Goal: Task Accomplishment & Management: Use online tool/utility

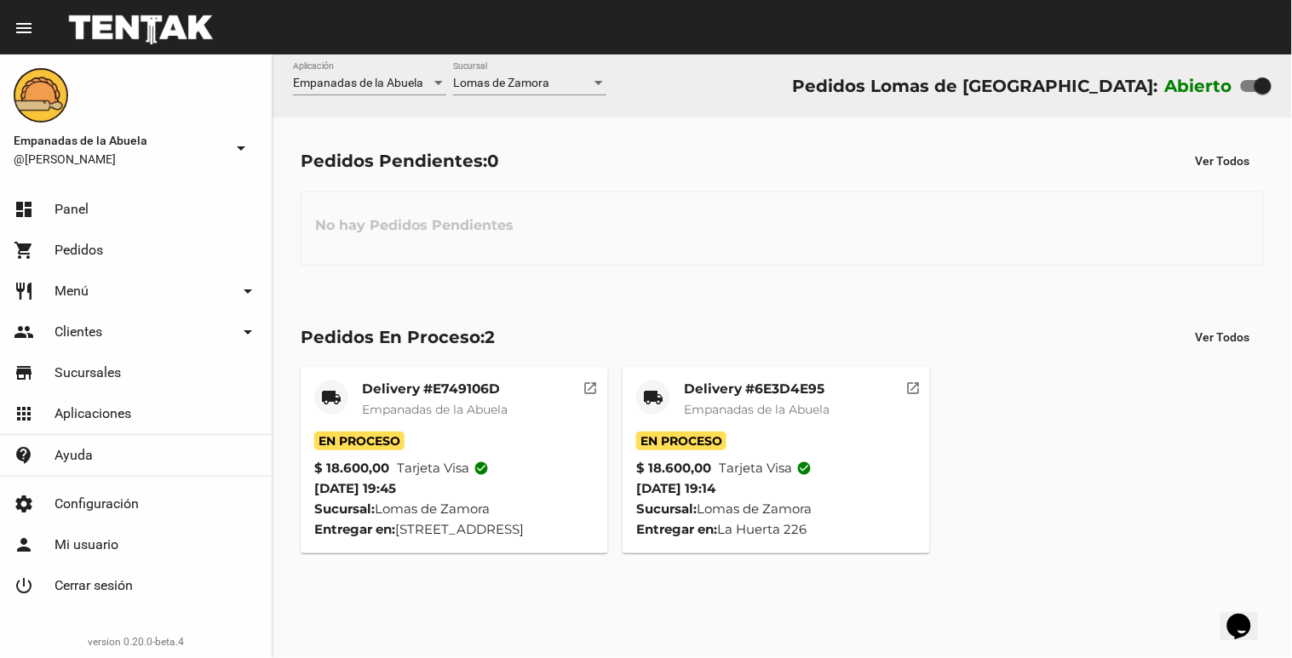
click at [457, 77] on span "Lomas de Zamora" at bounding box center [501, 83] width 96 height 14
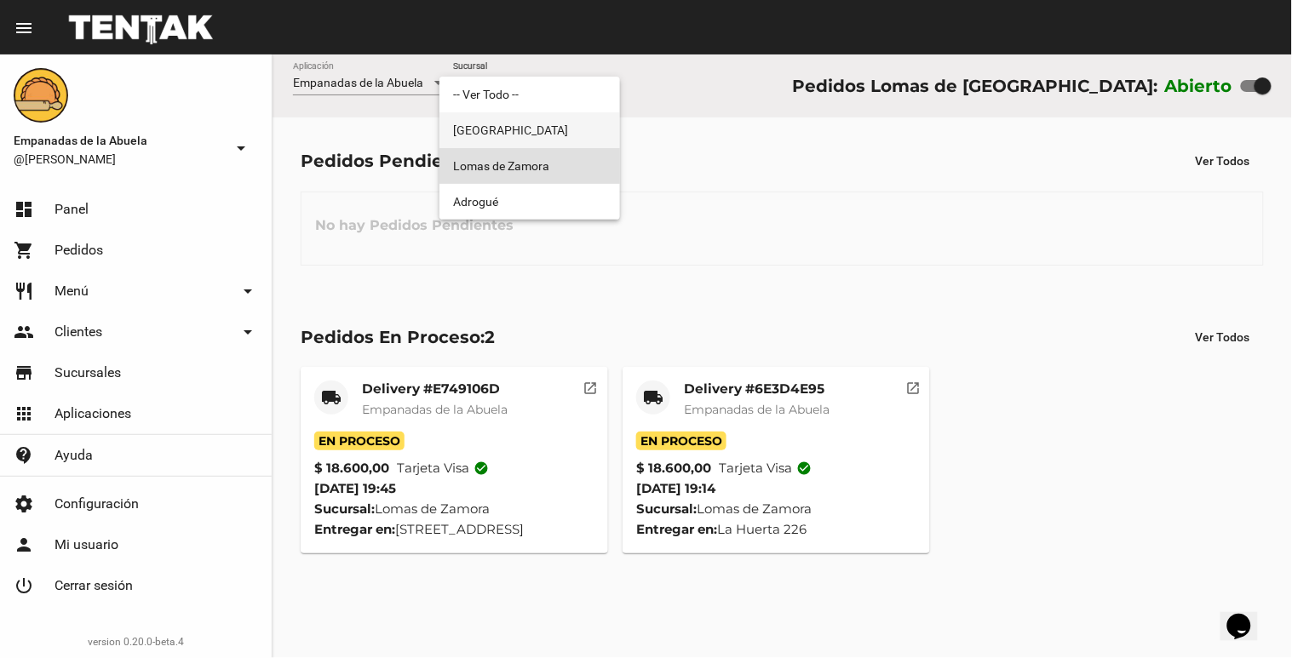
click at [471, 116] on span "[GEOGRAPHIC_DATA]" at bounding box center [529, 130] width 153 height 36
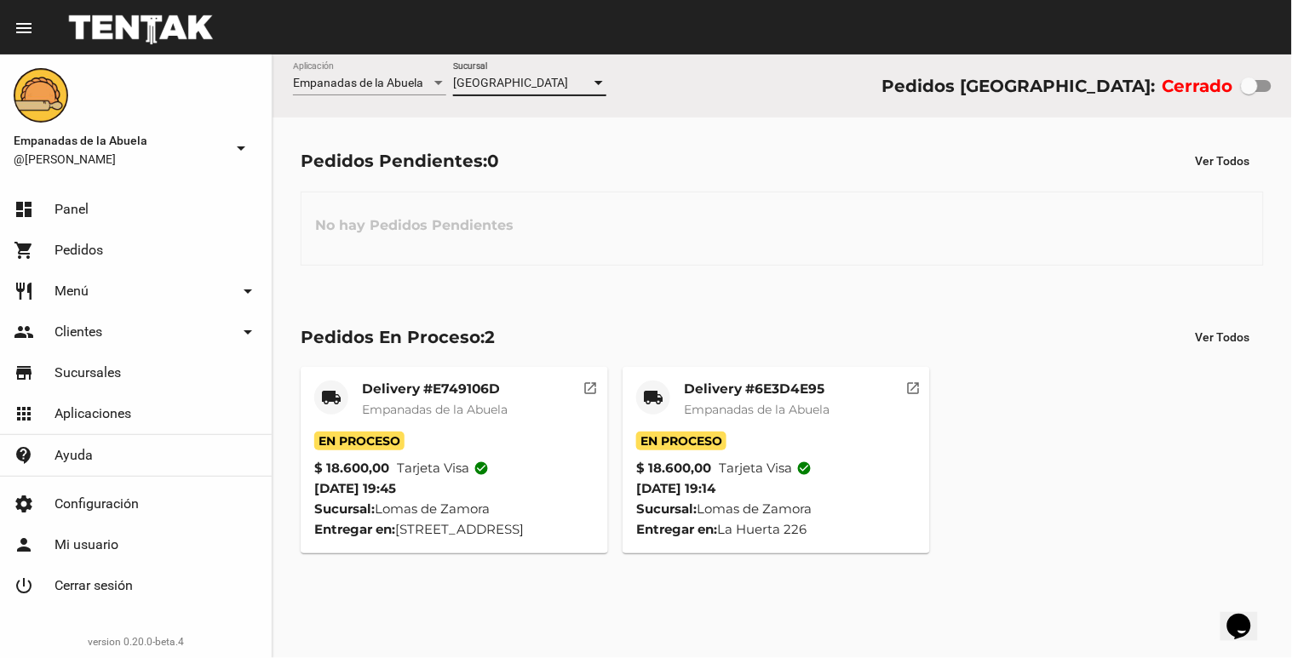
click at [480, 83] on span "[GEOGRAPHIC_DATA]" at bounding box center [510, 83] width 115 height 14
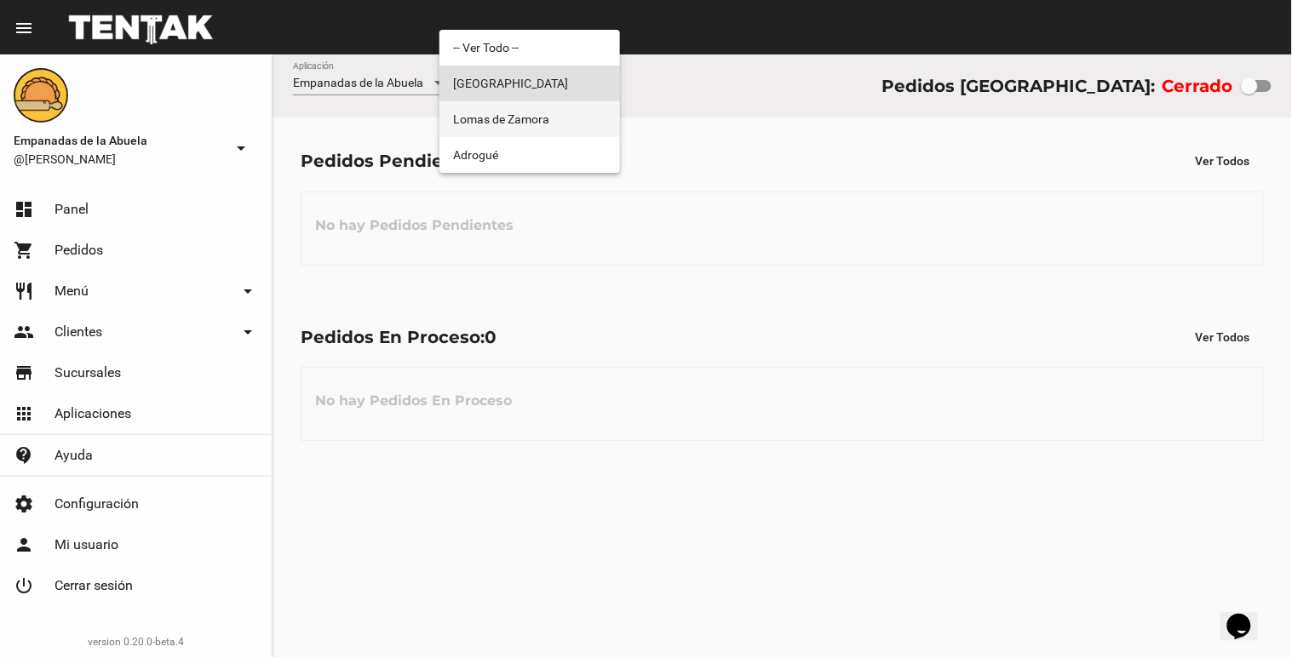
drag, startPoint x: 480, startPoint y: 83, endPoint x: 478, endPoint y: 106, distance: 22.3
click at [479, 101] on span "Lomas de Zamora" at bounding box center [529, 119] width 153 height 36
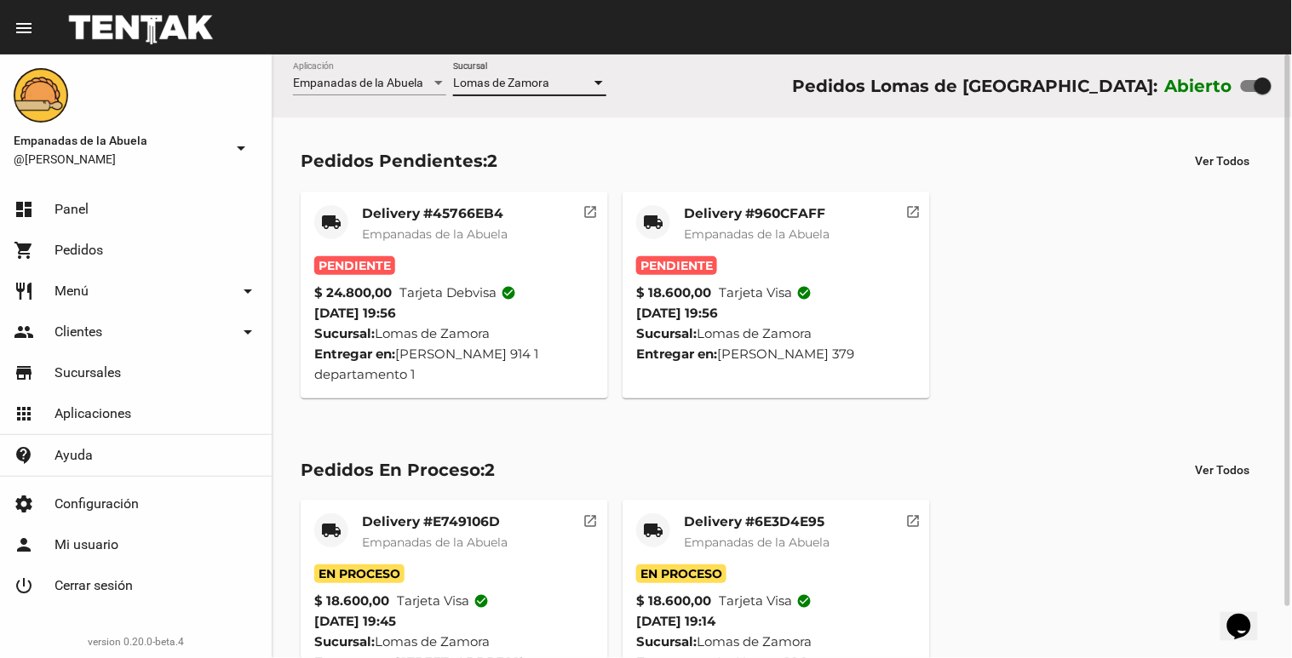
click at [729, 203] on mat-card "local_shipping Delivery #960CFAFF Empanadas de la Abuela Pendiente $ 18.600,00 …" at bounding box center [775, 295] width 307 height 207
click at [739, 252] on div "Delivery #960CFAFF Empanadas de la Abuela" at bounding box center [757, 230] width 146 height 51
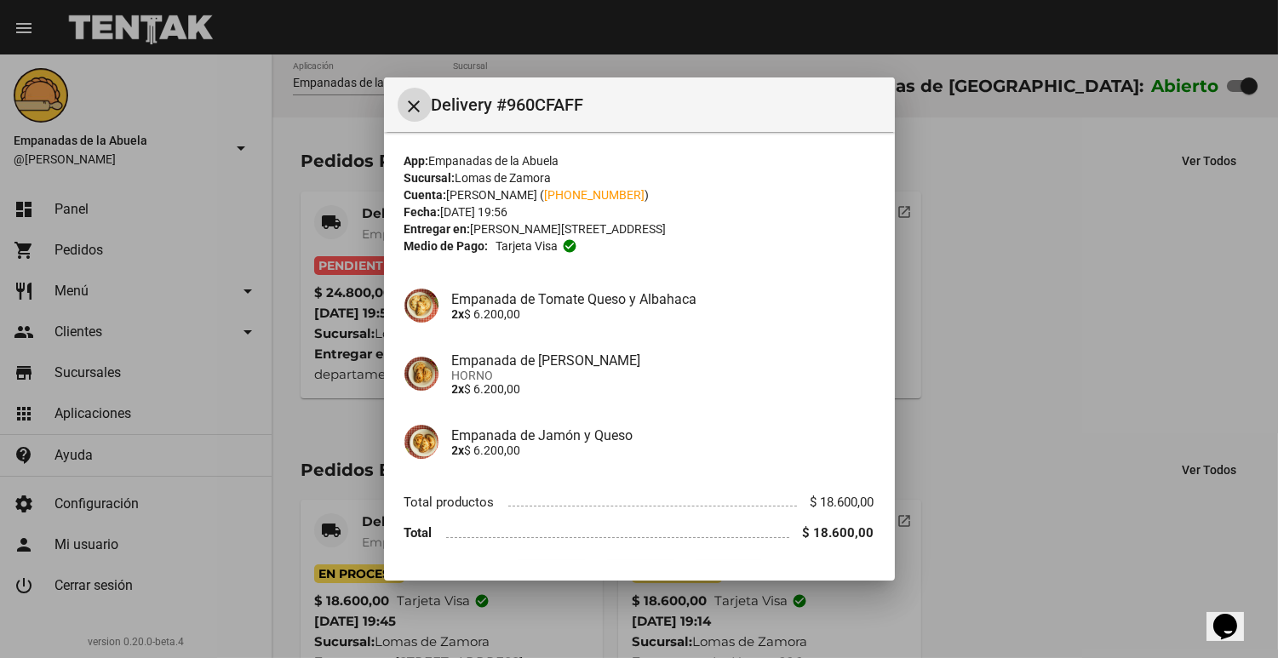
drag, startPoint x: 739, startPoint y: 252, endPoint x: 648, endPoint y: 319, distance: 113.2
click at [648, 319] on p "2x $ 6.200,00" at bounding box center [663, 314] width 422 height 14
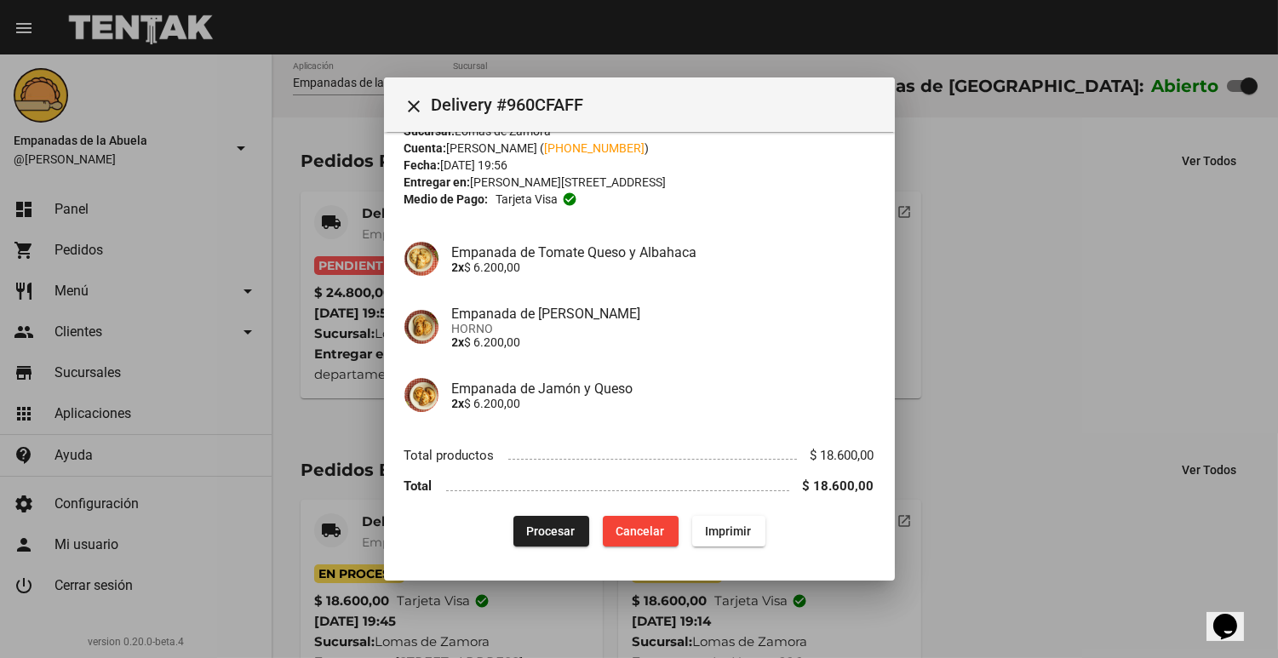
click at [543, 541] on button "Procesar" at bounding box center [551, 531] width 76 height 31
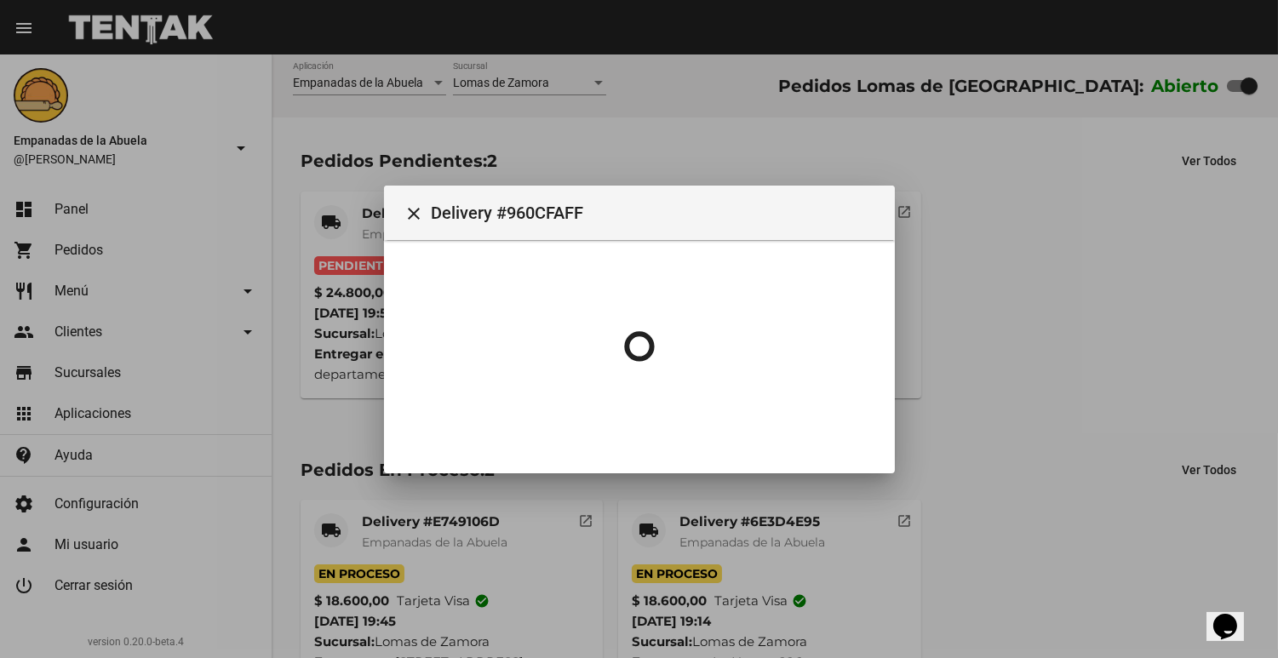
scroll to position [0, 0]
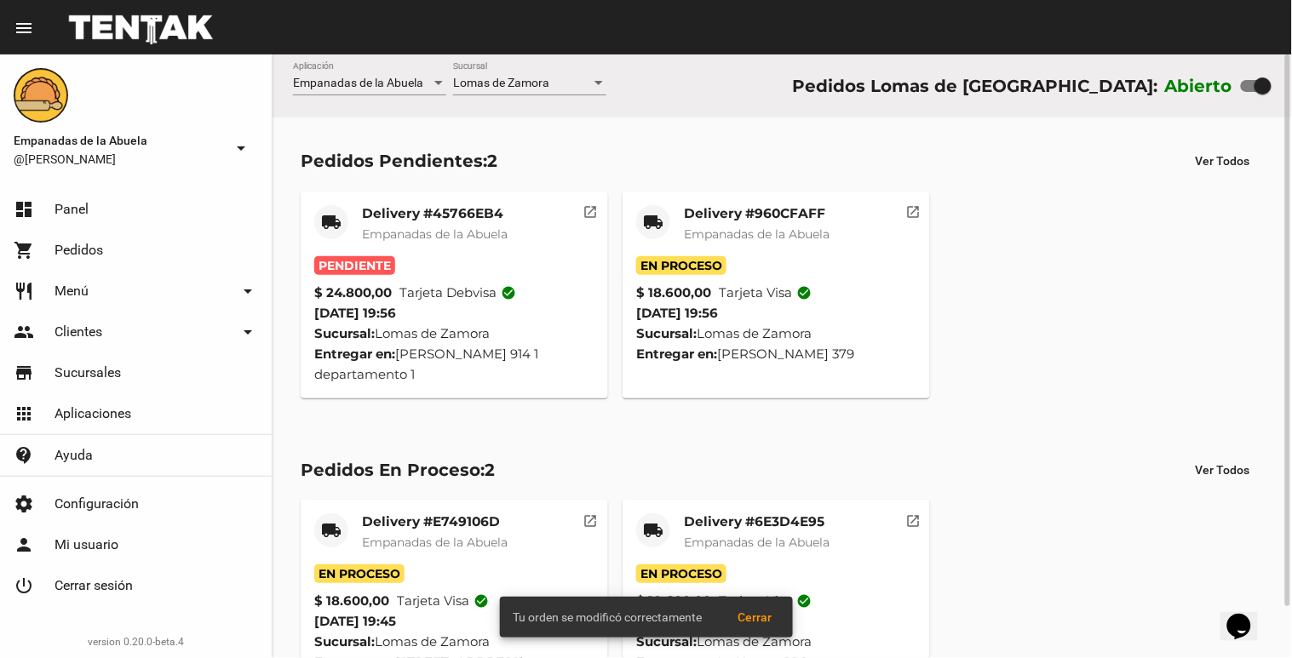
click at [747, 224] on div "Delivery #960CFAFF Empanadas de la Abuela" at bounding box center [757, 230] width 146 height 51
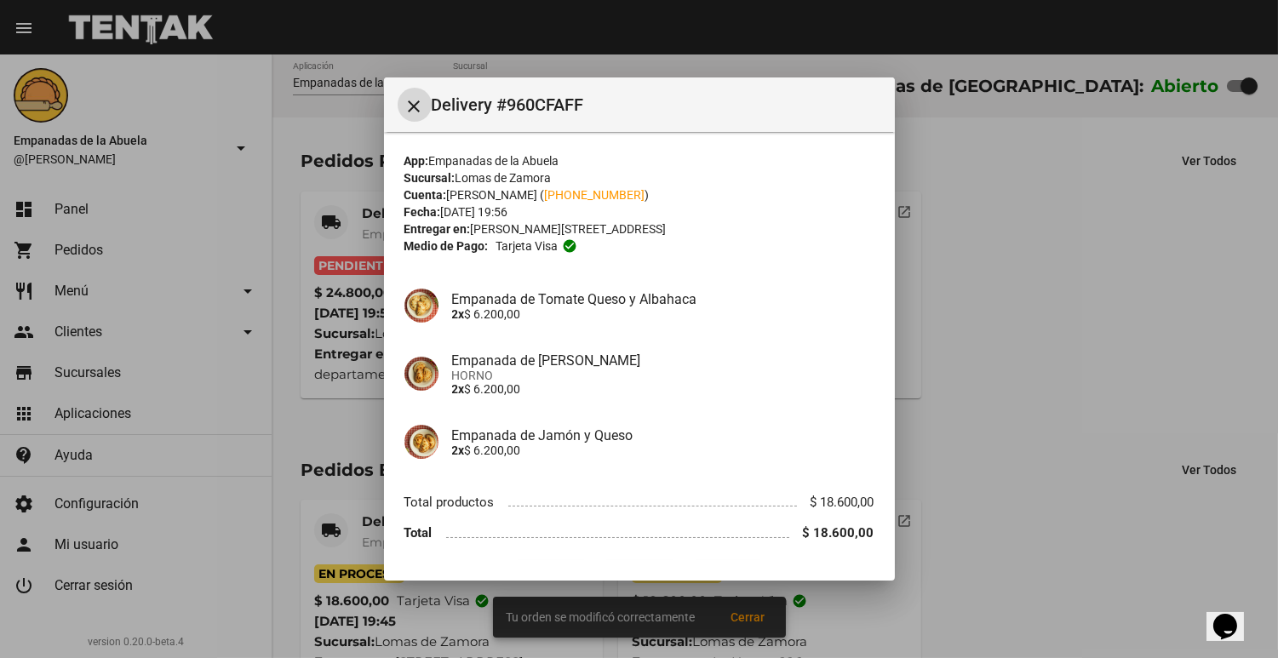
scroll to position [47, 0]
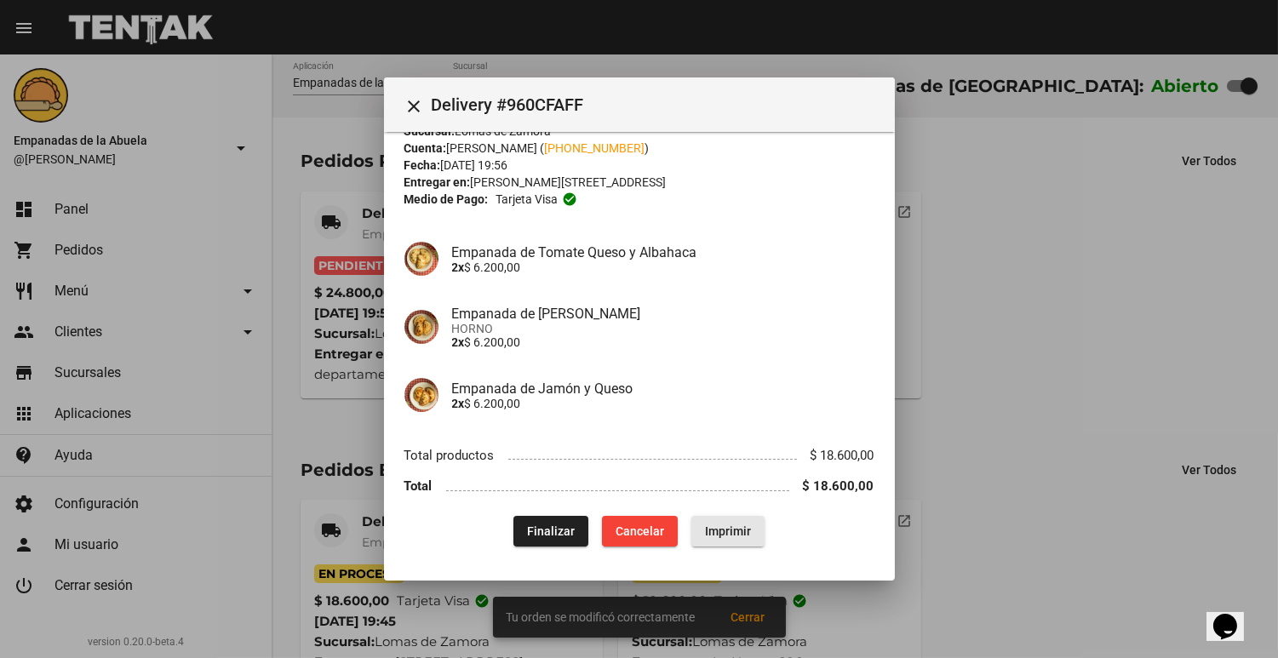
click at [739, 524] on span "Imprimir" at bounding box center [728, 531] width 46 height 14
click at [344, 377] on div at bounding box center [639, 329] width 1278 height 658
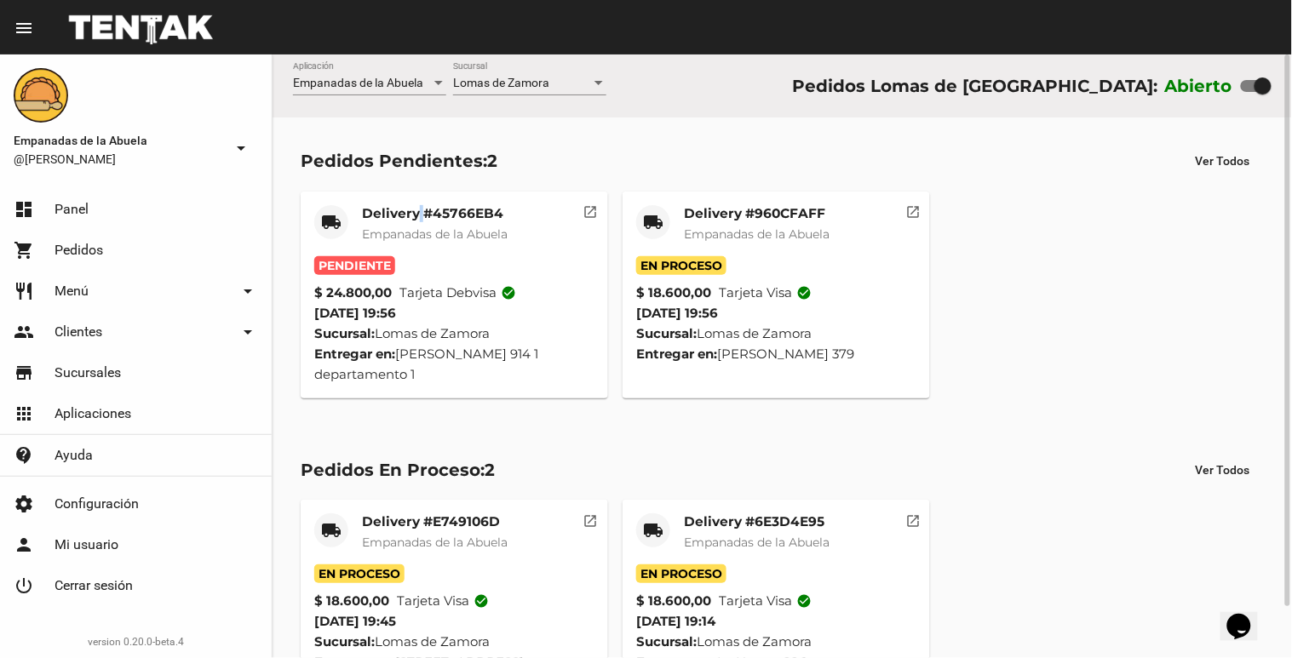
click at [422, 218] on mat-card-title "Delivery #45766EB4" at bounding box center [435, 213] width 146 height 17
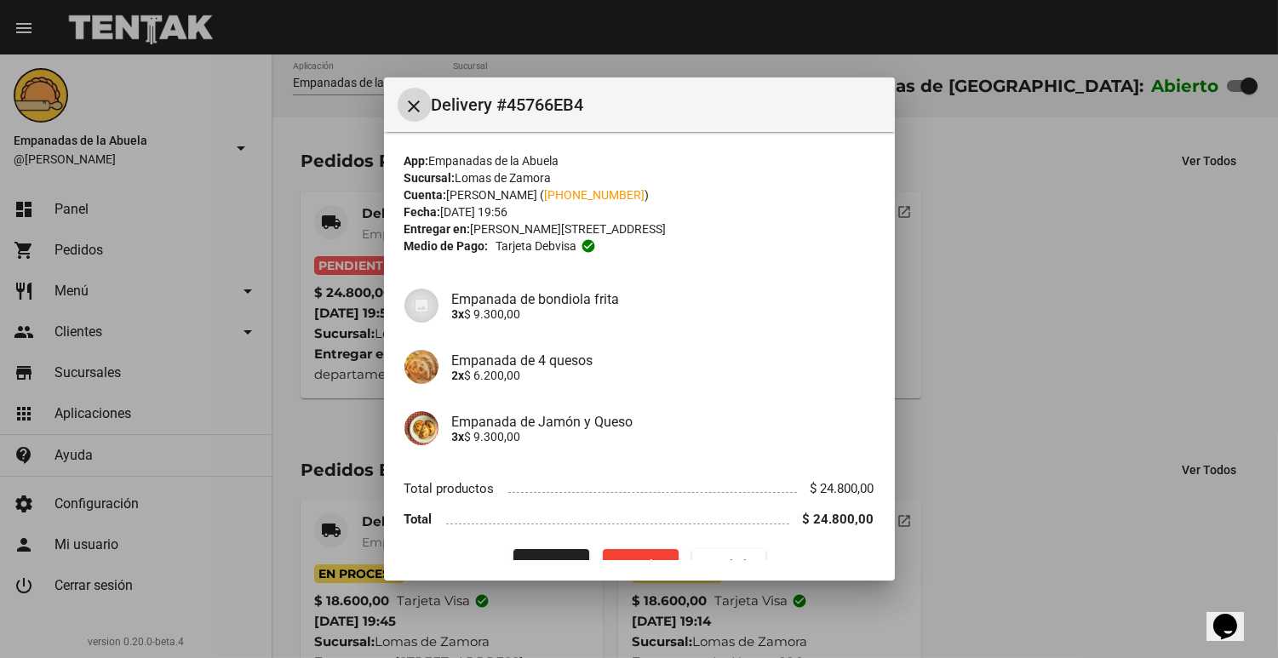
scroll to position [32, 0]
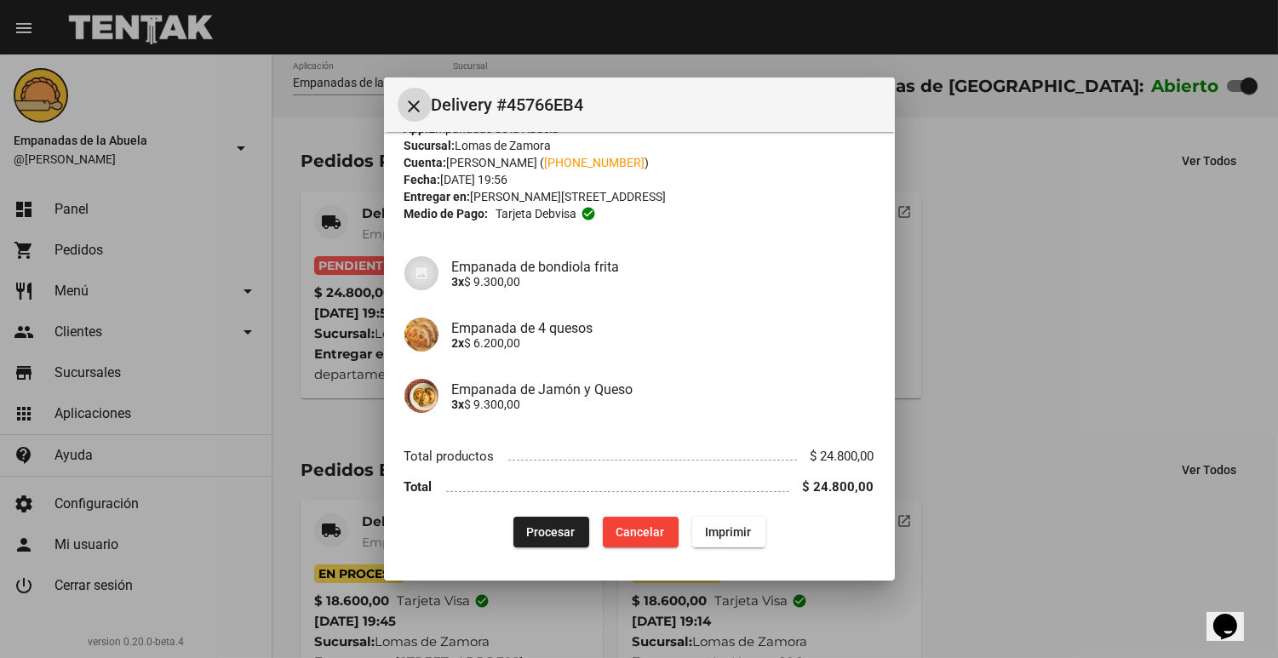
click at [552, 495] on li "Total $ 24.800,00" at bounding box center [639, 488] width 470 height 32
click at [543, 518] on button "Procesar" at bounding box center [551, 532] width 76 height 31
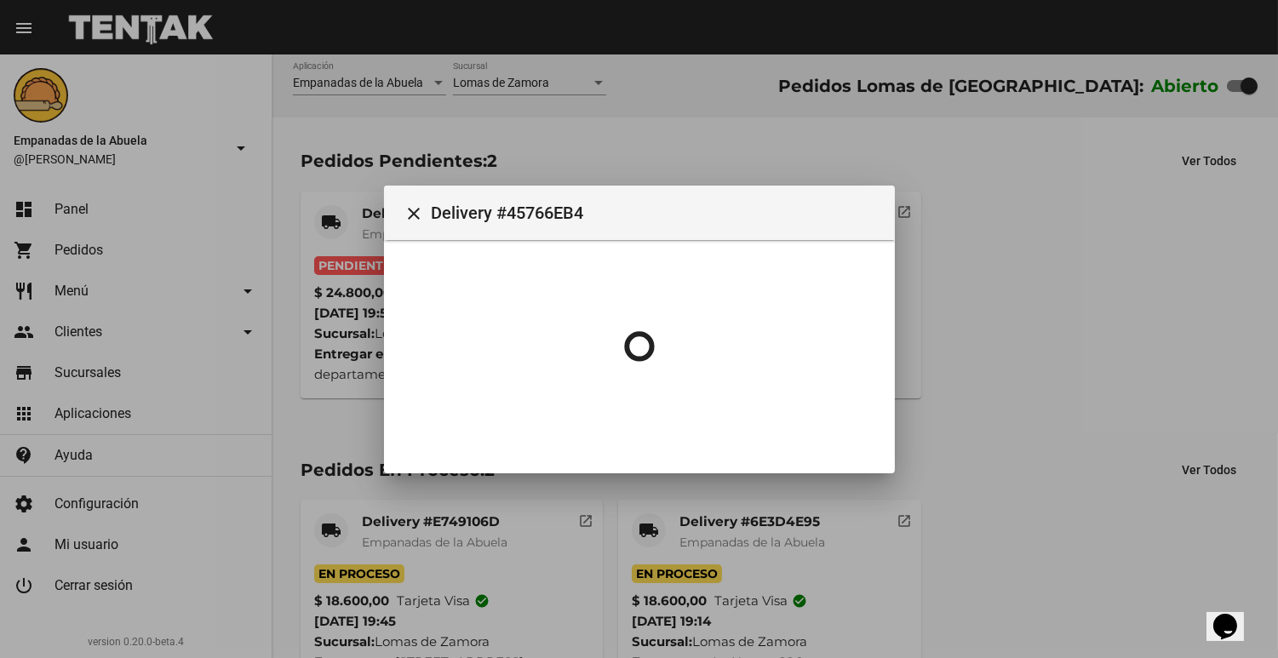
scroll to position [0, 0]
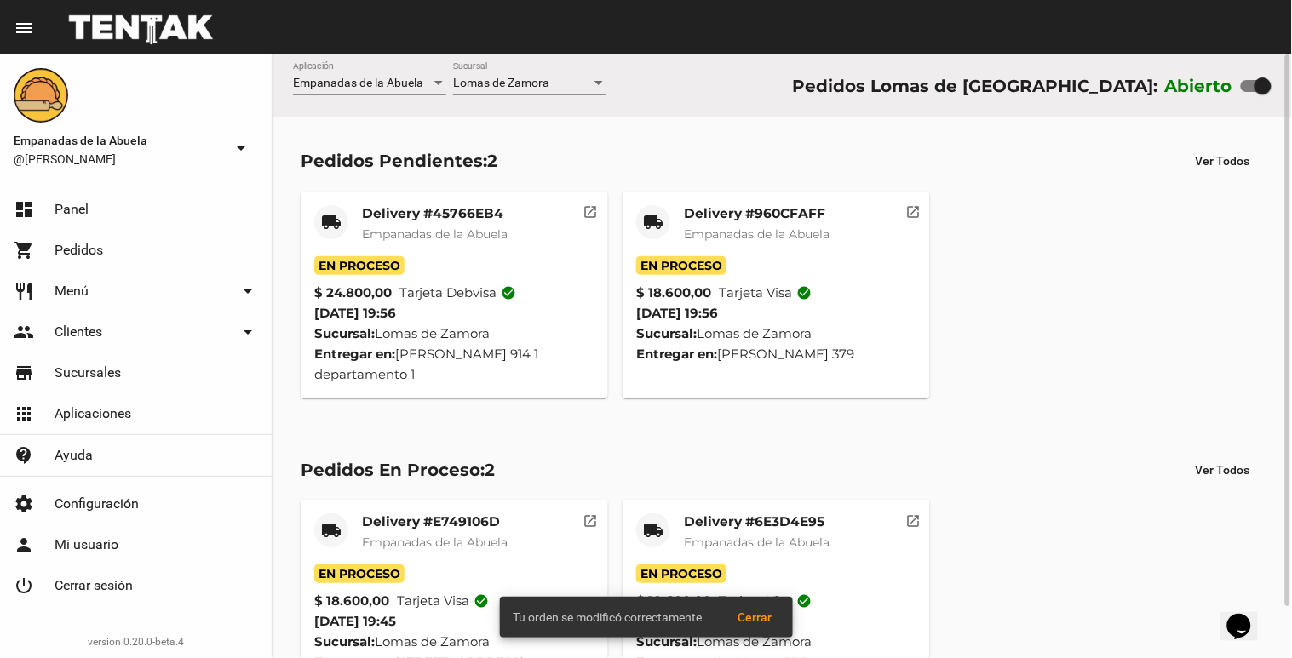
click at [451, 211] on mat-card-title "Delivery #45766EB4" at bounding box center [435, 213] width 146 height 17
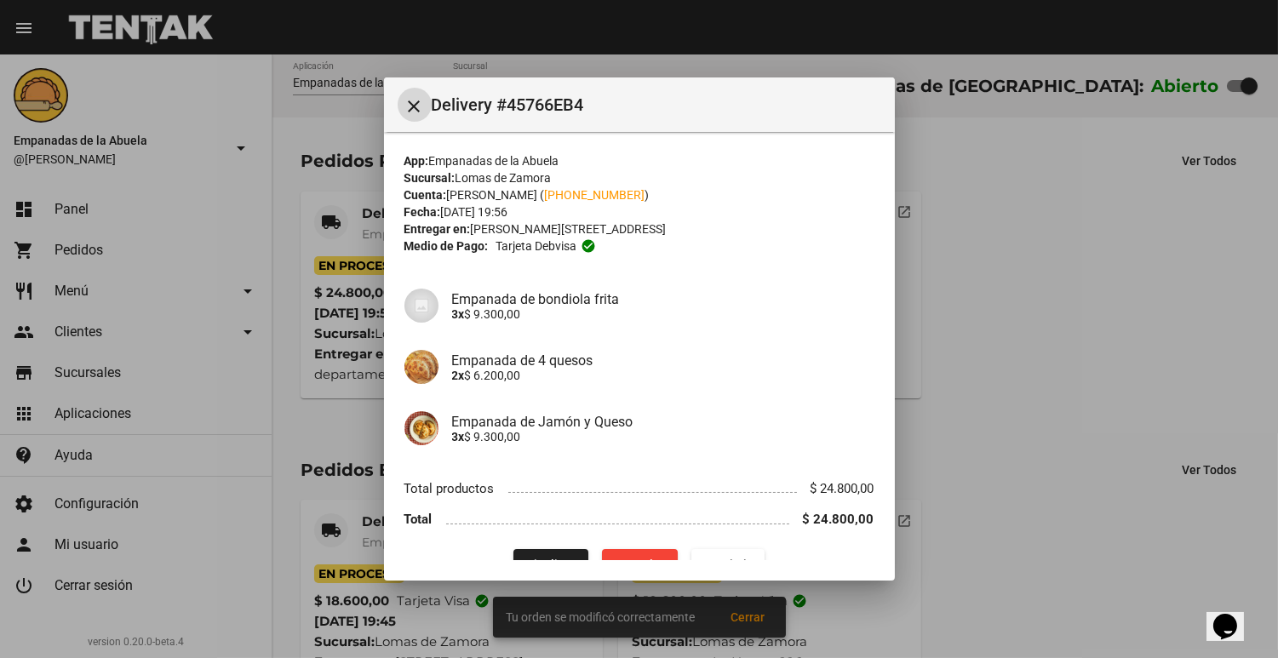
scroll to position [32, 0]
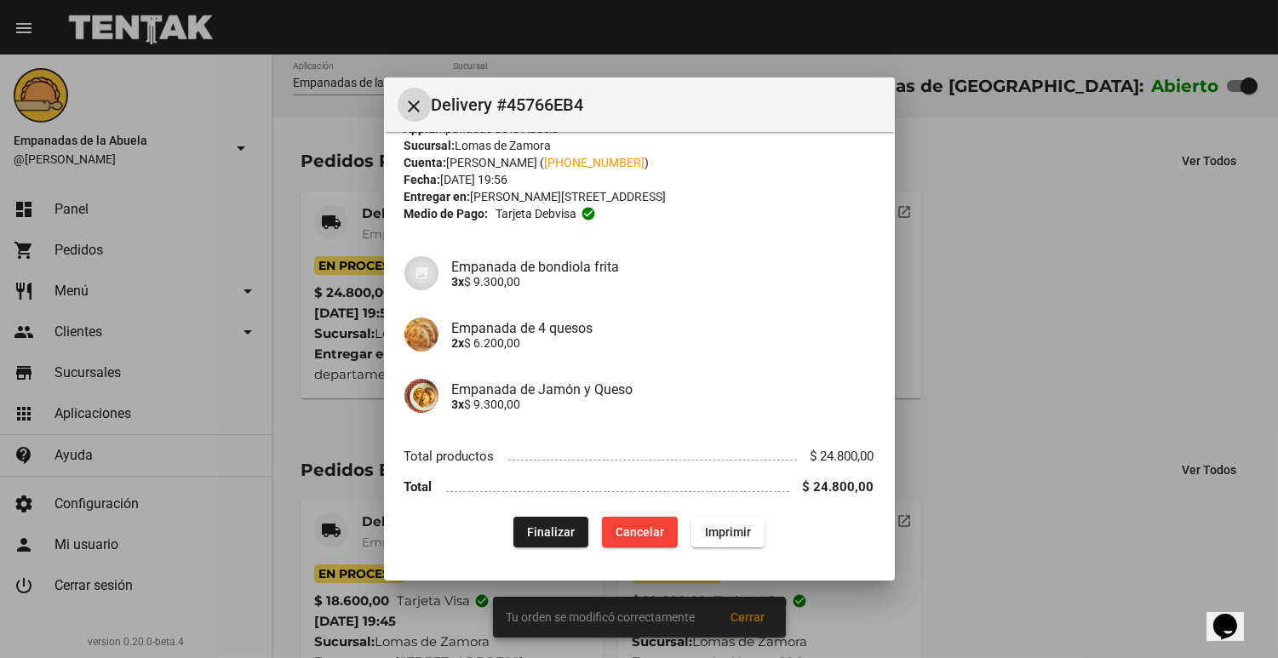
click at [716, 520] on button "Imprimir" at bounding box center [727, 532] width 73 height 31
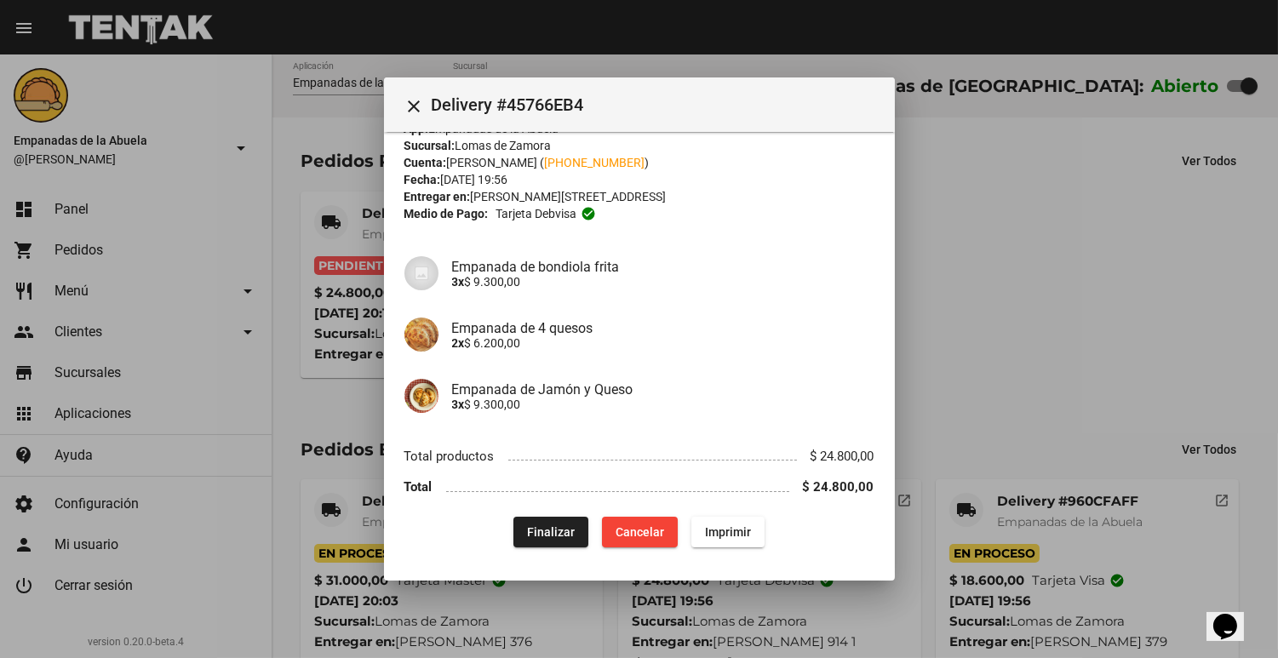
click at [327, 243] on div at bounding box center [639, 329] width 1278 height 658
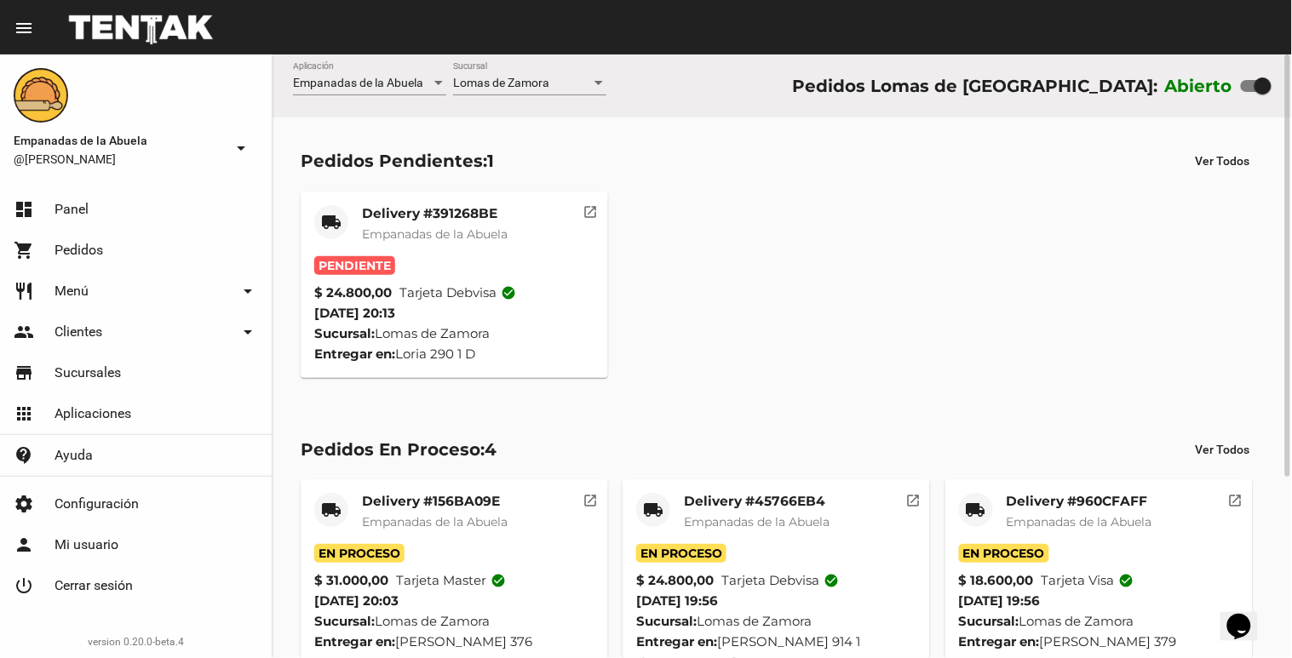
click at [349, 221] on mat-card-header "local_shipping Delivery #391268BE Empanadas de [GEOGRAPHIC_DATA]" at bounding box center [454, 230] width 280 height 51
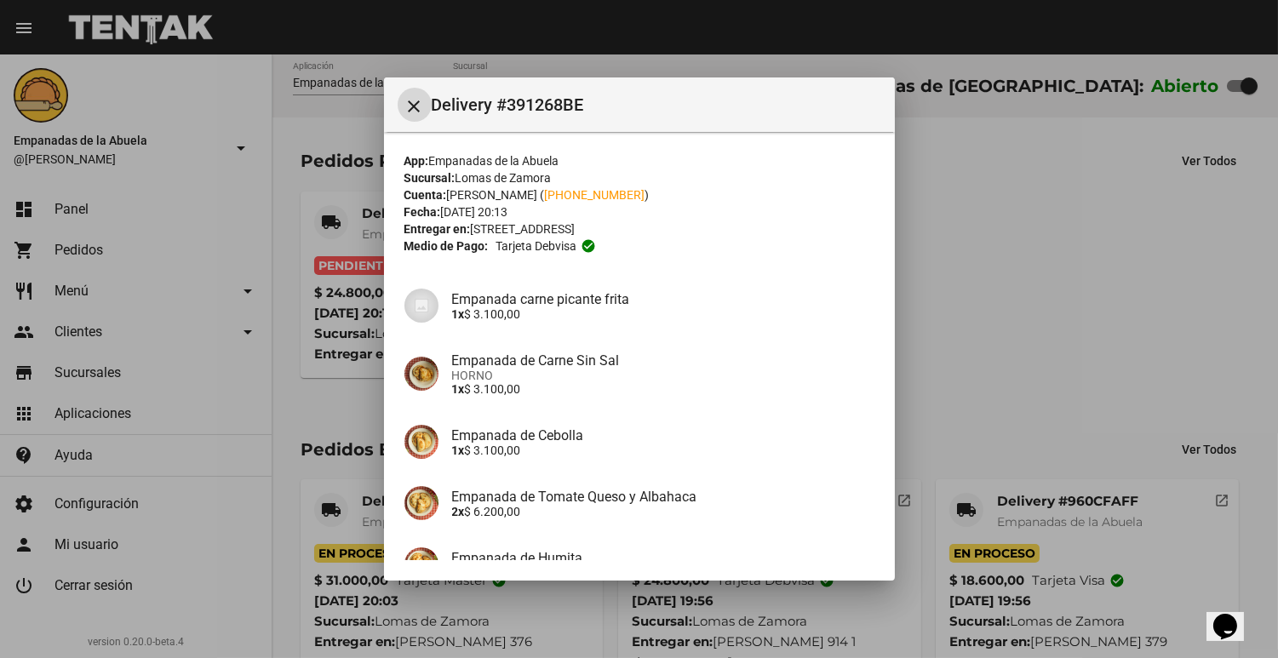
scroll to position [318, 0]
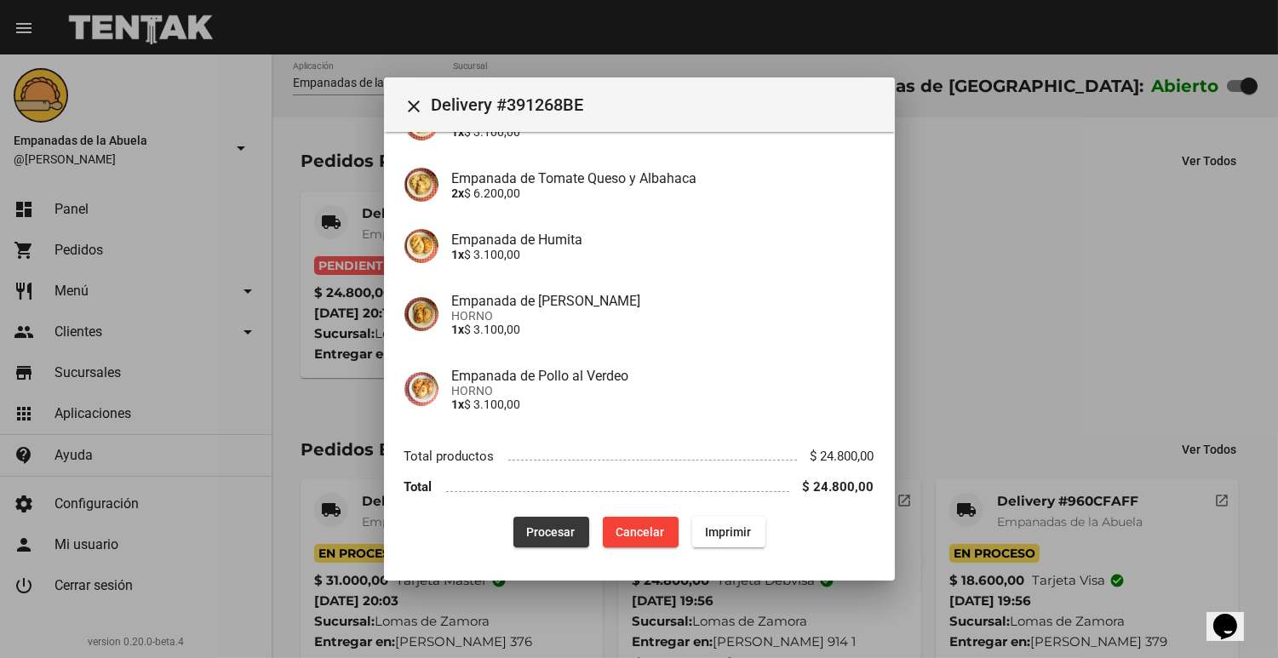
click at [513, 522] on button "Procesar" at bounding box center [551, 532] width 76 height 31
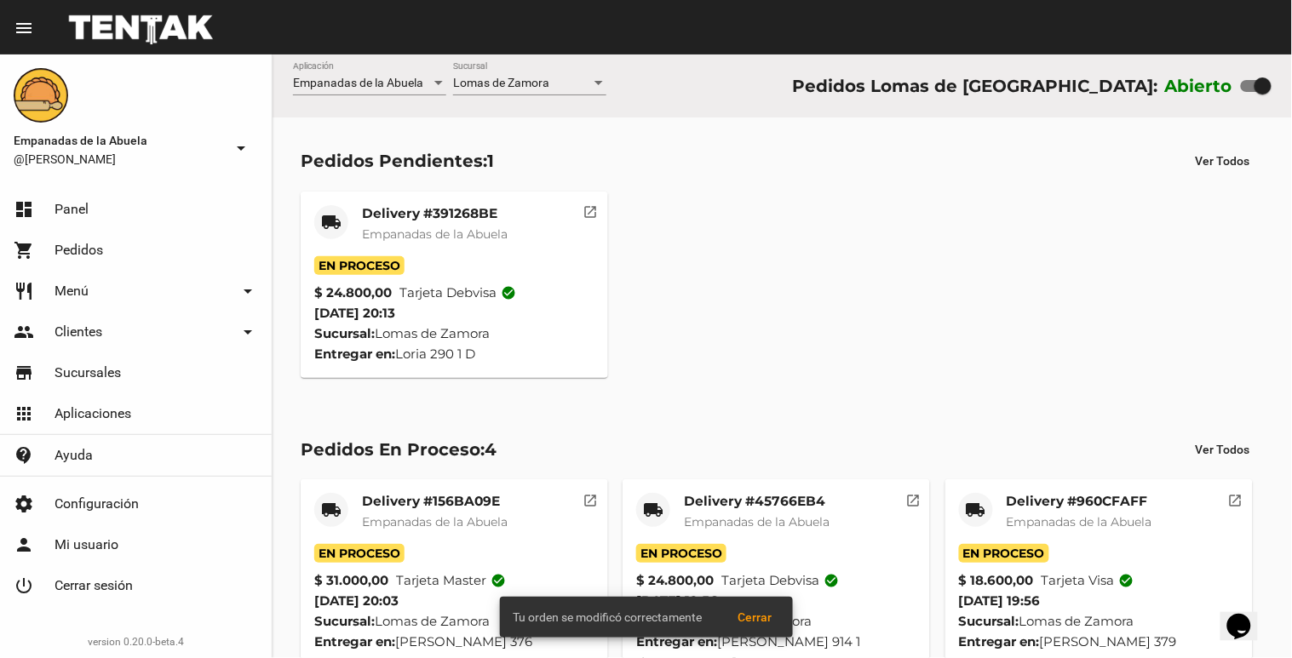
click at [346, 205] on mat-card-header "local_shipping Delivery #391268BE Empanadas de [GEOGRAPHIC_DATA]" at bounding box center [454, 230] width 280 height 51
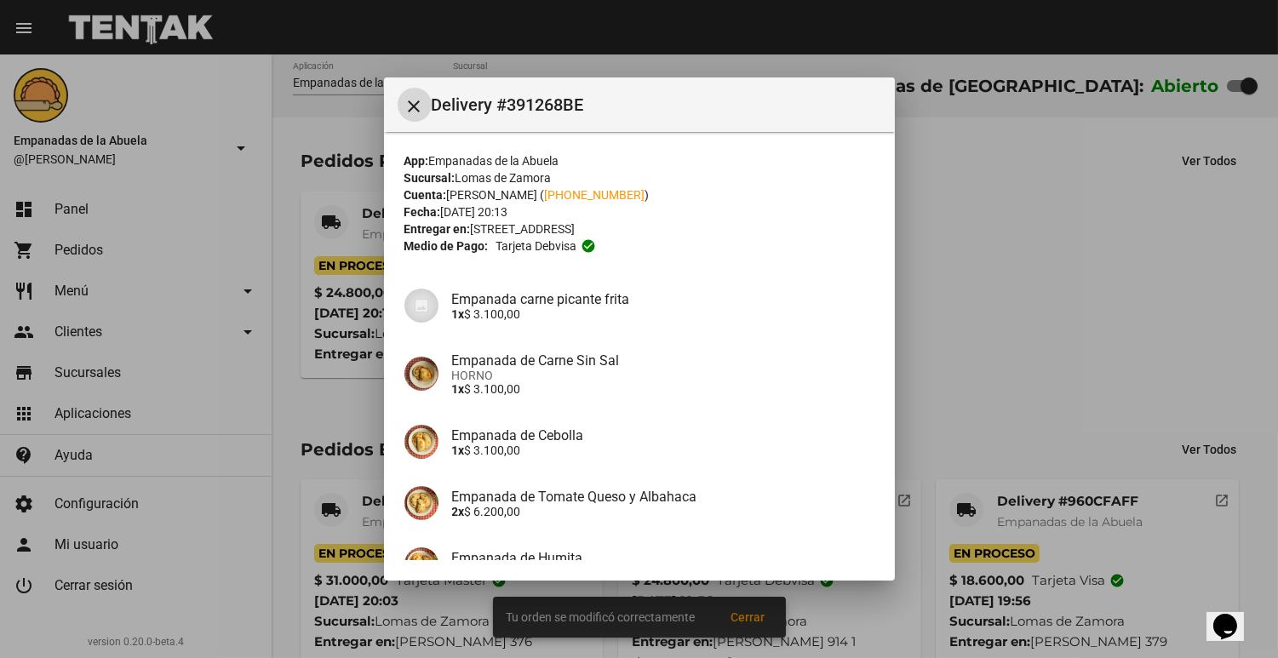
scroll to position [318, 0]
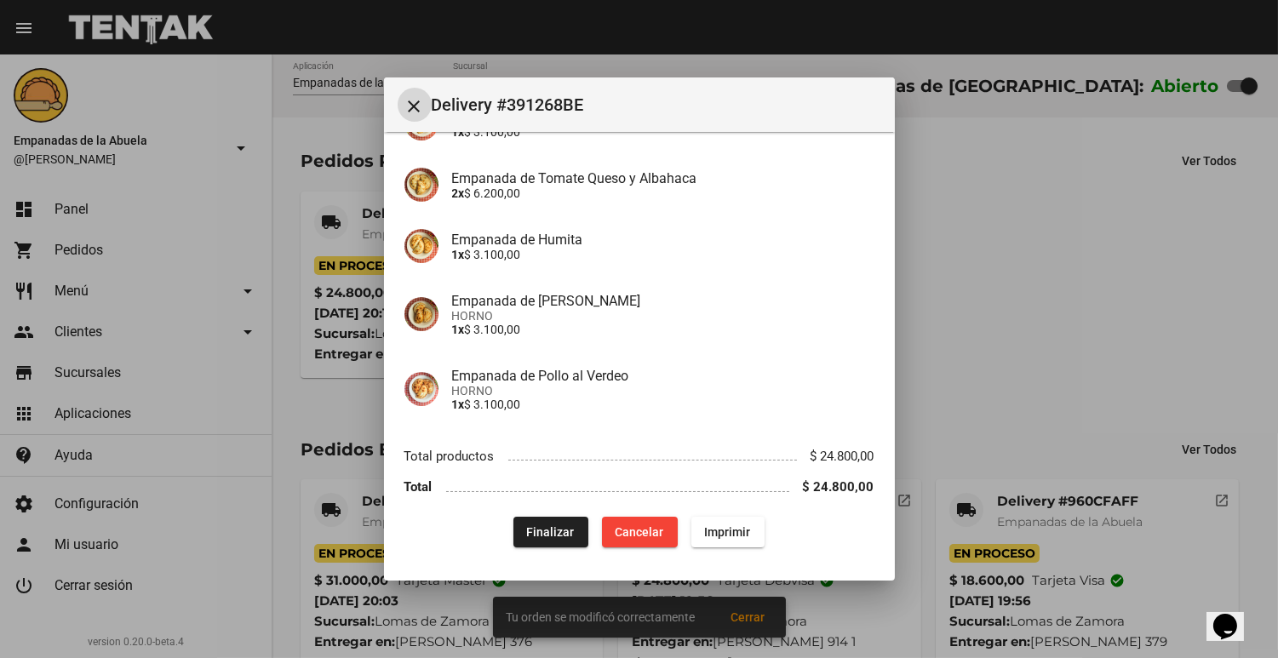
click at [707, 529] on span "Imprimir" at bounding box center [728, 532] width 46 height 14
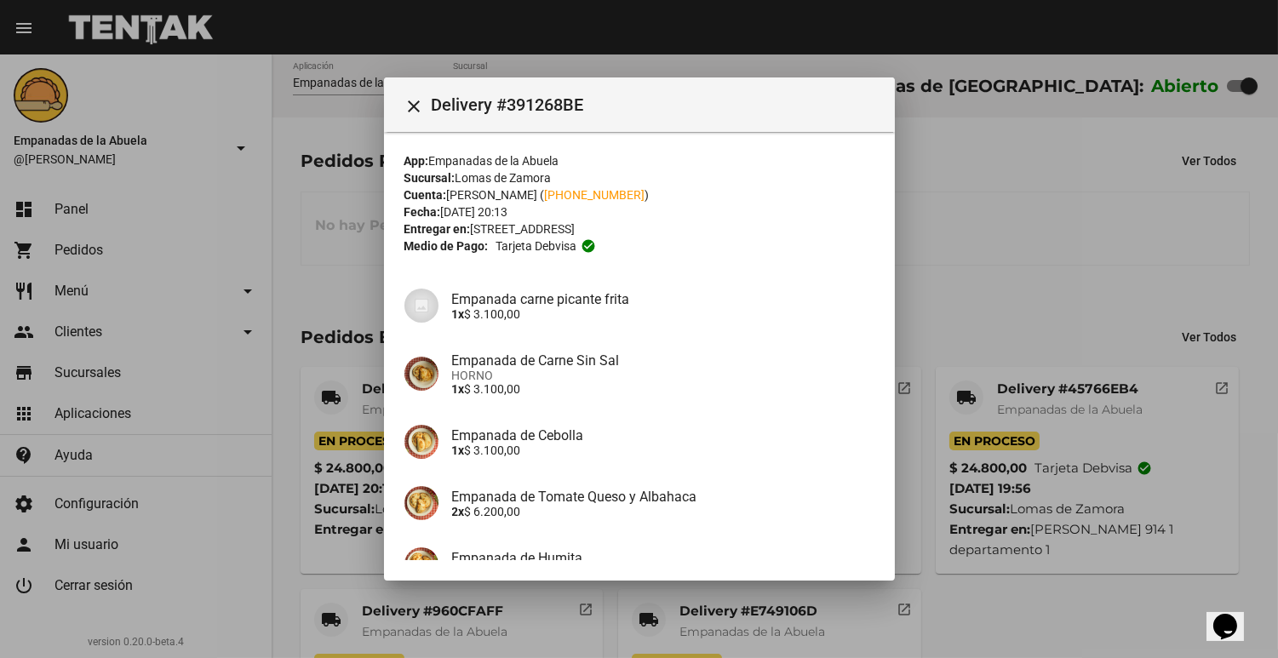
click at [935, 173] on div at bounding box center [639, 329] width 1278 height 658
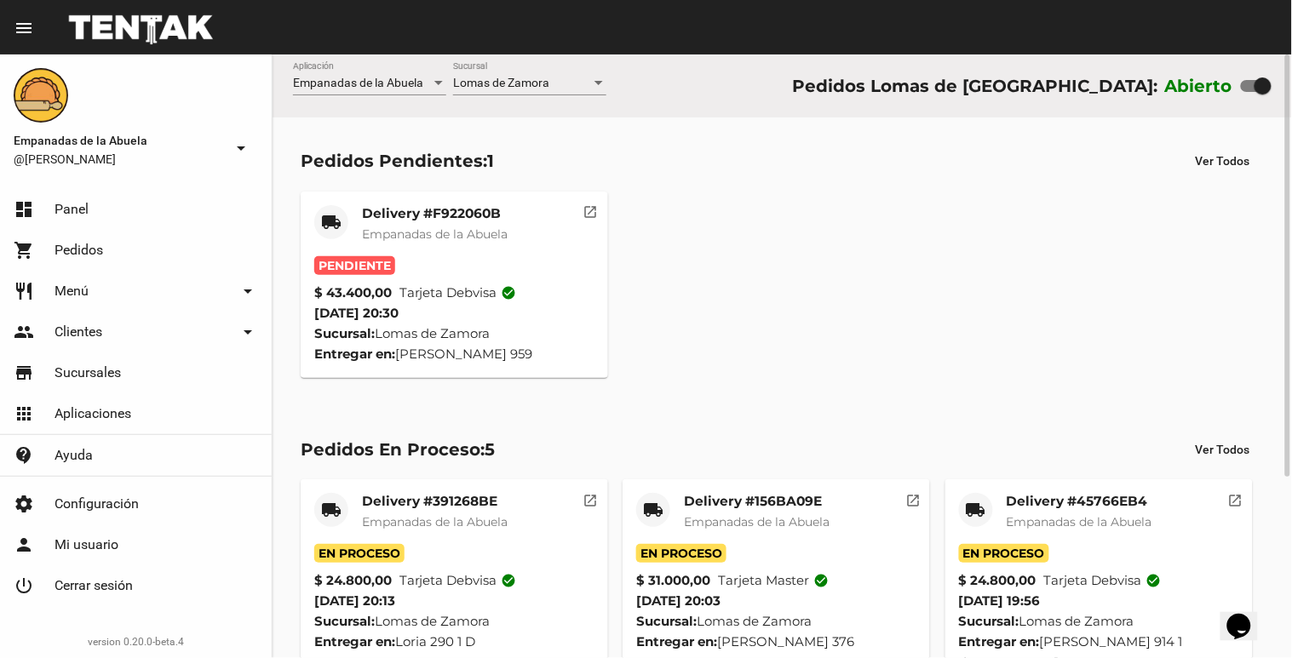
click at [490, 222] on div "Delivery #F922060B Empanadas de la Abuela" at bounding box center [435, 230] width 146 height 51
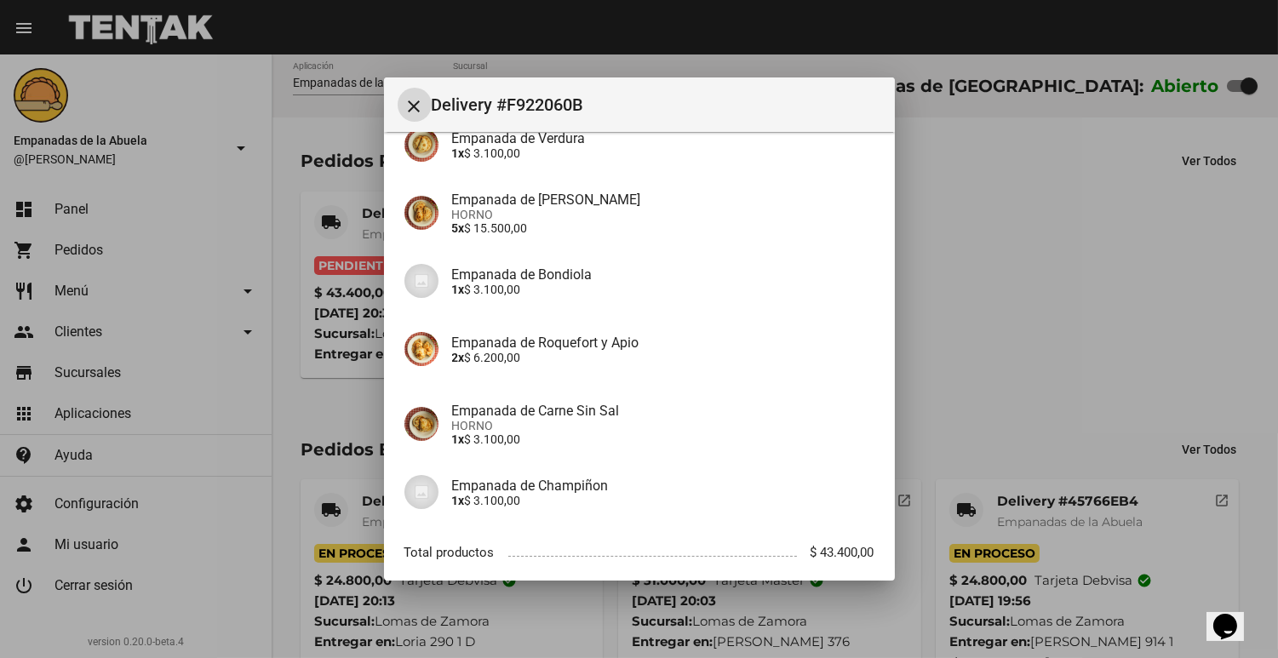
scroll to position [380, 0]
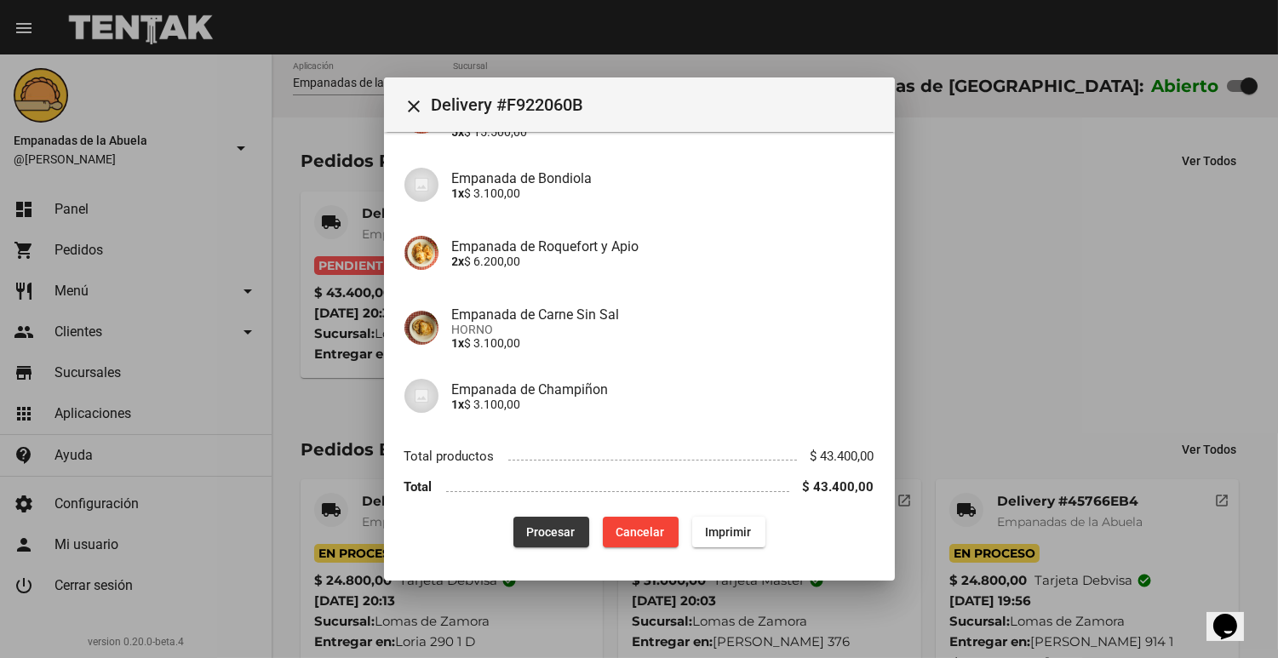
click at [527, 525] on span "Procesar" at bounding box center [551, 532] width 49 height 14
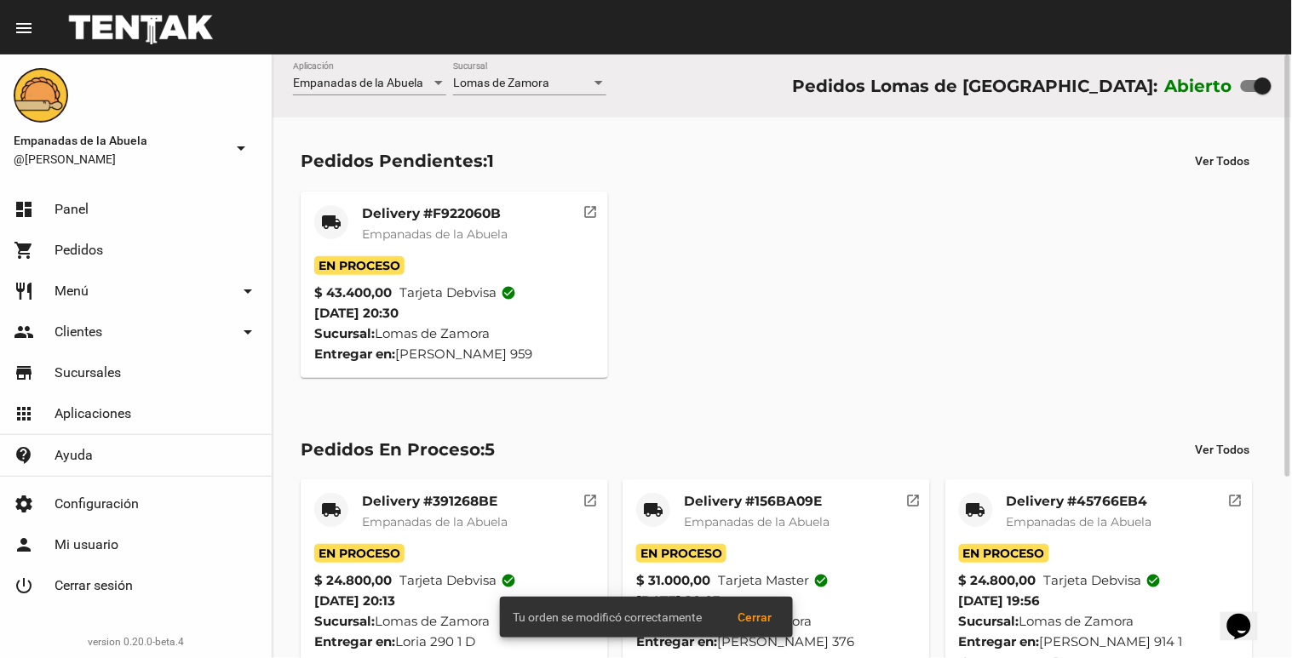
click at [390, 226] on mat-card-subtitle "Empanadas de la Abuela" at bounding box center [435, 234] width 146 height 17
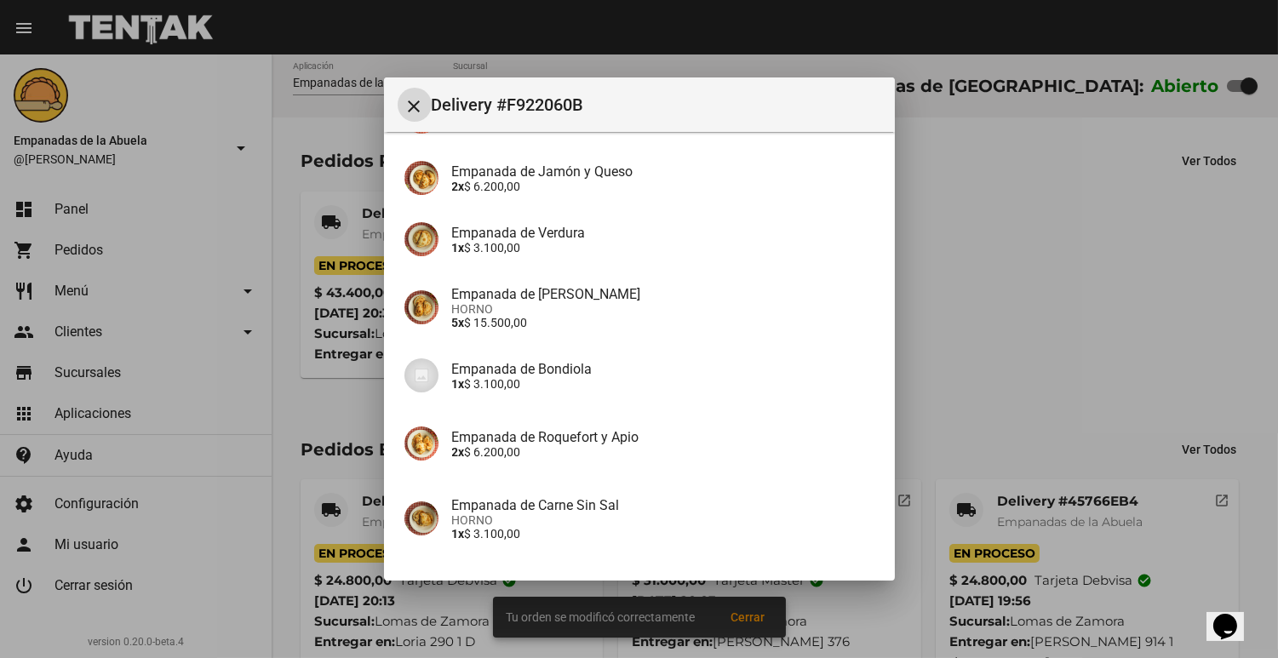
scroll to position [380, 0]
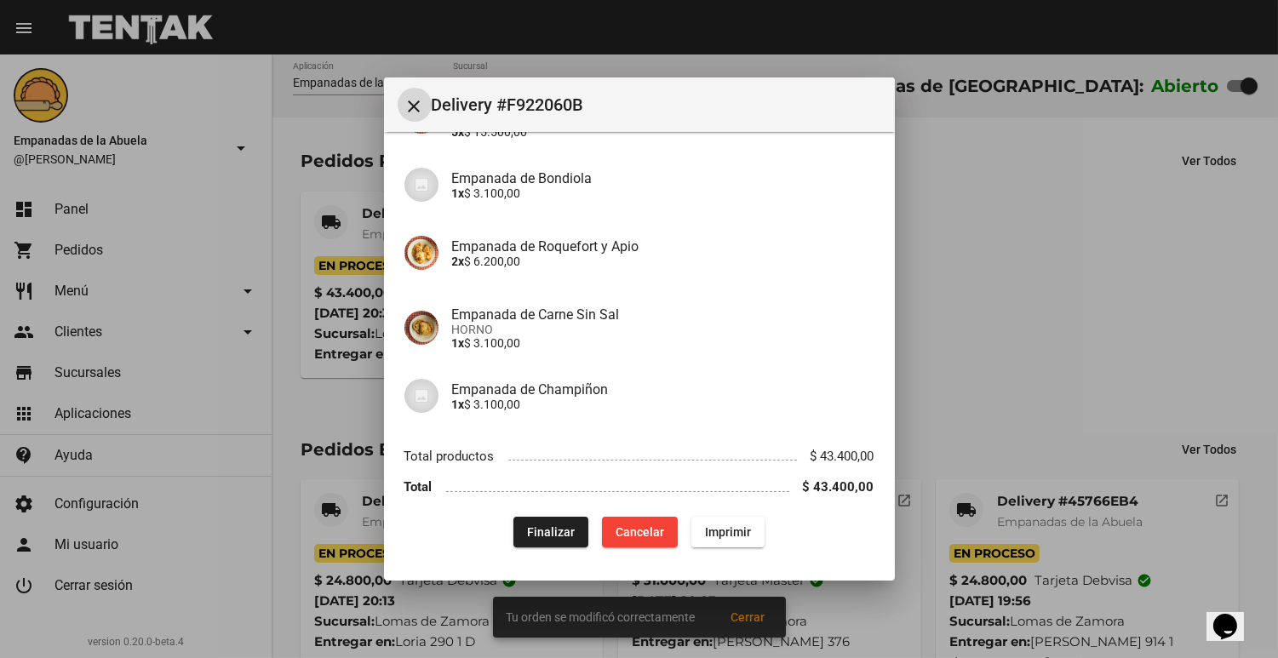
click at [720, 541] on button "Imprimir" at bounding box center [727, 532] width 73 height 31
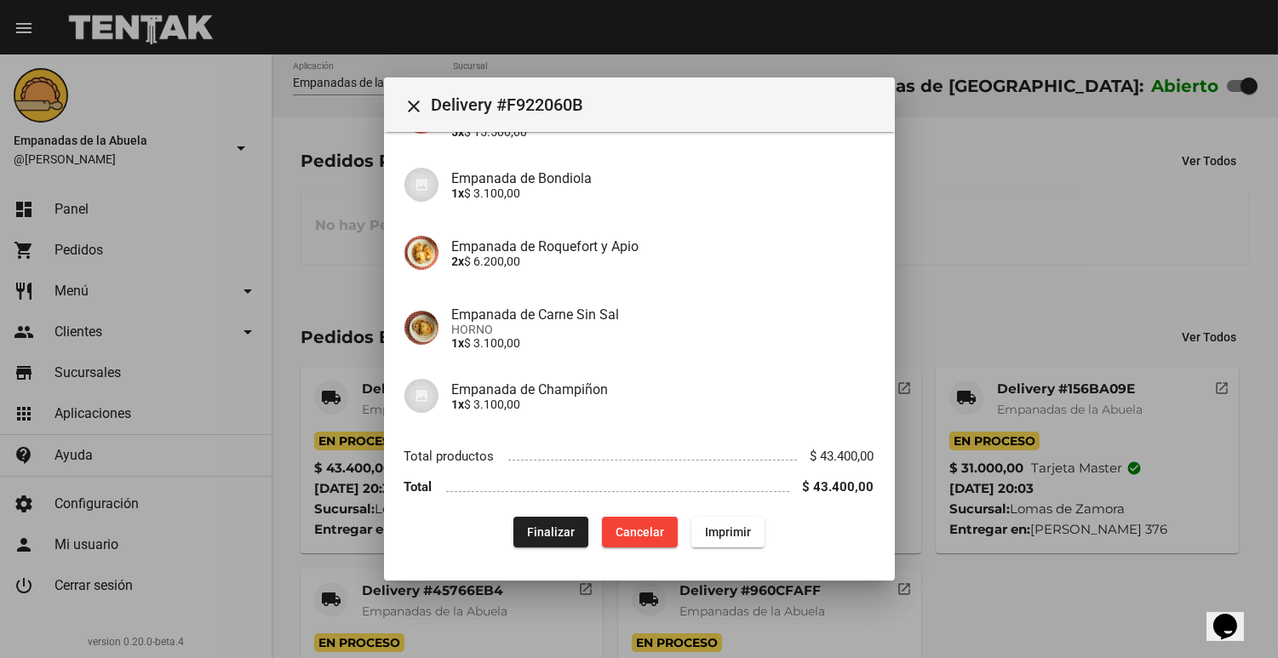
click at [969, 504] on div at bounding box center [639, 329] width 1278 height 658
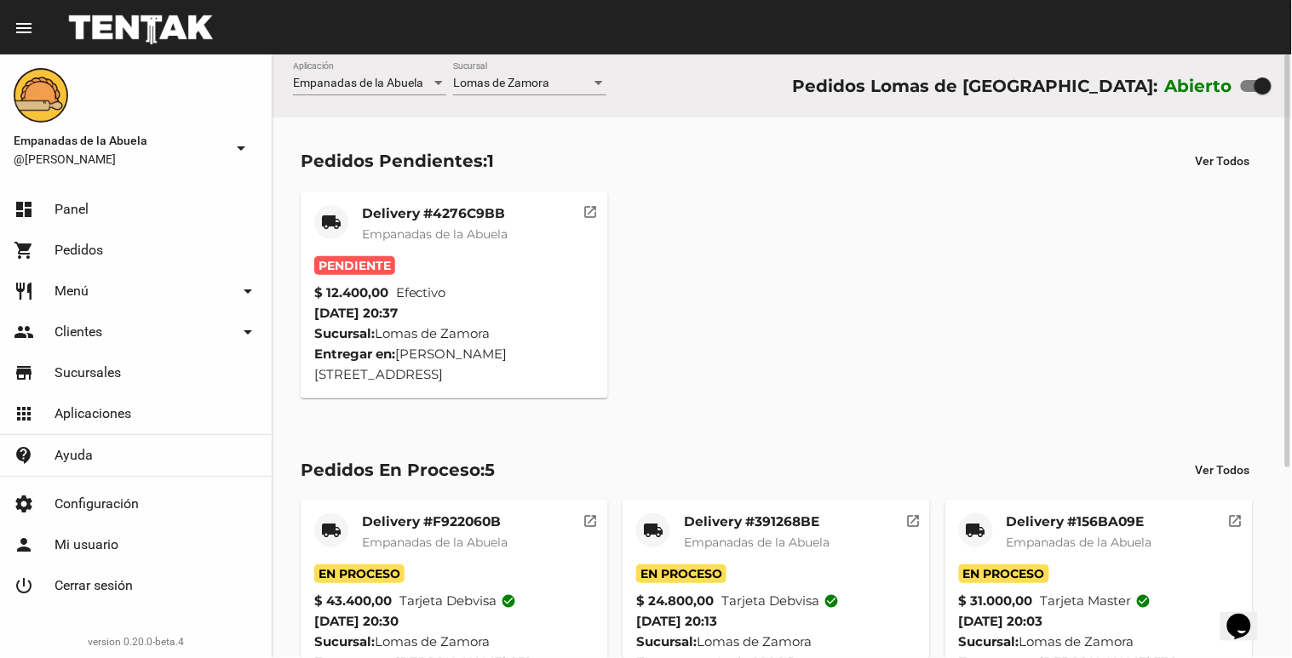
click at [466, 232] on span "Empanadas de la Abuela" at bounding box center [435, 233] width 146 height 15
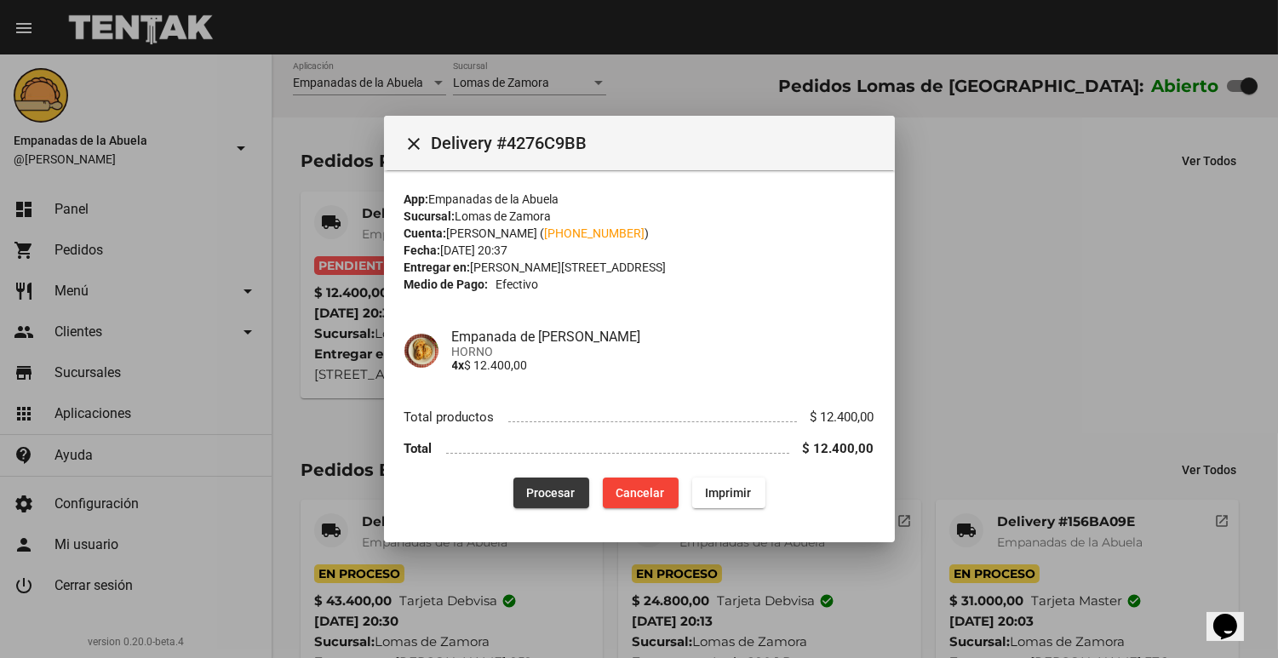
click at [540, 487] on span "Procesar" at bounding box center [551, 493] width 49 height 14
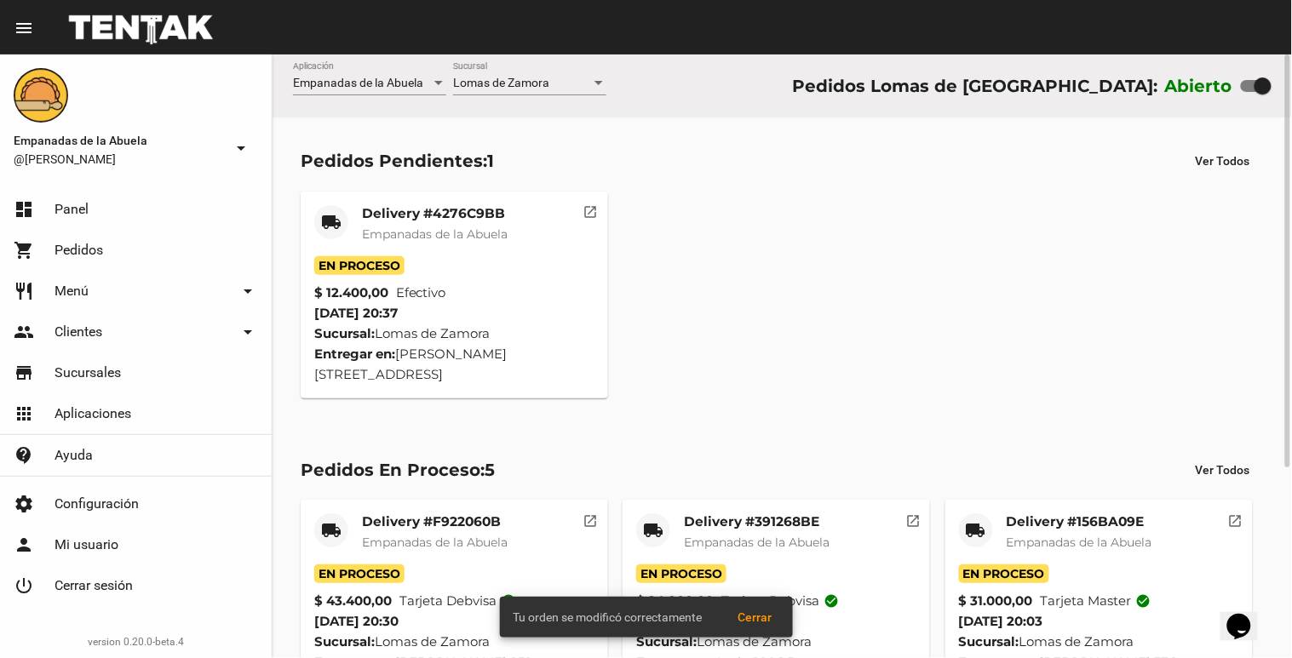
click at [378, 224] on div "Delivery #4276C9BB Empanadas de la Abuela" at bounding box center [435, 230] width 146 height 51
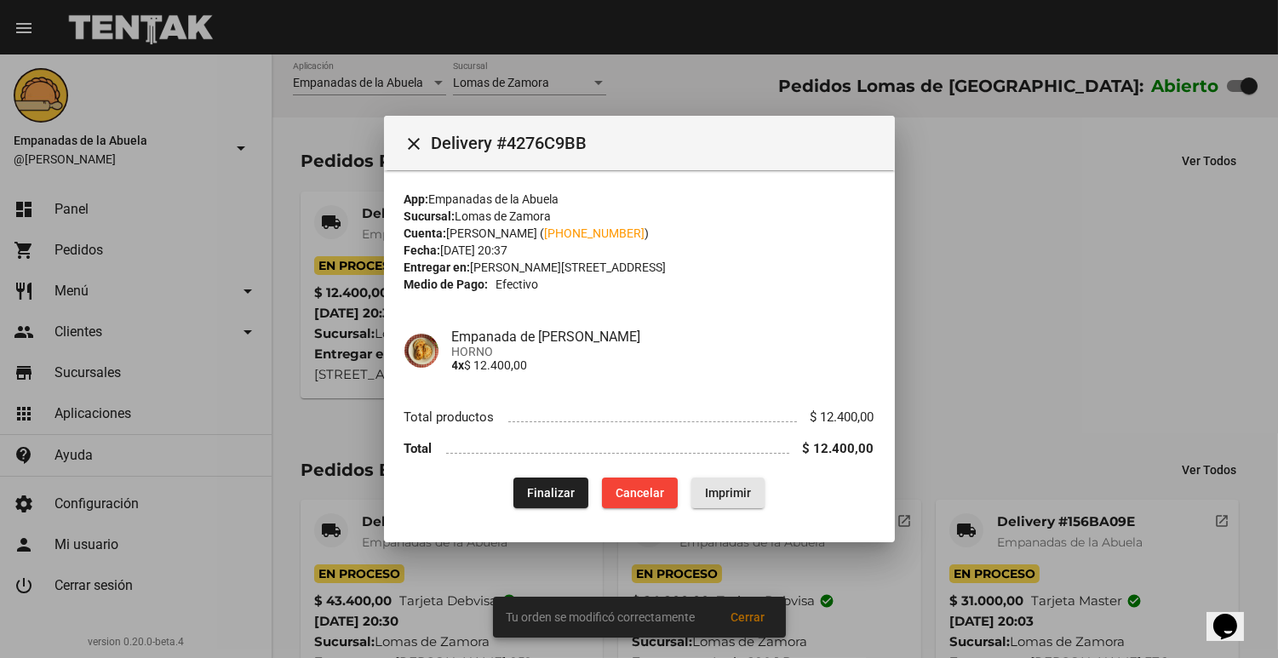
click at [736, 495] on span "Imprimir" at bounding box center [728, 493] width 46 height 14
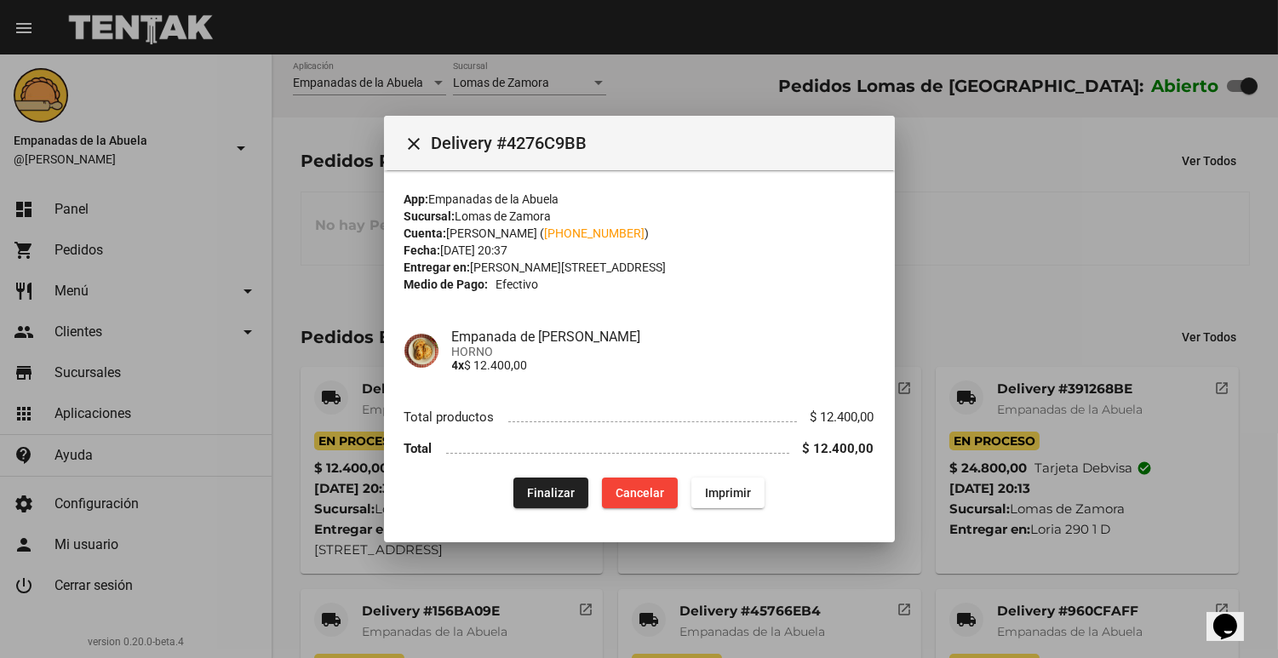
click at [922, 535] on div at bounding box center [639, 329] width 1278 height 658
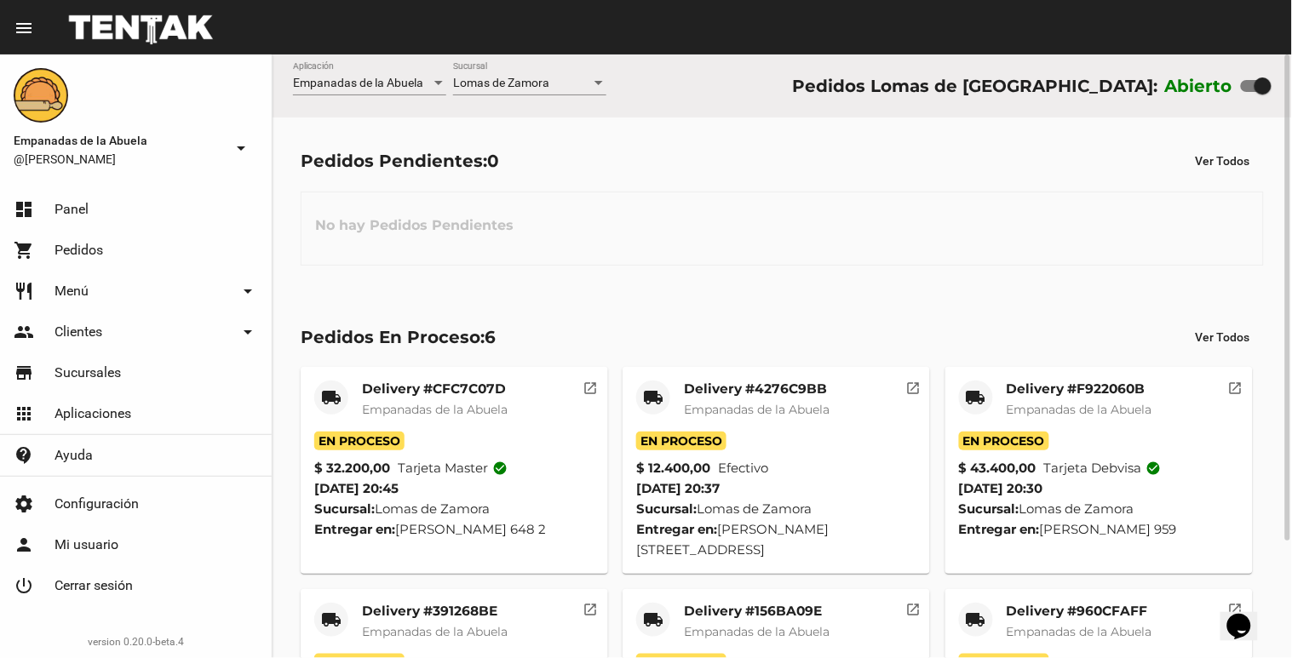
click at [574, 72] on div "Lomas de Zamora Sucursal" at bounding box center [529, 78] width 153 height 33
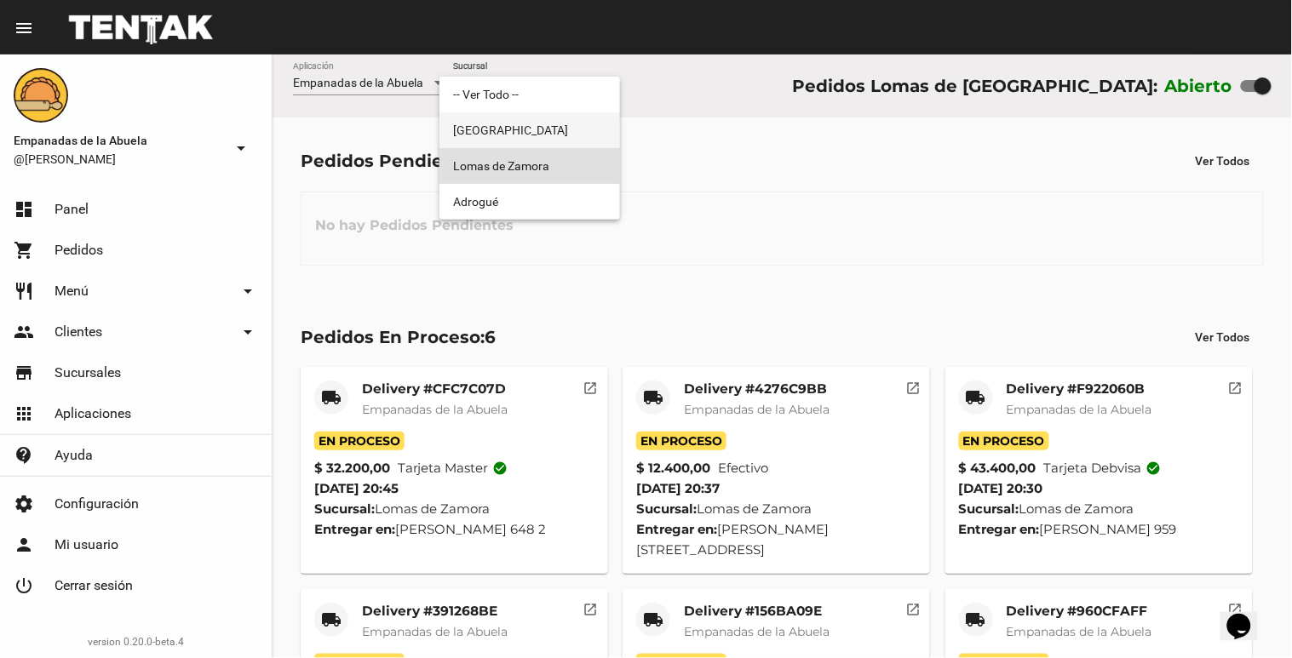
click at [554, 117] on span "[GEOGRAPHIC_DATA]" at bounding box center [529, 130] width 153 height 36
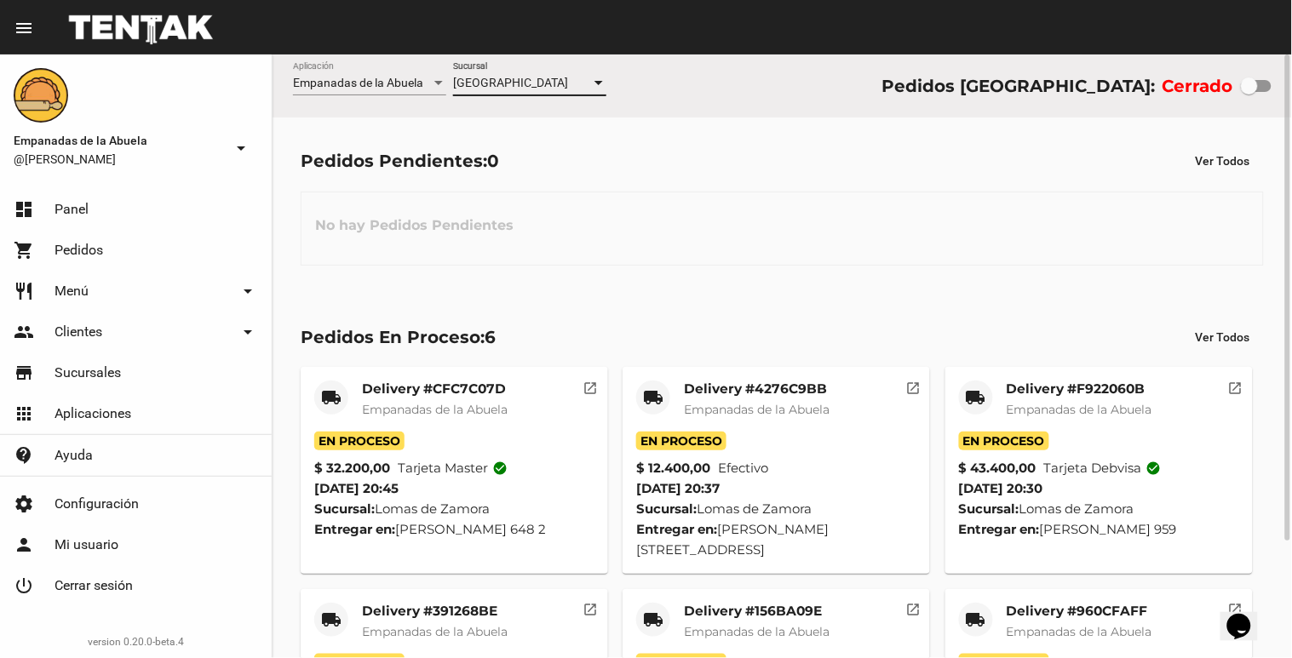
click at [567, 79] on div "[GEOGRAPHIC_DATA]" at bounding box center [522, 84] width 138 height 14
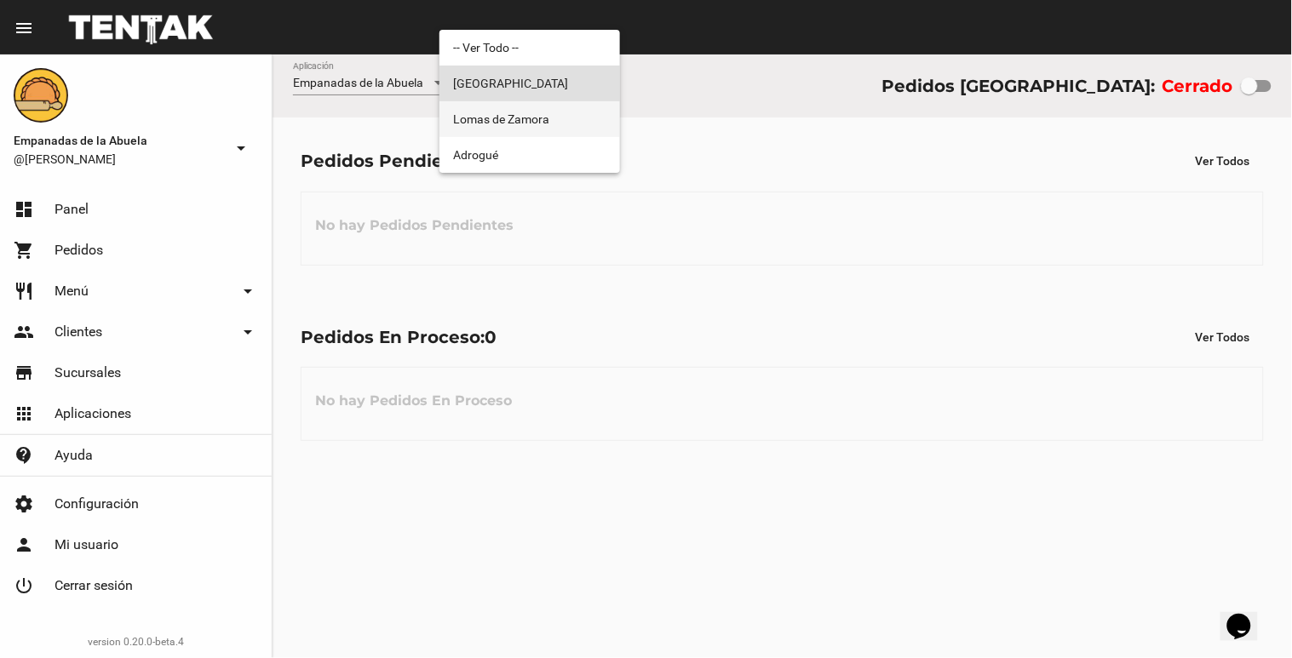
click at [547, 112] on span "Lomas de Zamora" at bounding box center [529, 119] width 153 height 36
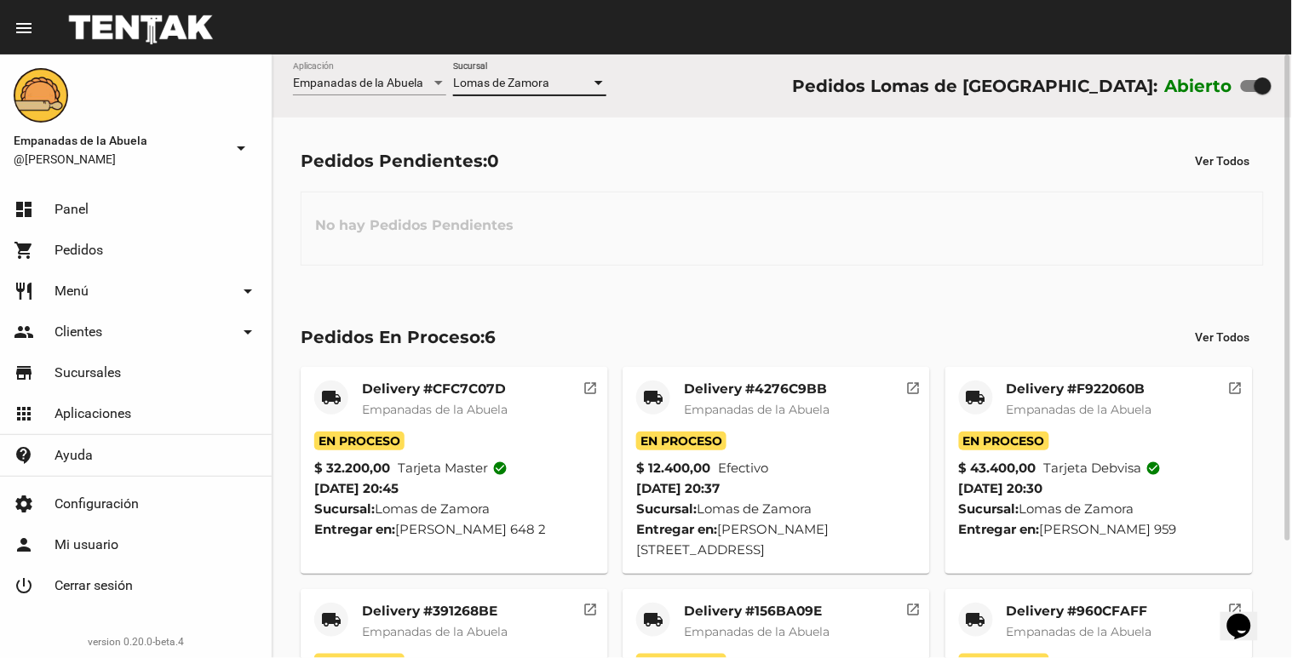
click at [509, 66] on div "Lomas de Zamora Sucursal" at bounding box center [529, 78] width 153 height 33
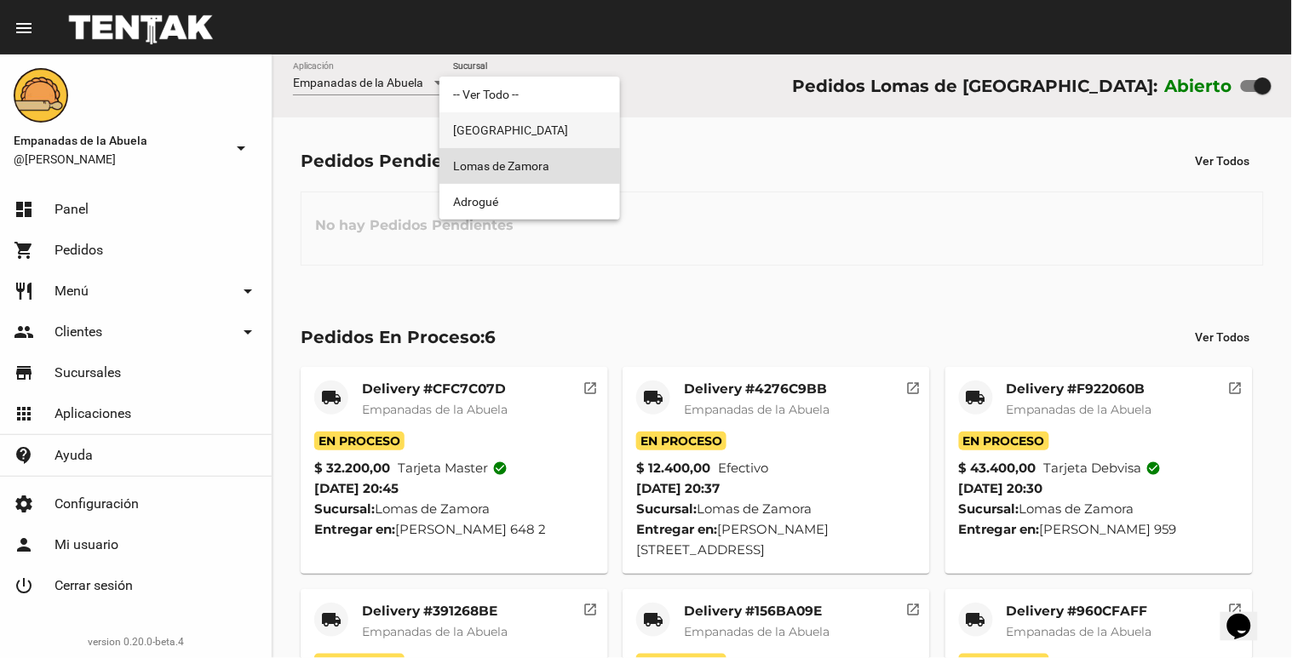
click at [487, 140] on span "[GEOGRAPHIC_DATA]" at bounding box center [529, 130] width 153 height 36
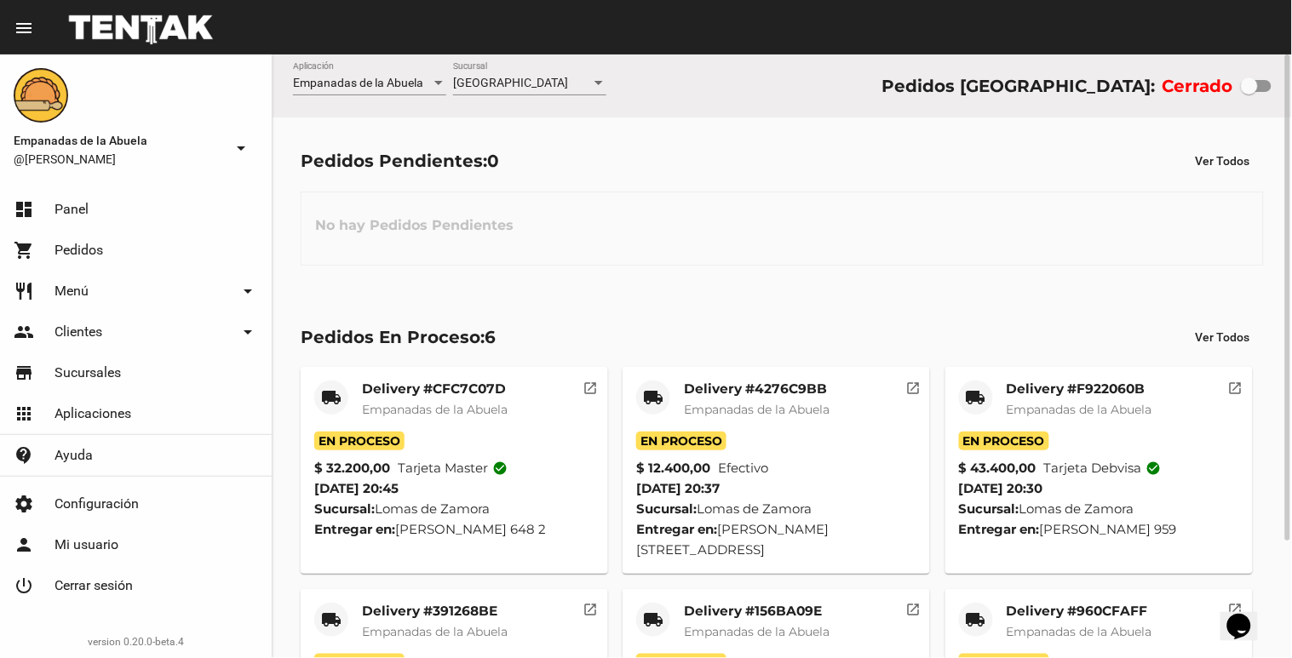
click at [523, 74] on div "Monte Grande Sucursal" at bounding box center [529, 78] width 153 height 33
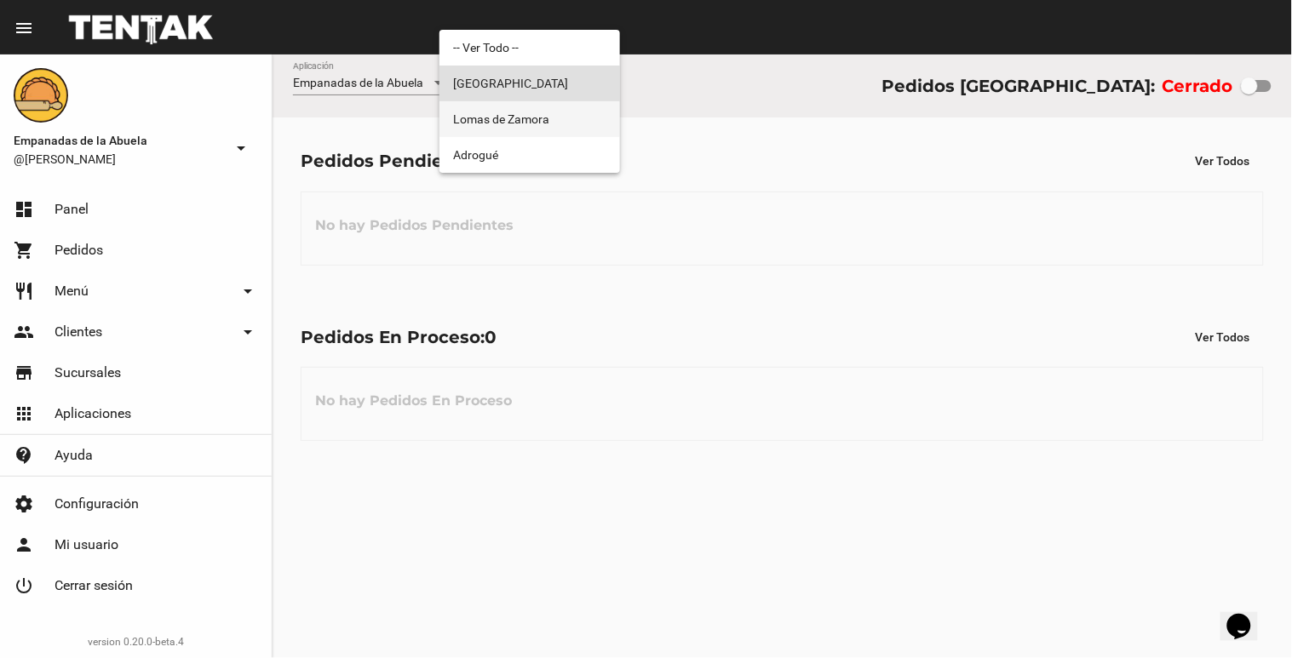
click at [517, 132] on span "Lomas de Zamora" at bounding box center [529, 119] width 153 height 36
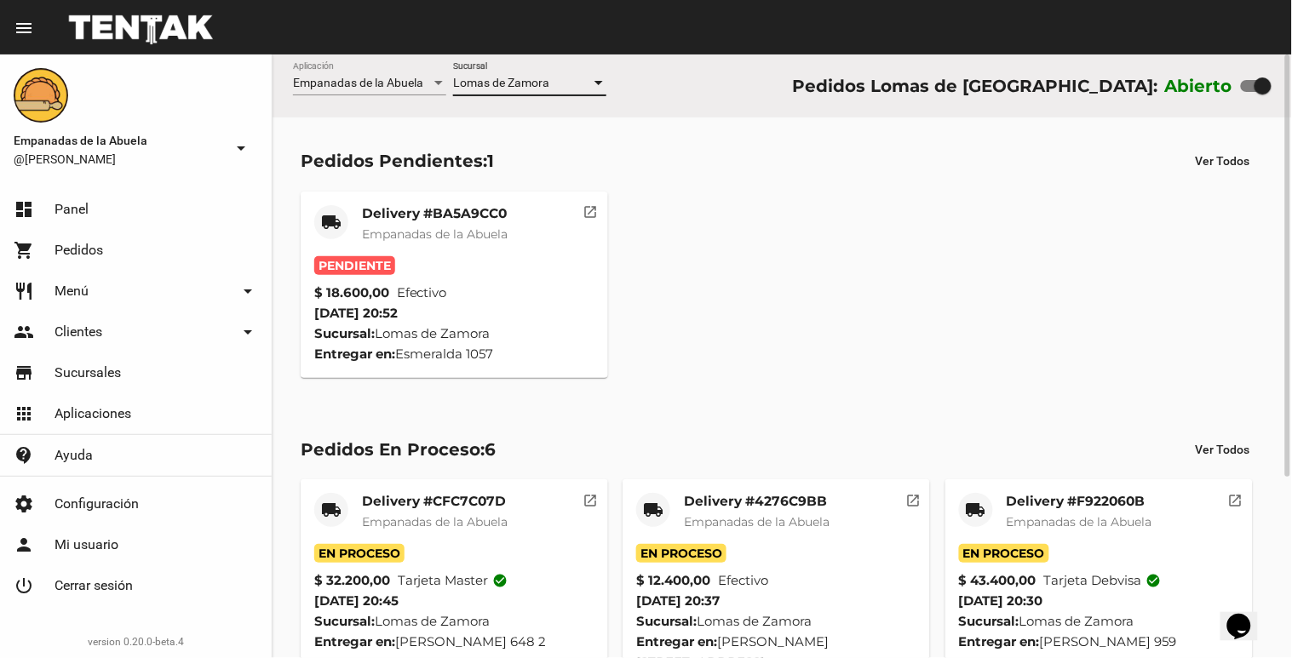
click at [461, 237] on span "Empanadas de la Abuela" at bounding box center [435, 233] width 146 height 15
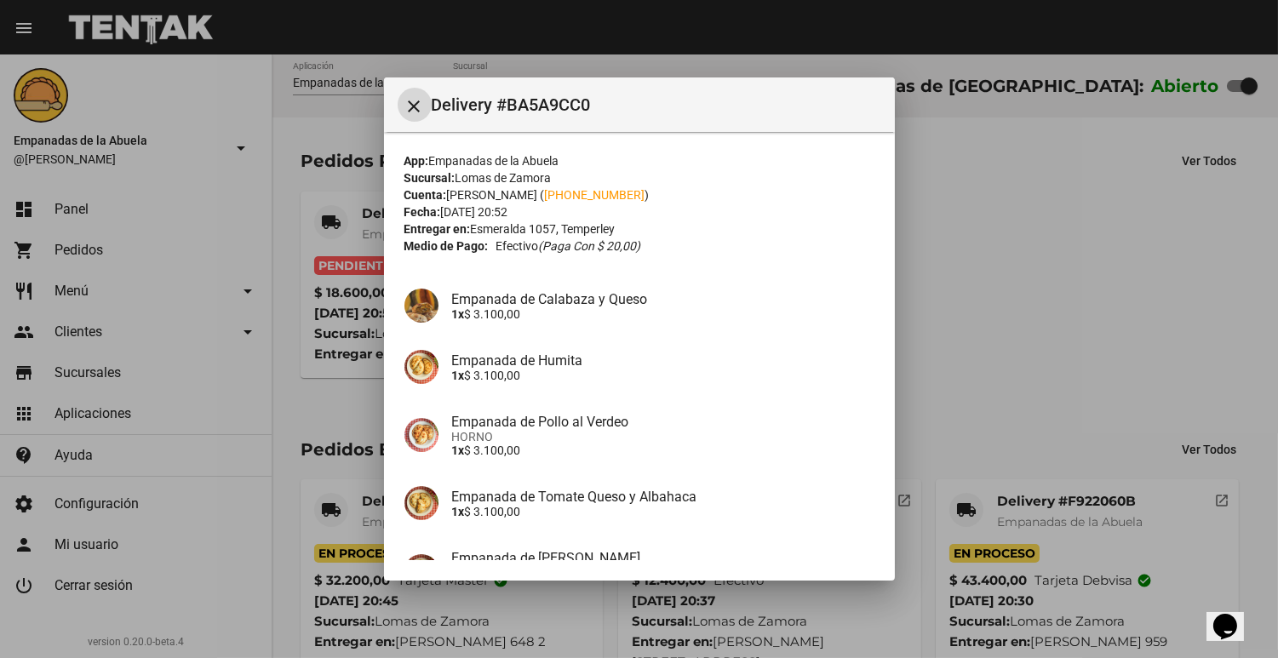
scroll to position [183, 0]
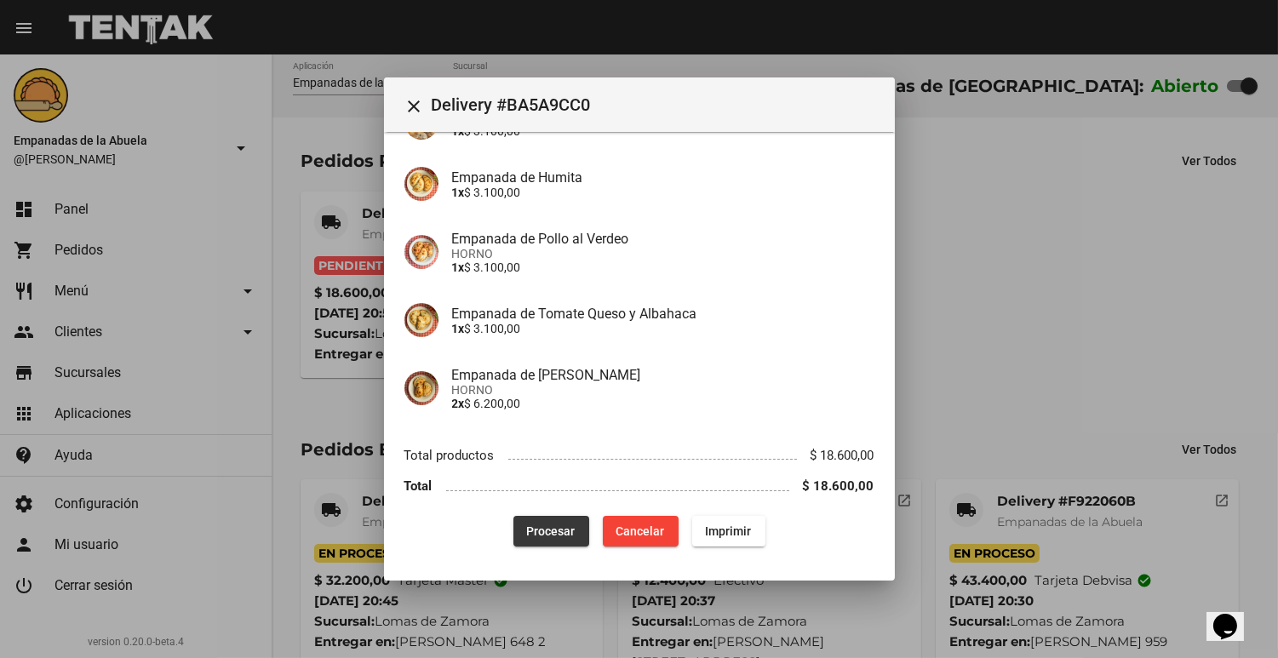
click at [554, 519] on button "Procesar" at bounding box center [551, 531] width 76 height 31
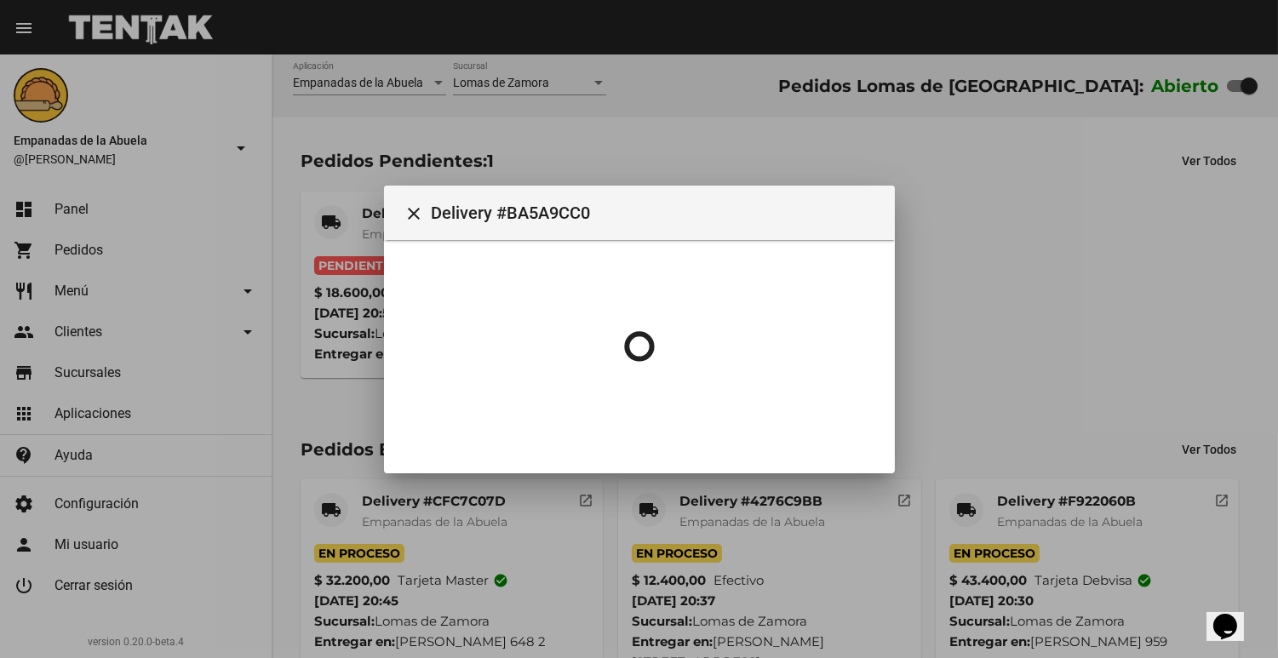
click at [362, 224] on div at bounding box center [639, 329] width 1278 height 658
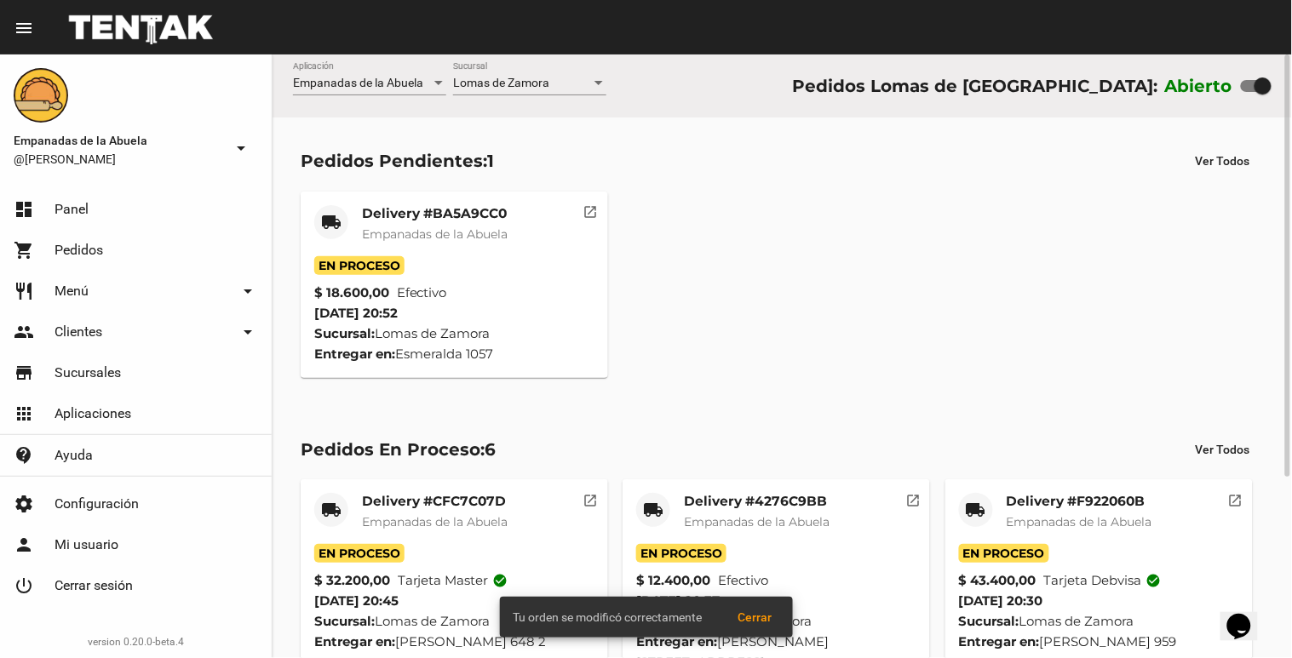
click at [380, 215] on mat-card-title "Delivery #BA5A9CC0" at bounding box center [435, 213] width 146 height 17
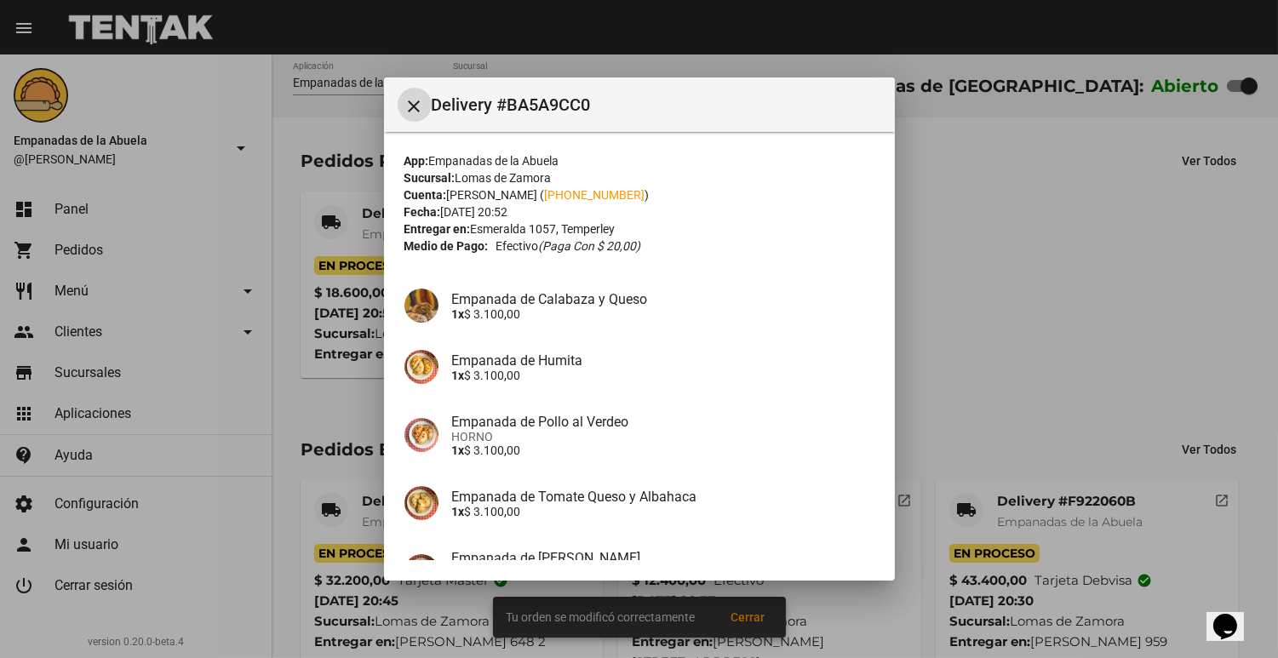
scroll to position [183, 0]
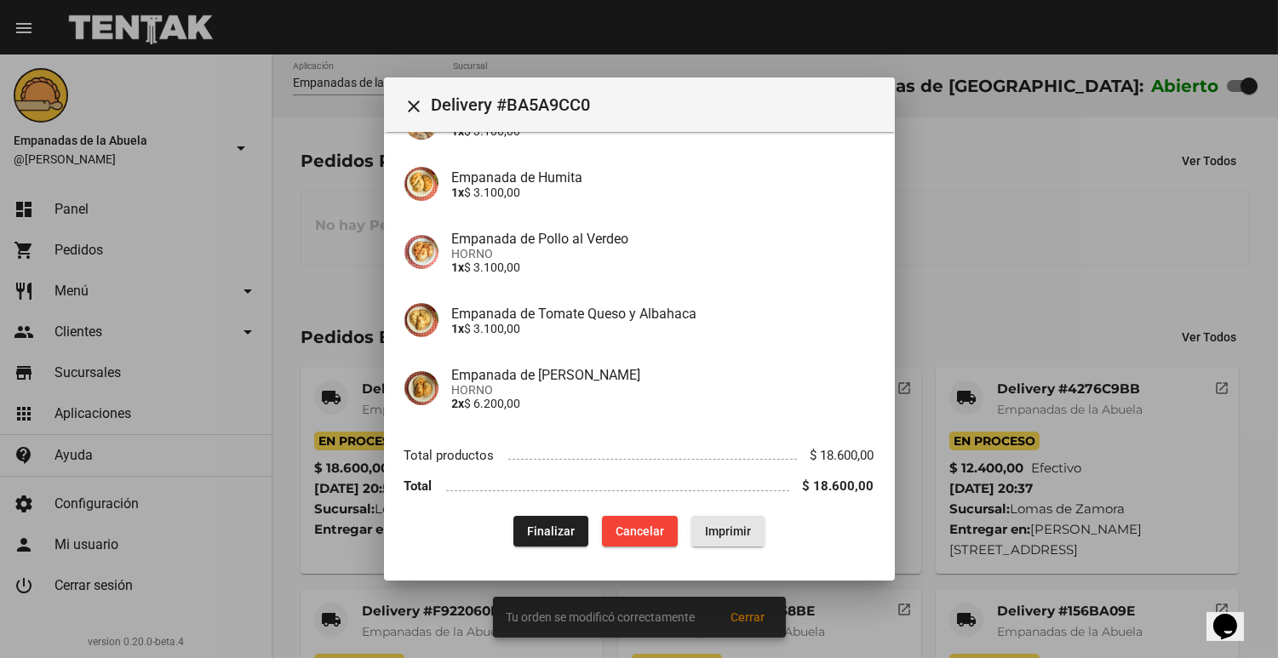
click at [719, 534] on span "Imprimir" at bounding box center [728, 531] width 46 height 14
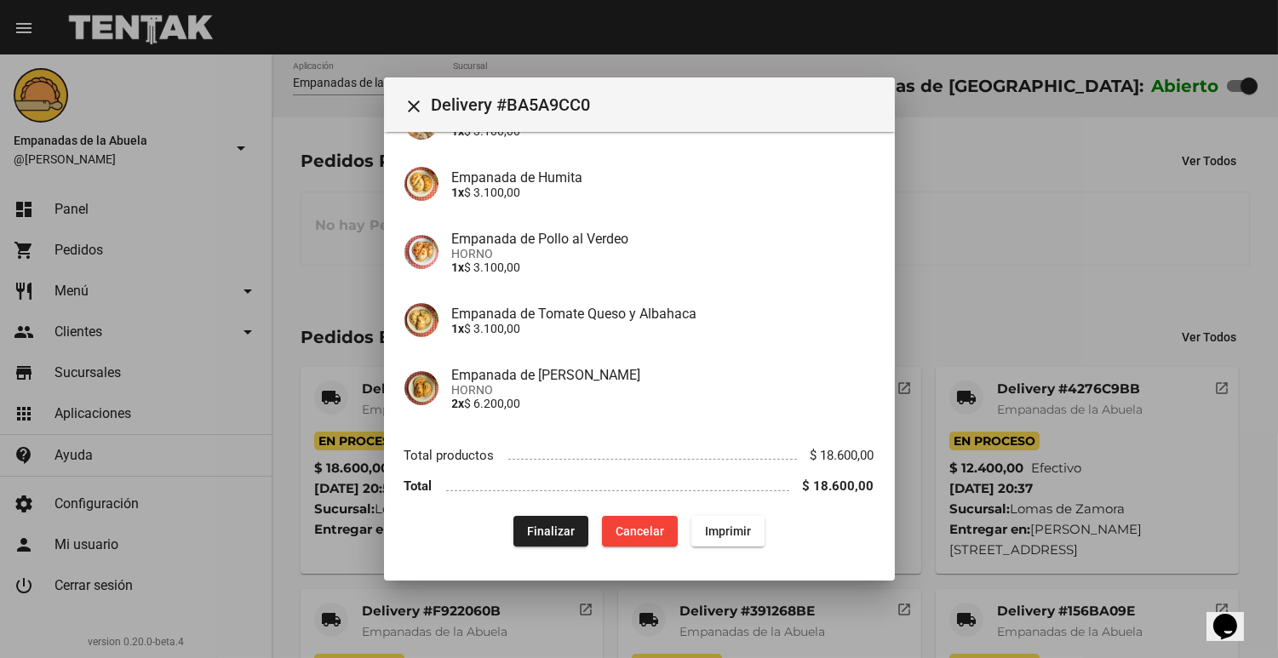
click at [674, 226] on div "Empanada de Pollo al Verdeo HORNO 1x $ 3.100,00" at bounding box center [639, 252] width 470 height 75
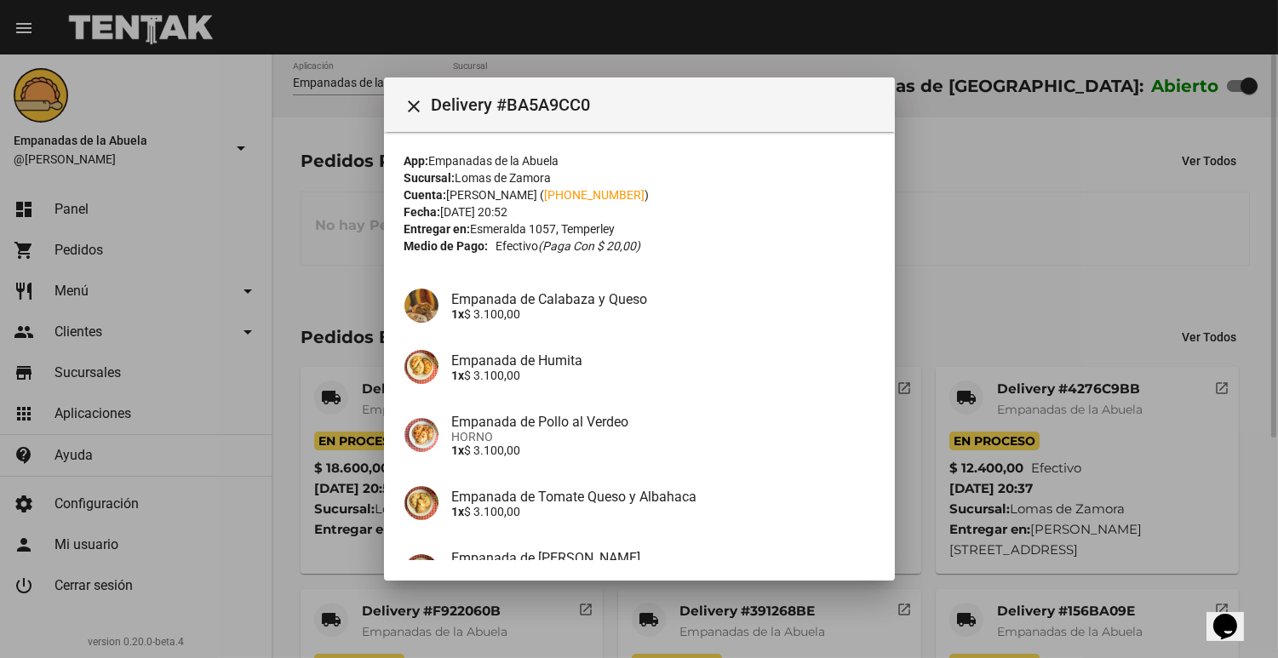
drag, startPoint x: 942, startPoint y: 180, endPoint x: 906, endPoint y: 402, distance: 225.2
click at [943, 177] on div at bounding box center [639, 329] width 1278 height 658
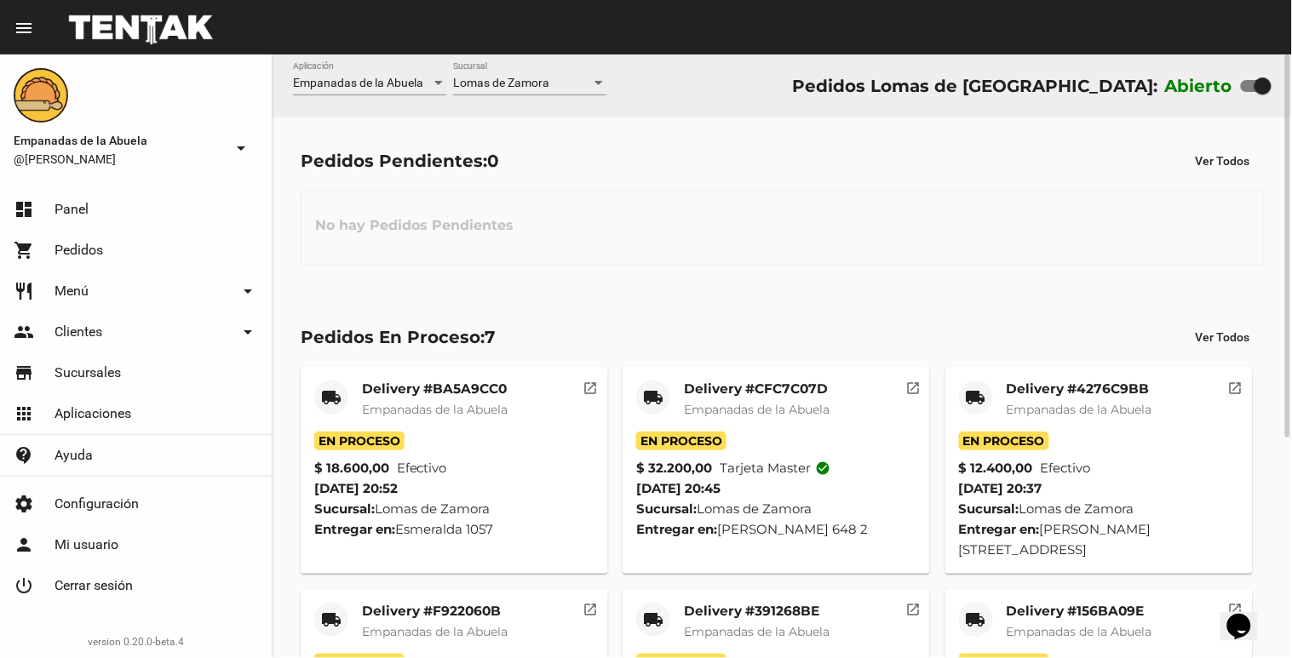
click at [563, 68] on div "Lomas de Zamora Sucursal" at bounding box center [529, 78] width 153 height 33
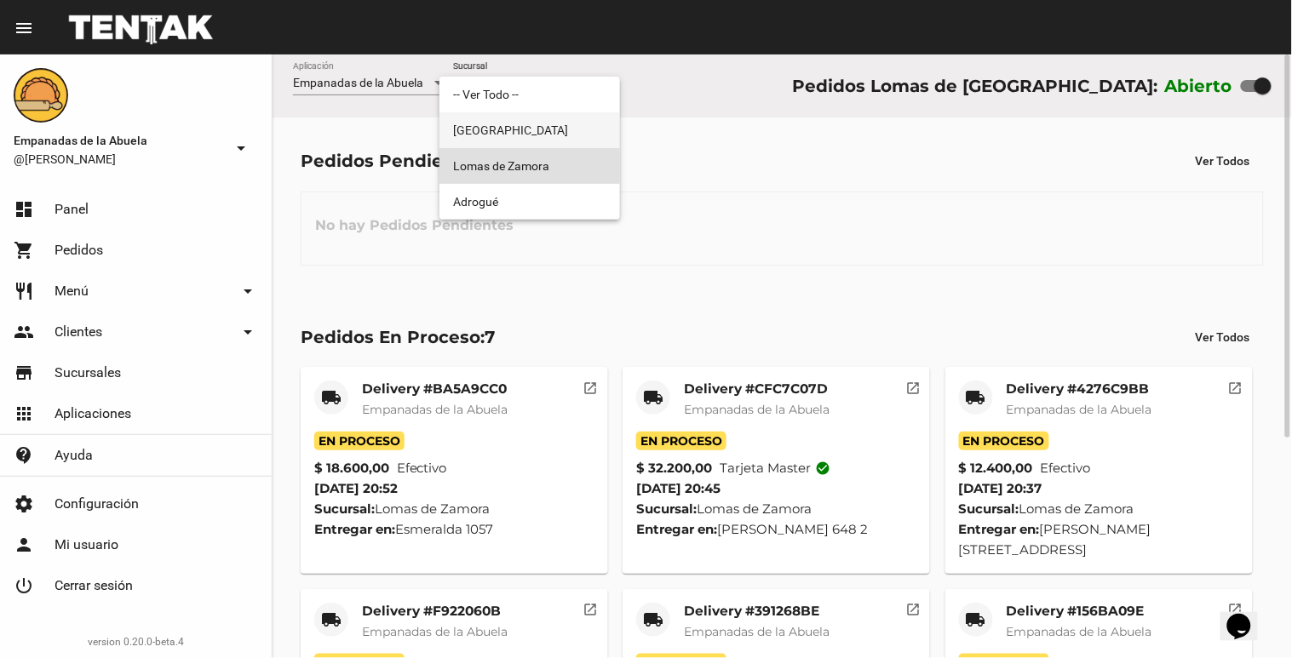
drag, startPoint x: 551, startPoint y: 123, endPoint x: 557, endPoint y: 94, distance: 30.4
click at [551, 124] on span "[GEOGRAPHIC_DATA]" at bounding box center [529, 130] width 153 height 36
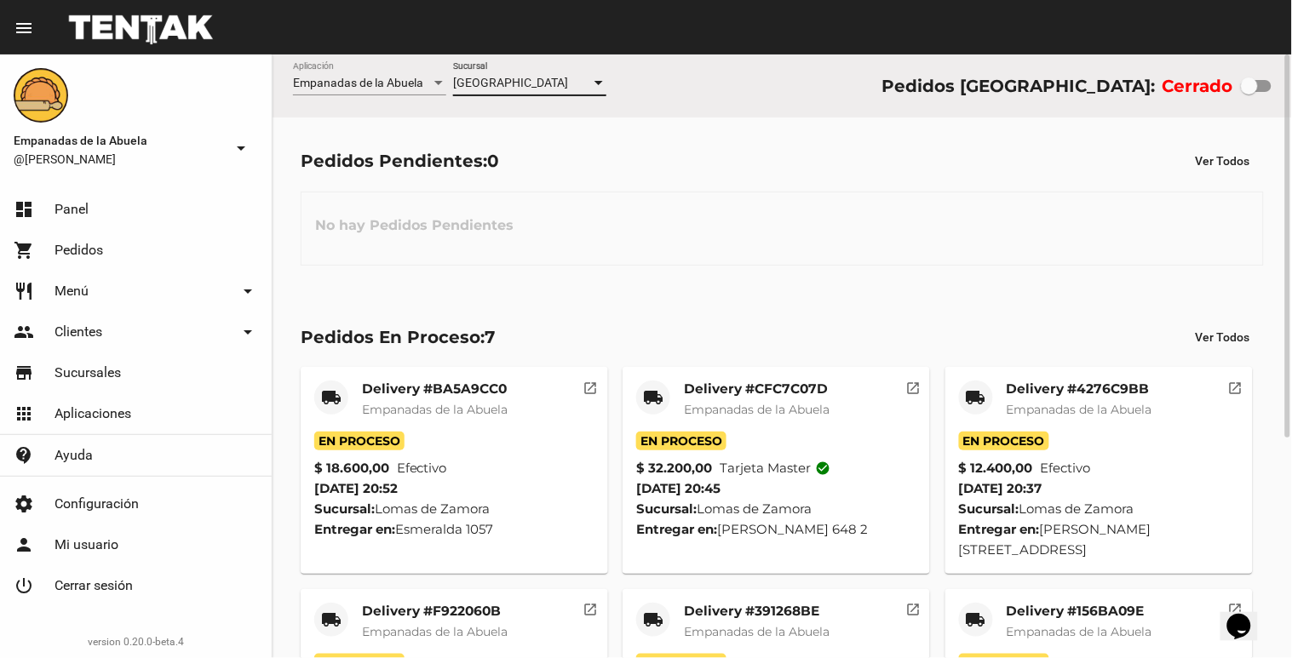
click at [558, 89] on div "[GEOGRAPHIC_DATA]" at bounding box center [522, 84] width 138 height 14
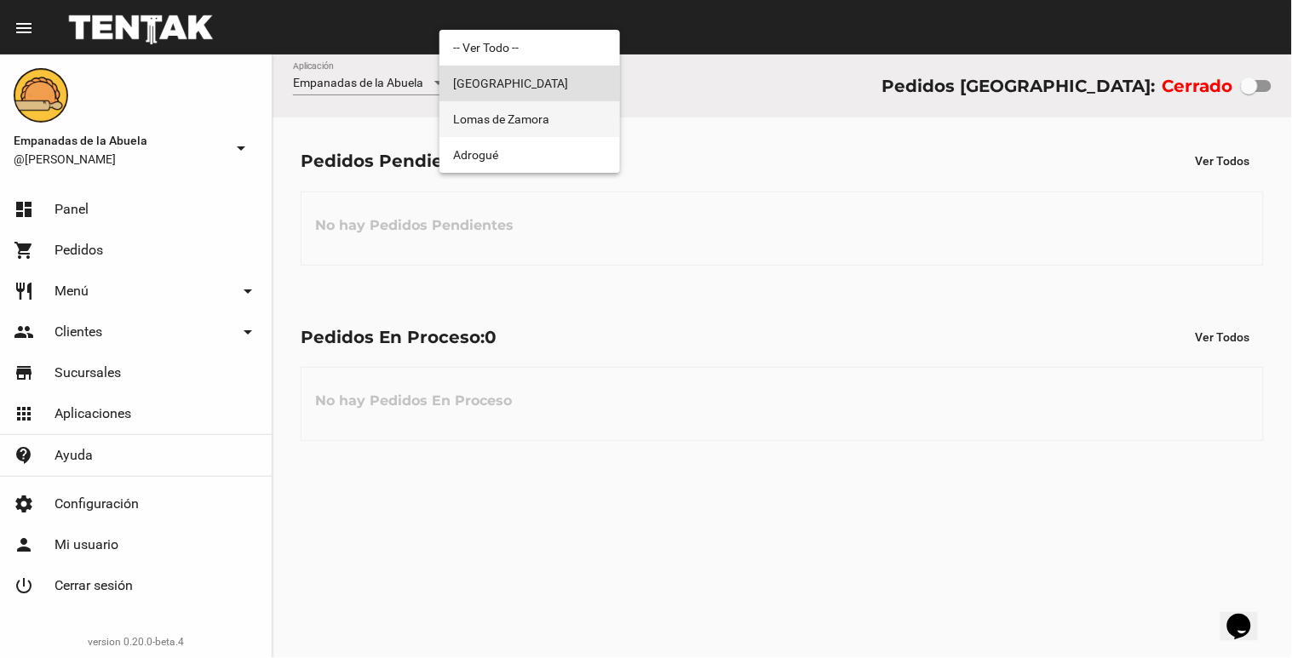
click at [557, 108] on span "Lomas de Zamora" at bounding box center [529, 119] width 153 height 36
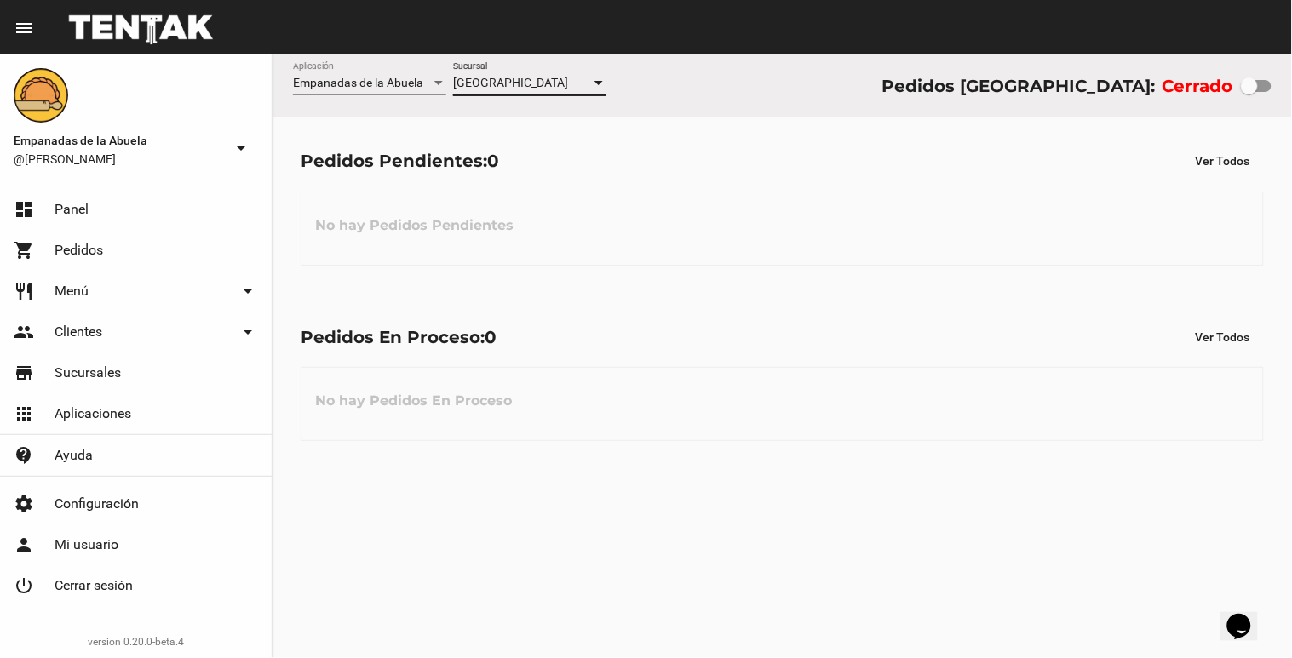
checkbox input "true"
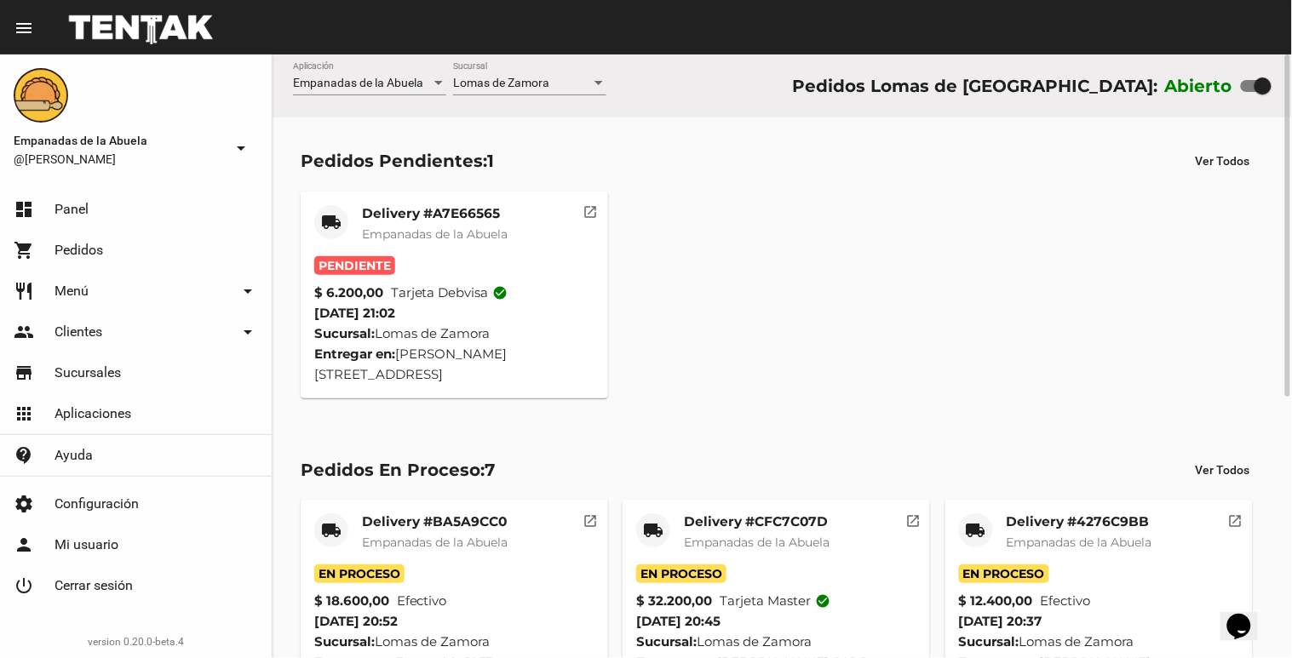
click at [421, 218] on mat-card-title "Delivery #A7E66565" at bounding box center [435, 213] width 146 height 17
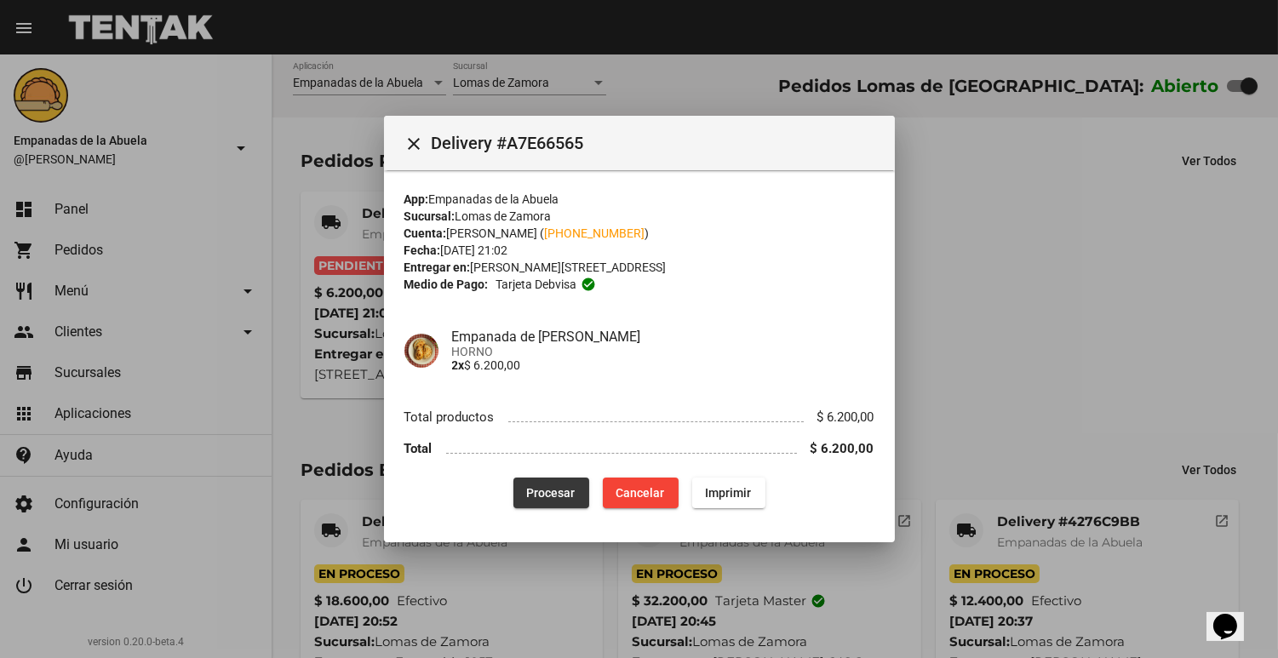
click at [541, 485] on button "Procesar" at bounding box center [551, 493] width 76 height 31
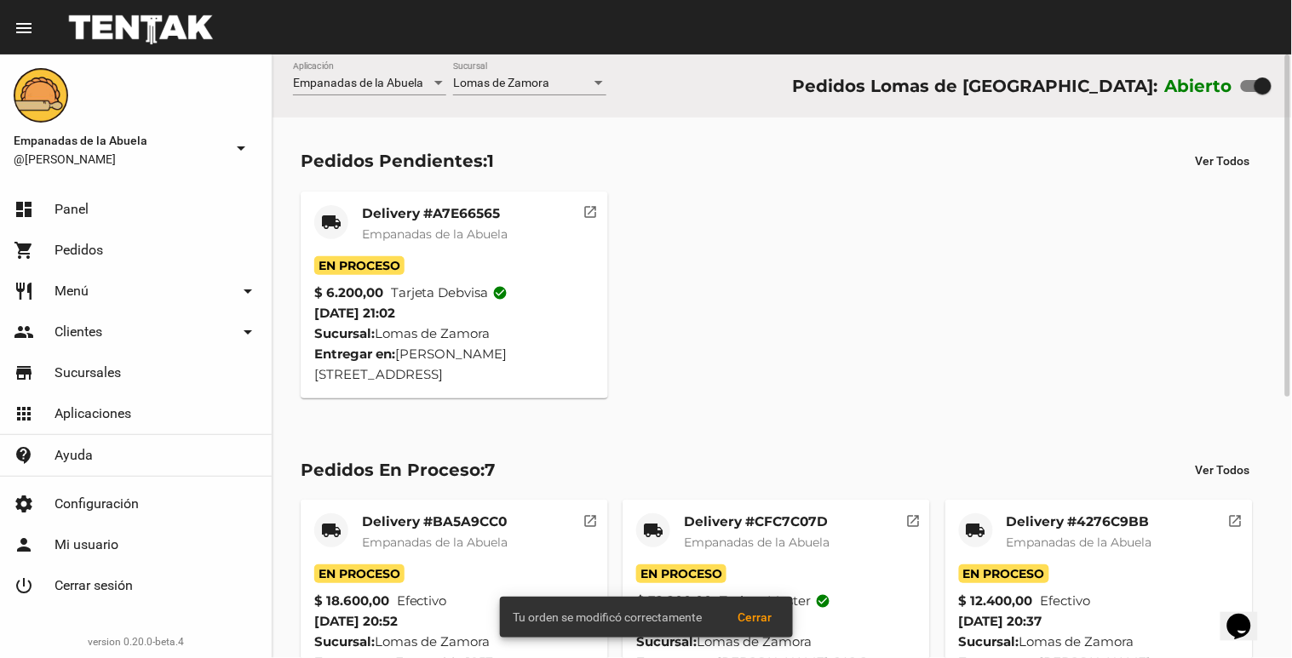
click at [412, 224] on div "Delivery #A7E66565 Empanadas de la Abuela" at bounding box center [435, 230] width 146 height 51
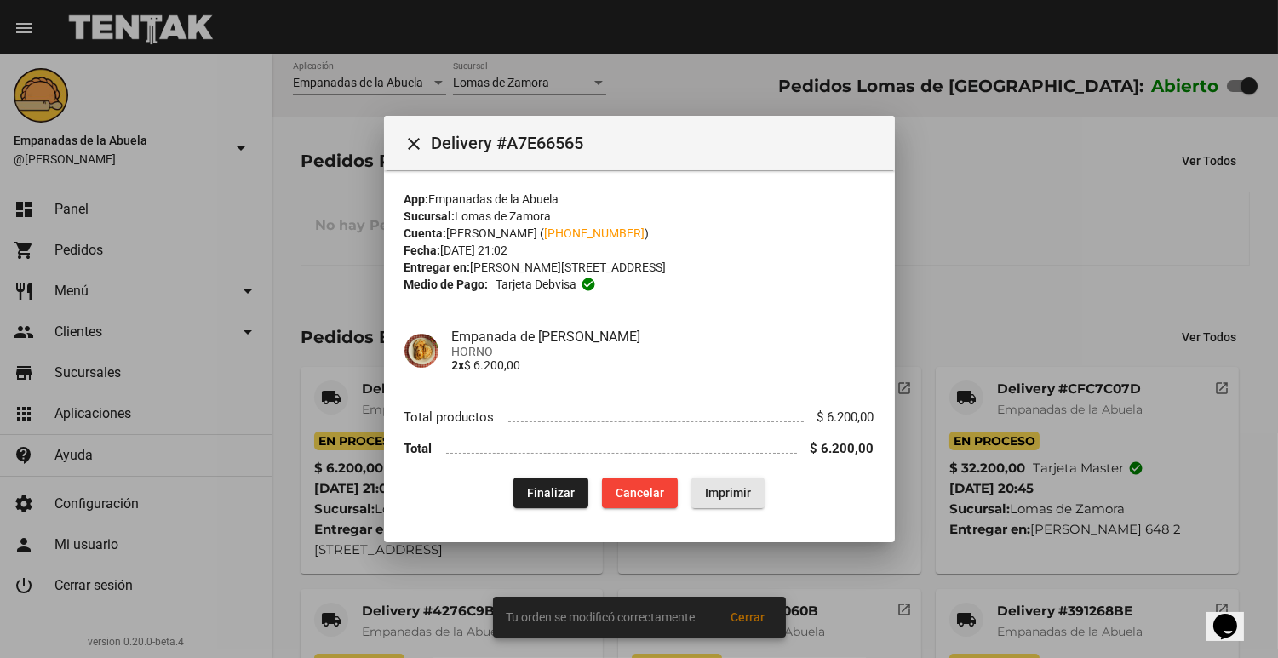
click at [761, 486] on button "Imprimir" at bounding box center [727, 493] width 73 height 31
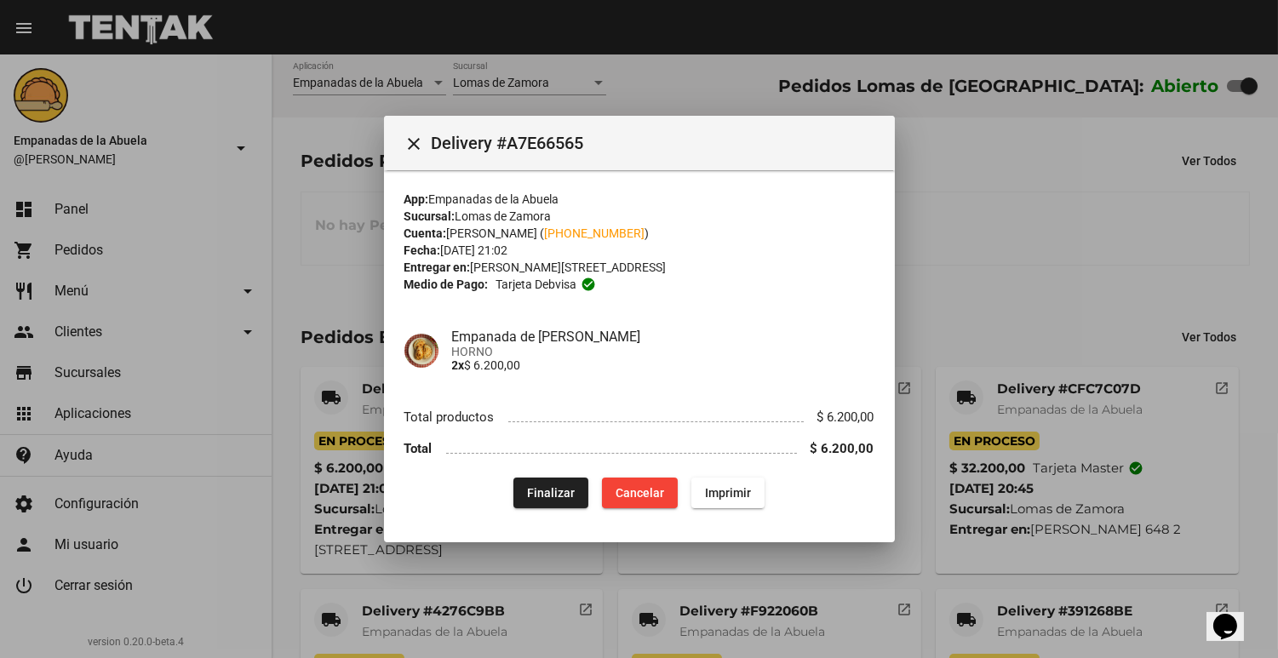
click at [1073, 309] on div at bounding box center [639, 329] width 1278 height 658
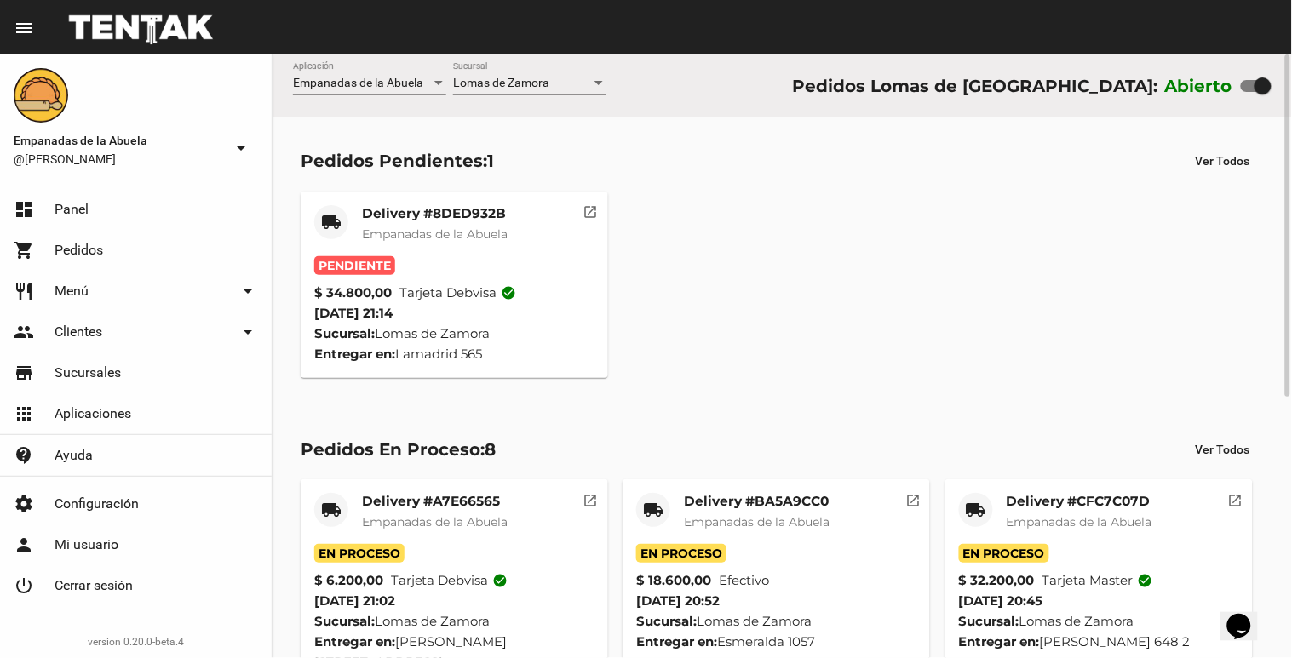
click at [468, 200] on mat-card "local_shipping Delivery #8DED932B Empanadas de la Abuela Pendiente $ 34.800,00 …" at bounding box center [454, 285] width 307 height 186
click at [466, 216] on mat-card-title "Delivery #8DED932B" at bounding box center [435, 213] width 146 height 17
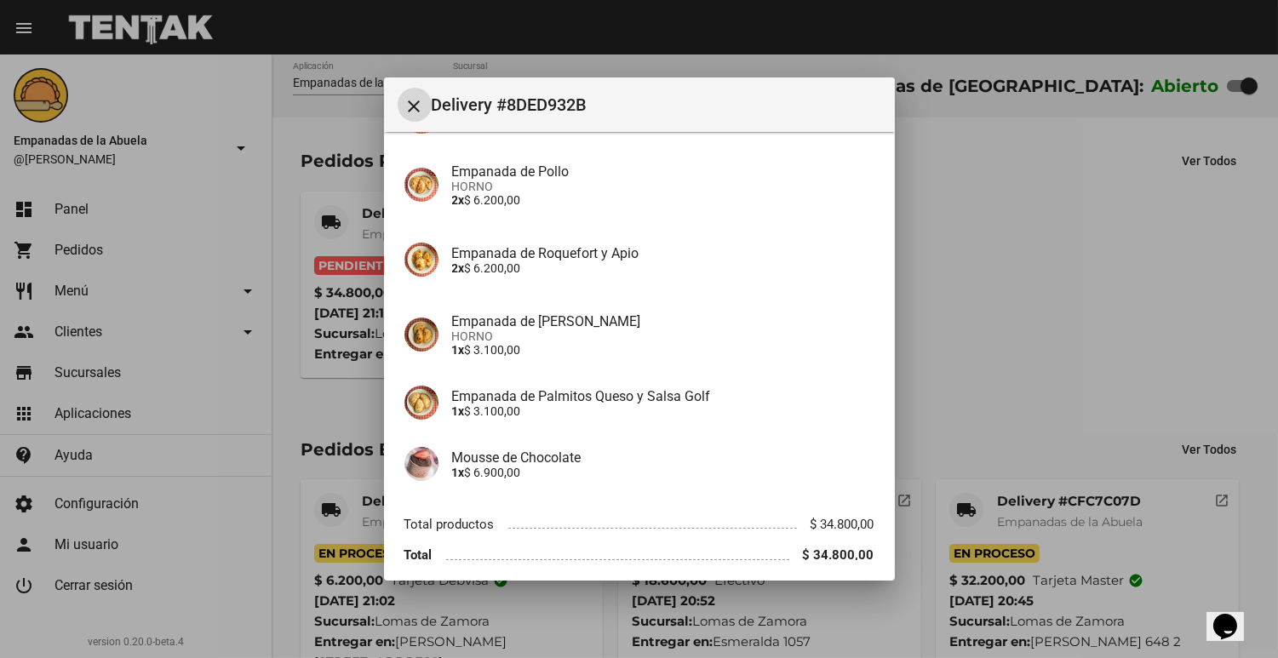
scroll to position [258, 0]
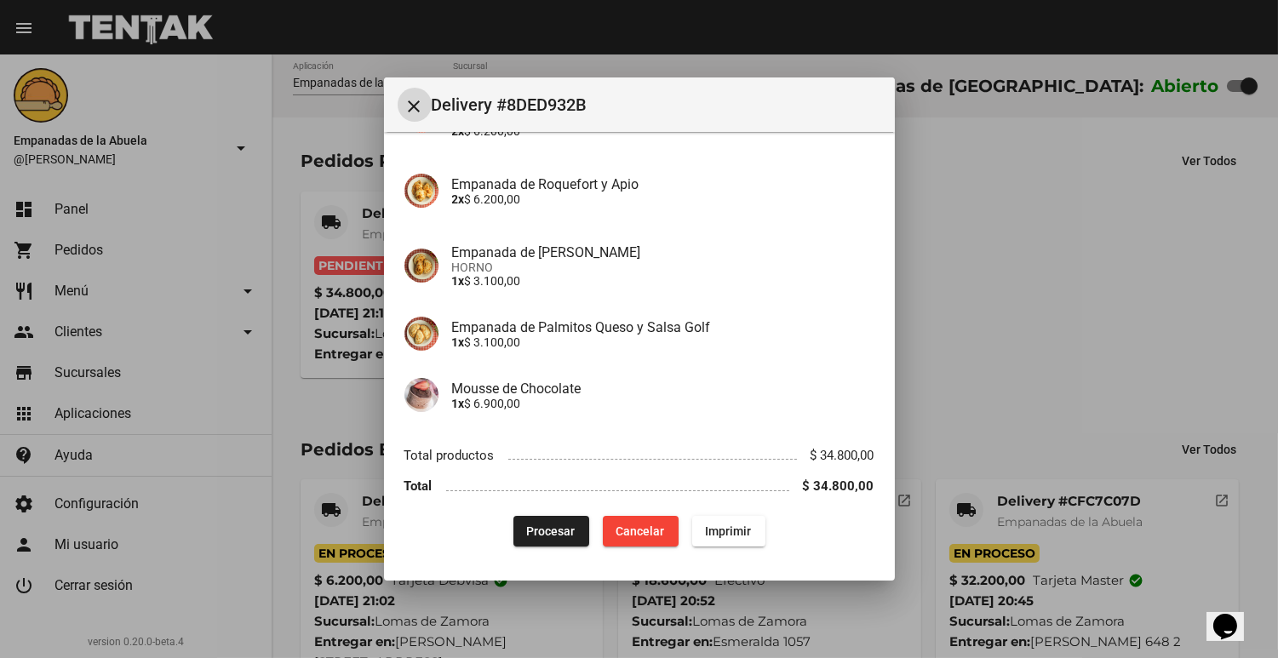
click at [522, 540] on button "Procesar" at bounding box center [551, 531] width 76 height 31
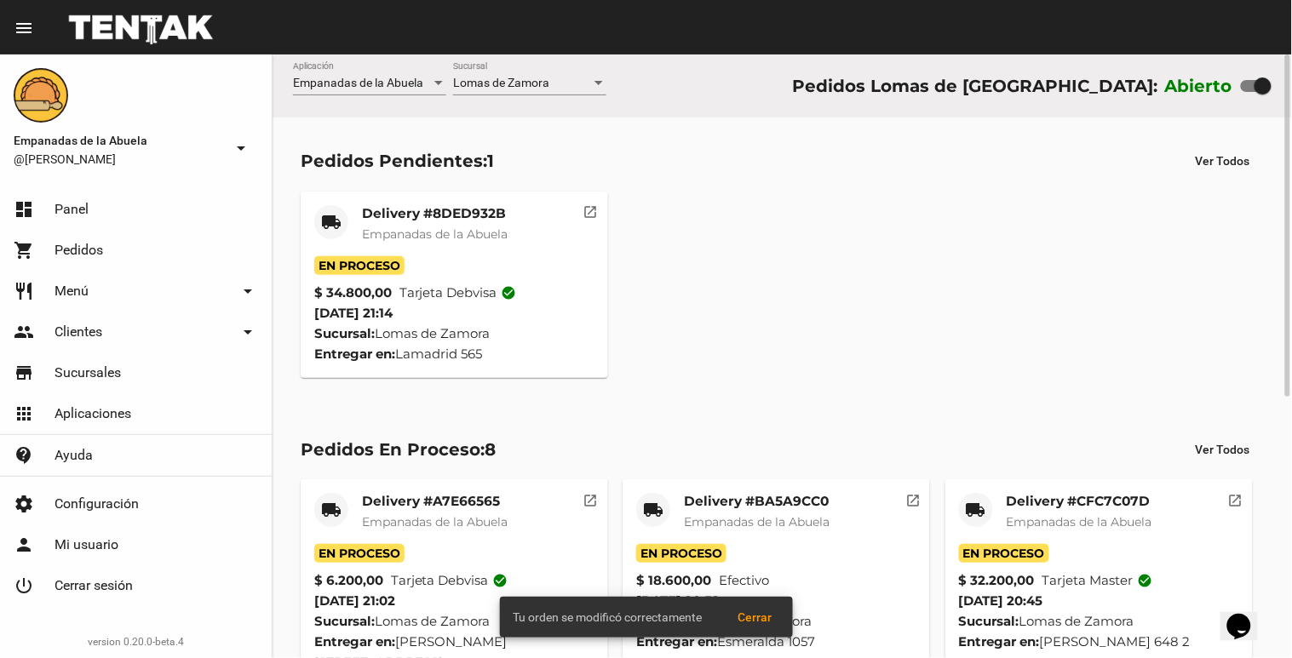
click at [449, 249] on div "Delivery #8DED932B Empanadas de la Abuela" at bounding box center [435, 230] width 146 height 51
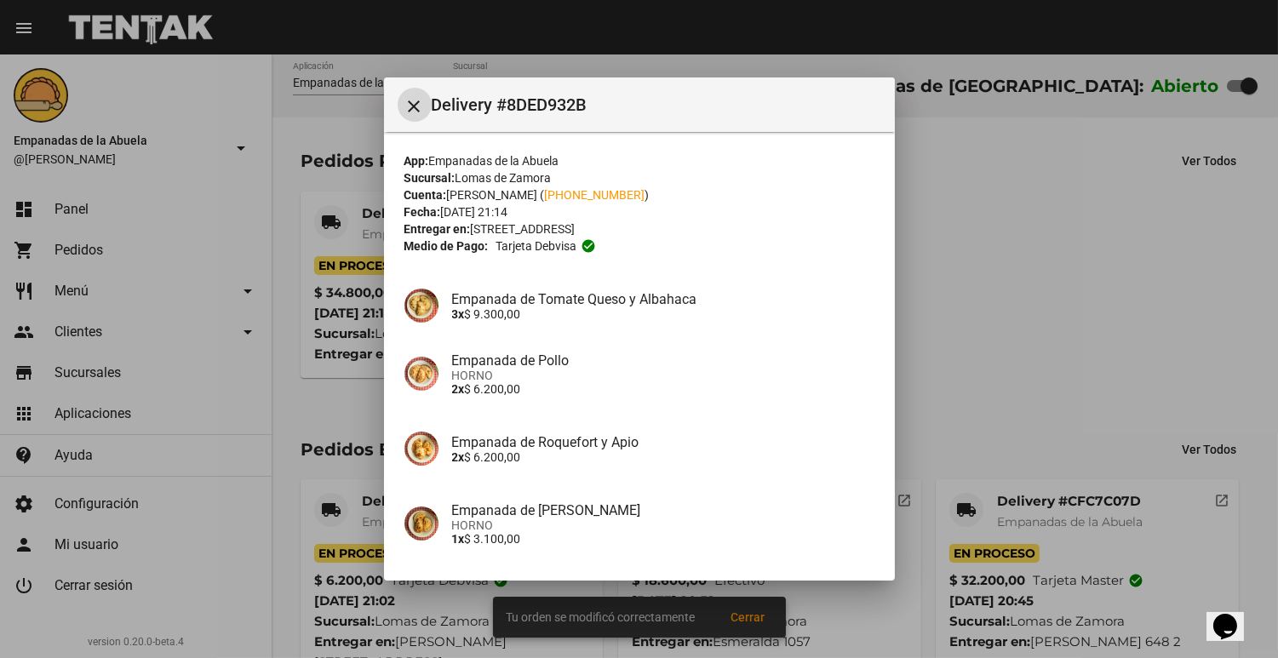
scroll to position [258, 0]
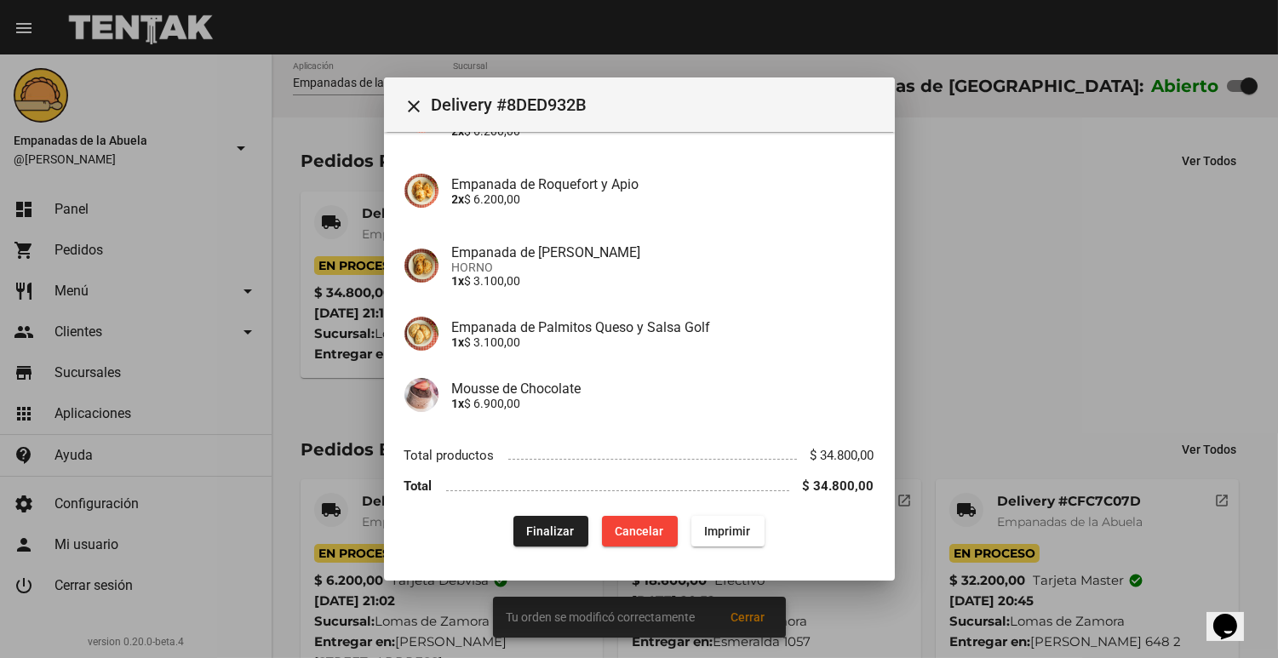
click at [745, 546] on div "Finalizar Cancelar Imprimir" at bounding box center [639, 531] width 470 height 31
click at [736, 526] on span "Imprimir" at bounding box center [728, 531] width 46 height 14
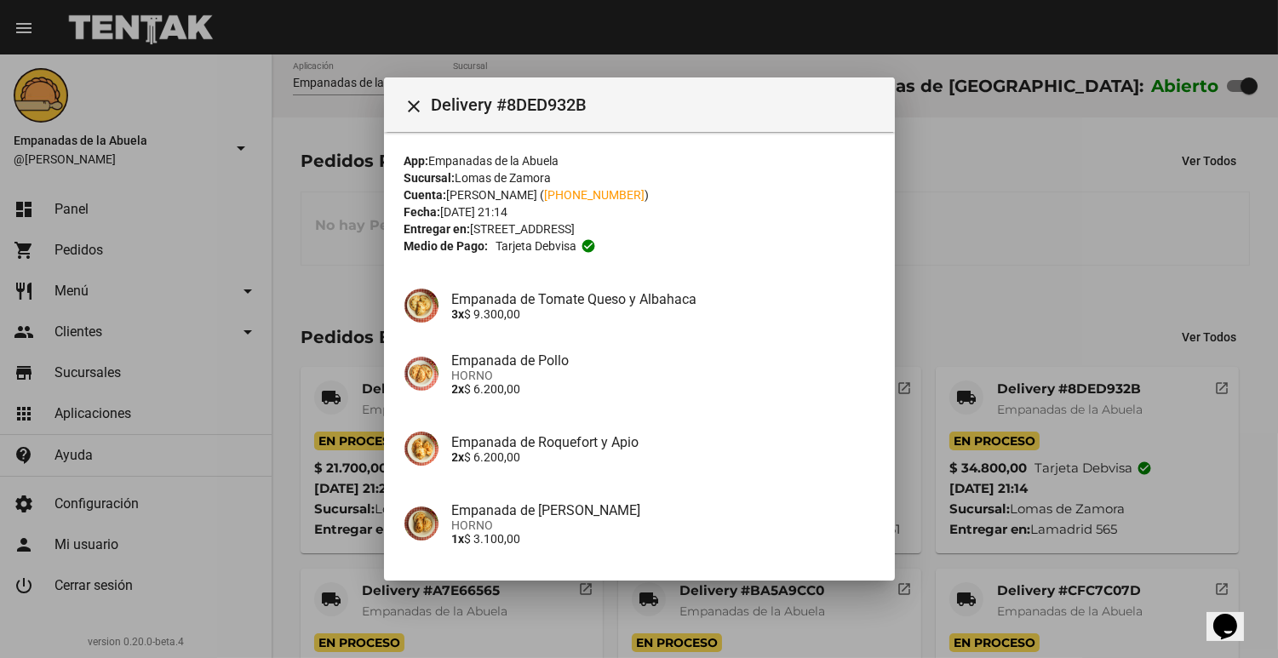
click at [364, 308] on div at bounding box center [639, 329] width 1278 height 658
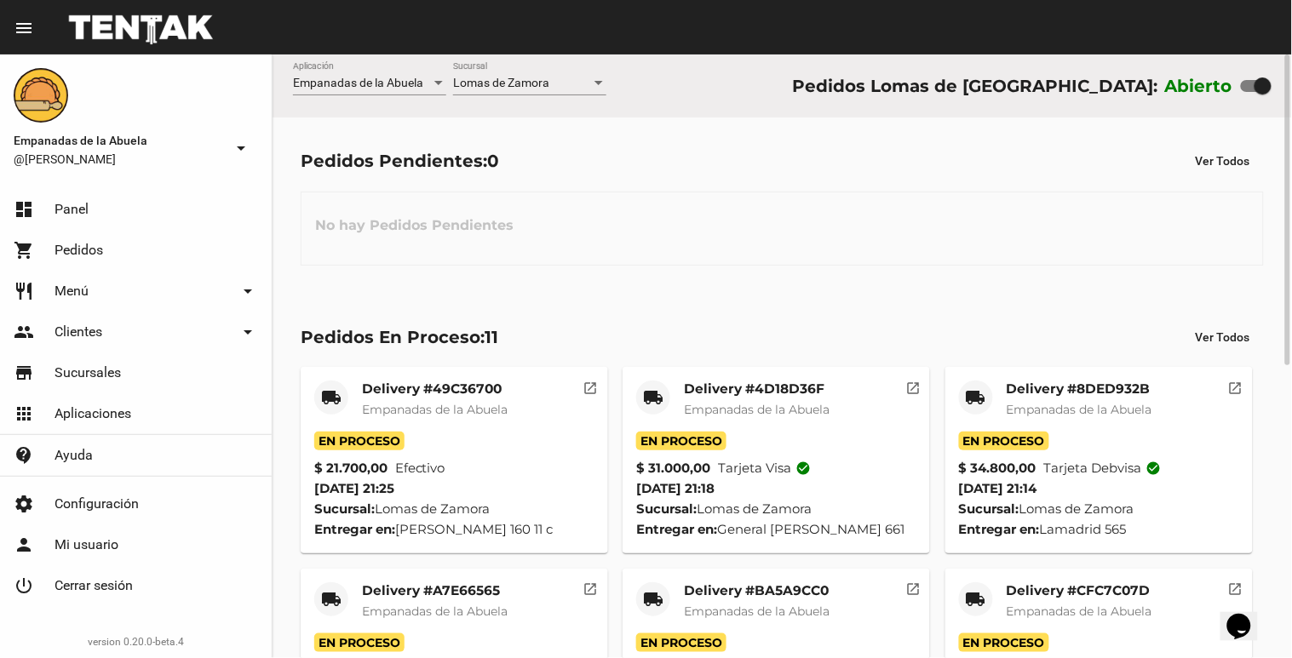
click at [449, 398] on div "Delivery #49C36700 Empanadas de la Abuela" at bounding box center [435, 406] width 146 height 51
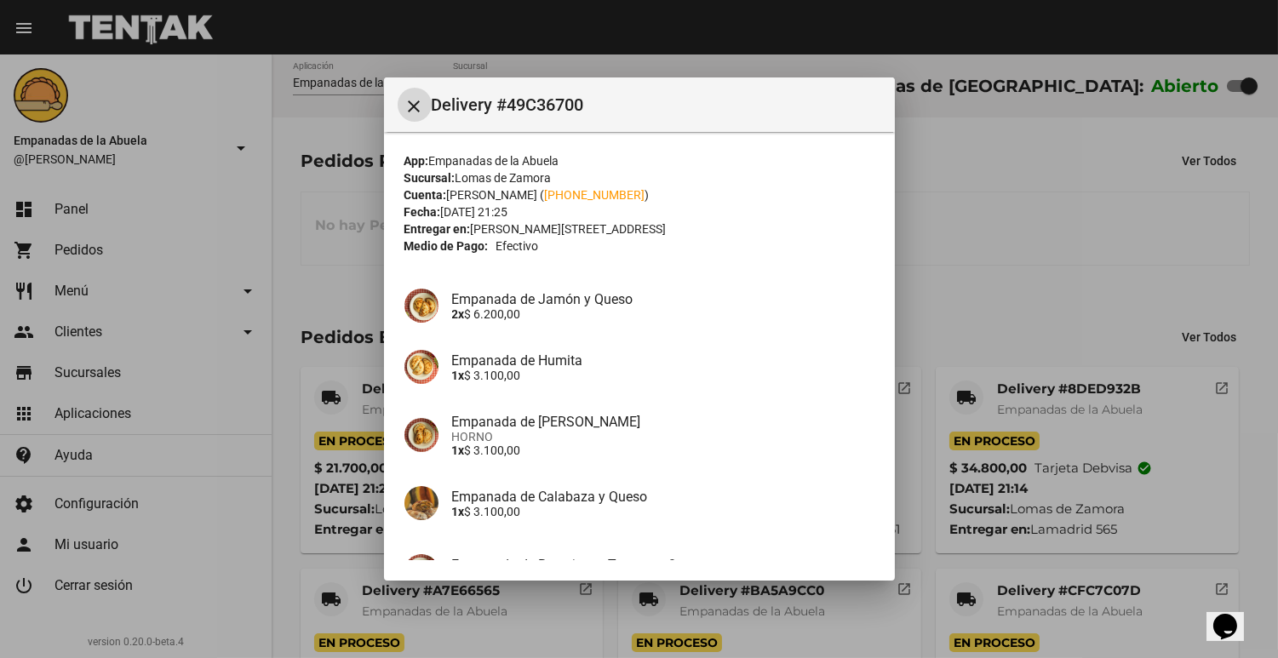
click at [692, 623] on div at bounding box center [639, 329] width 1278 height 658
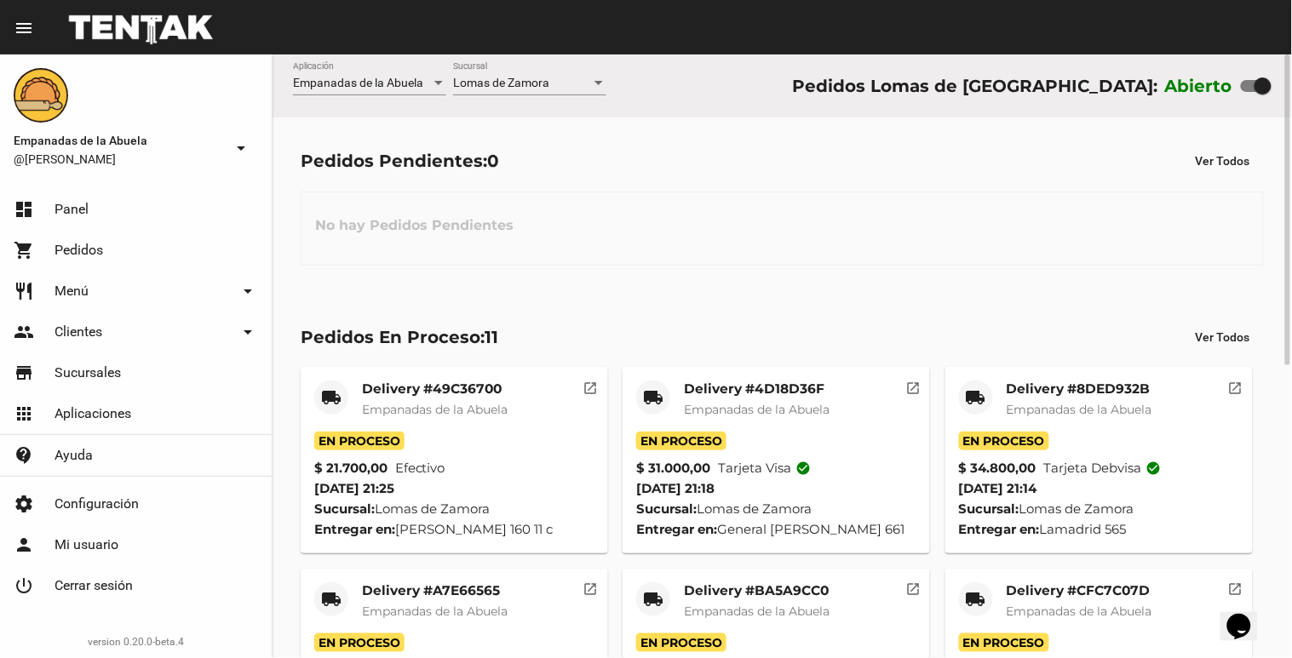
click at [502, 403] on span "Empanadas de la Abuela" at bounding box center [435, 409] width 146 height 15
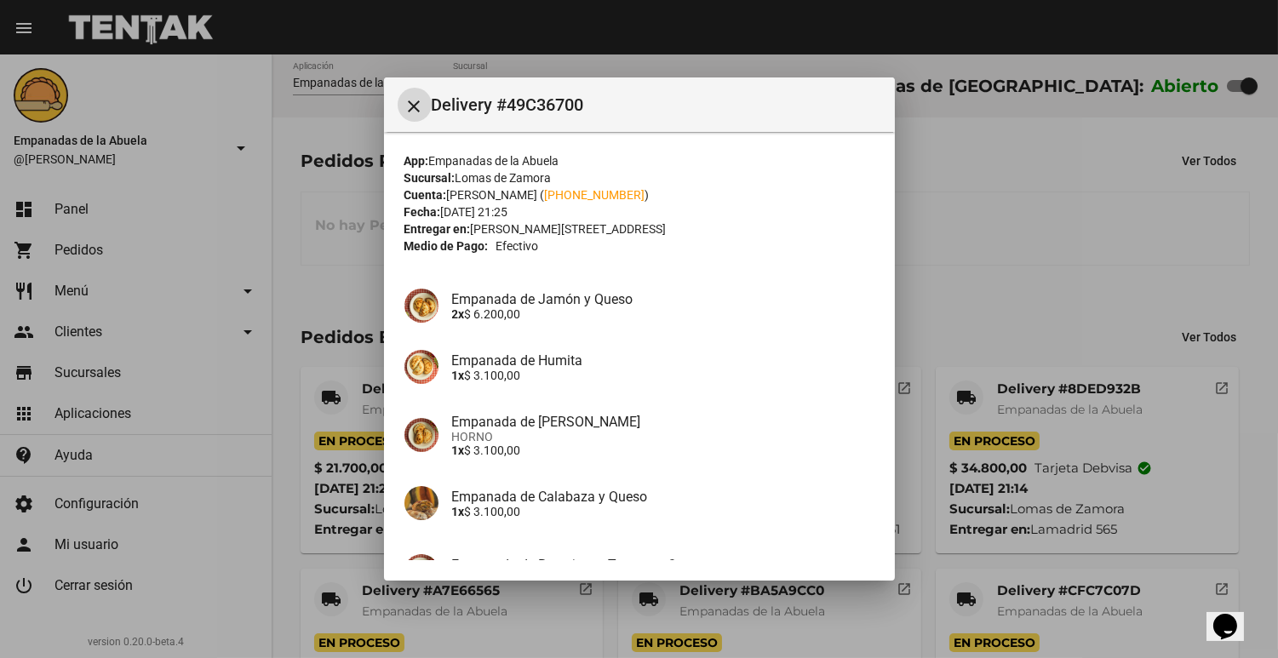
click at [1085, 190] on div at bounding box center [639, 329] width 1278 height 658
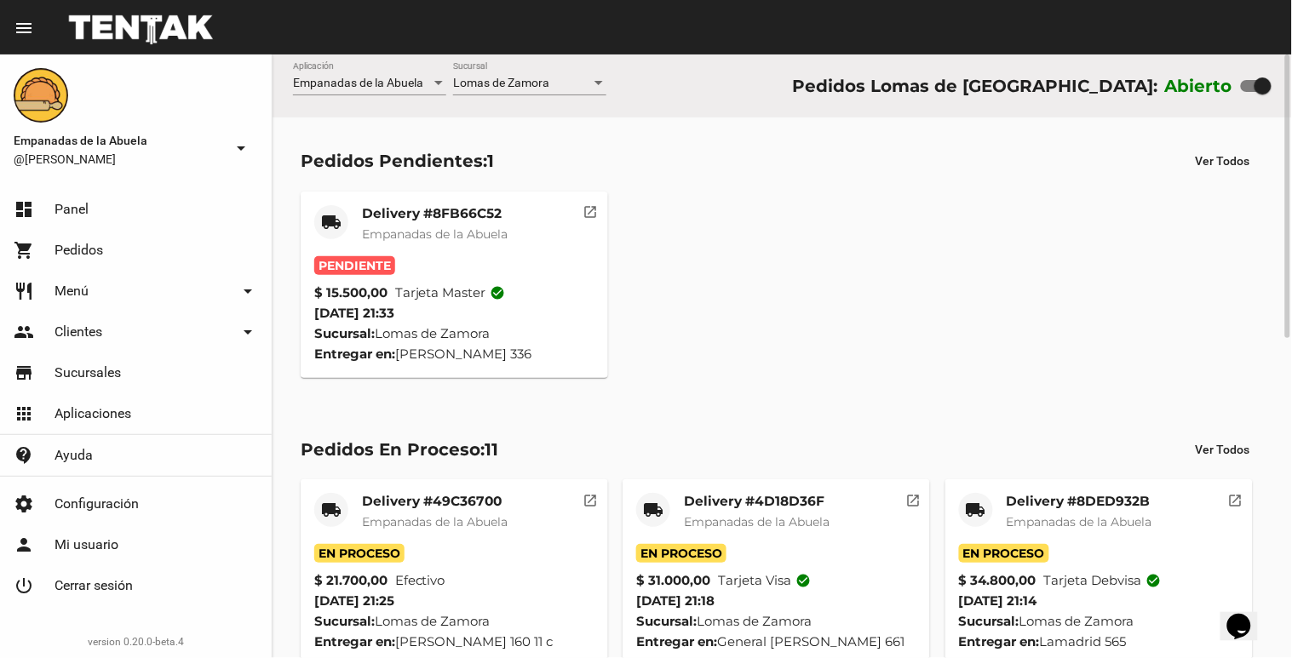
click at [389, 244] on div "Delivery #8FB66C52 Empanadas de la Abuela" at bounding box center [435, 230] width 146 height 51
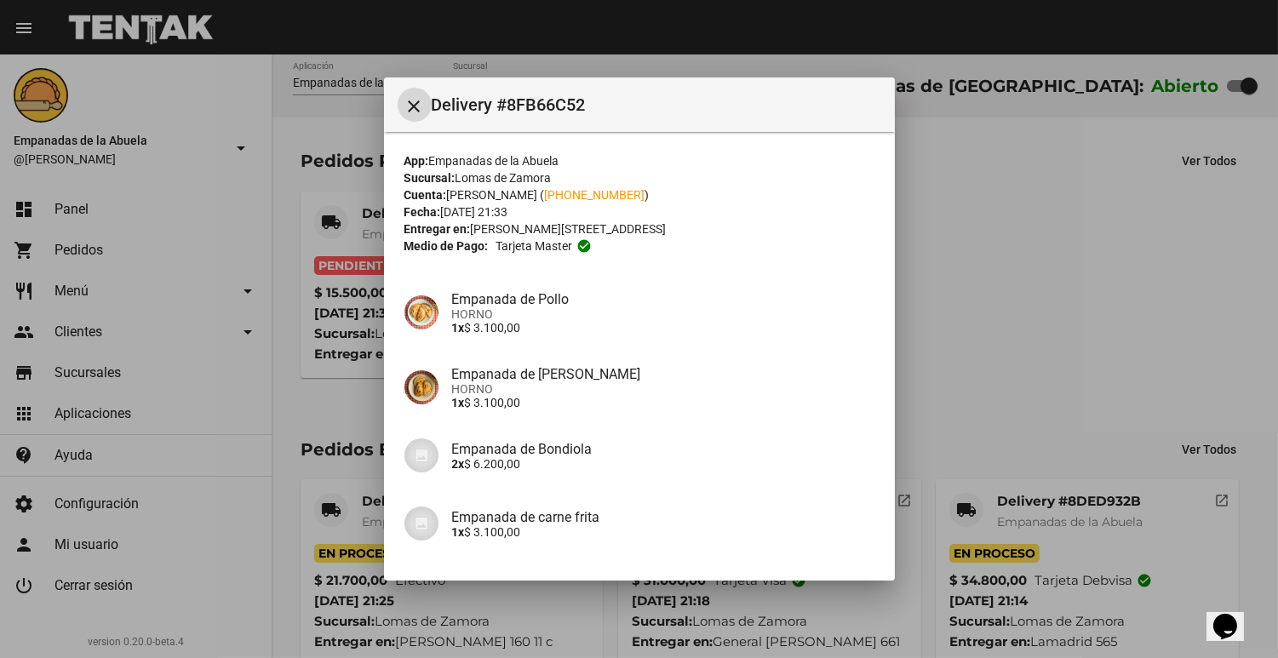
scroll to position [135, 0]
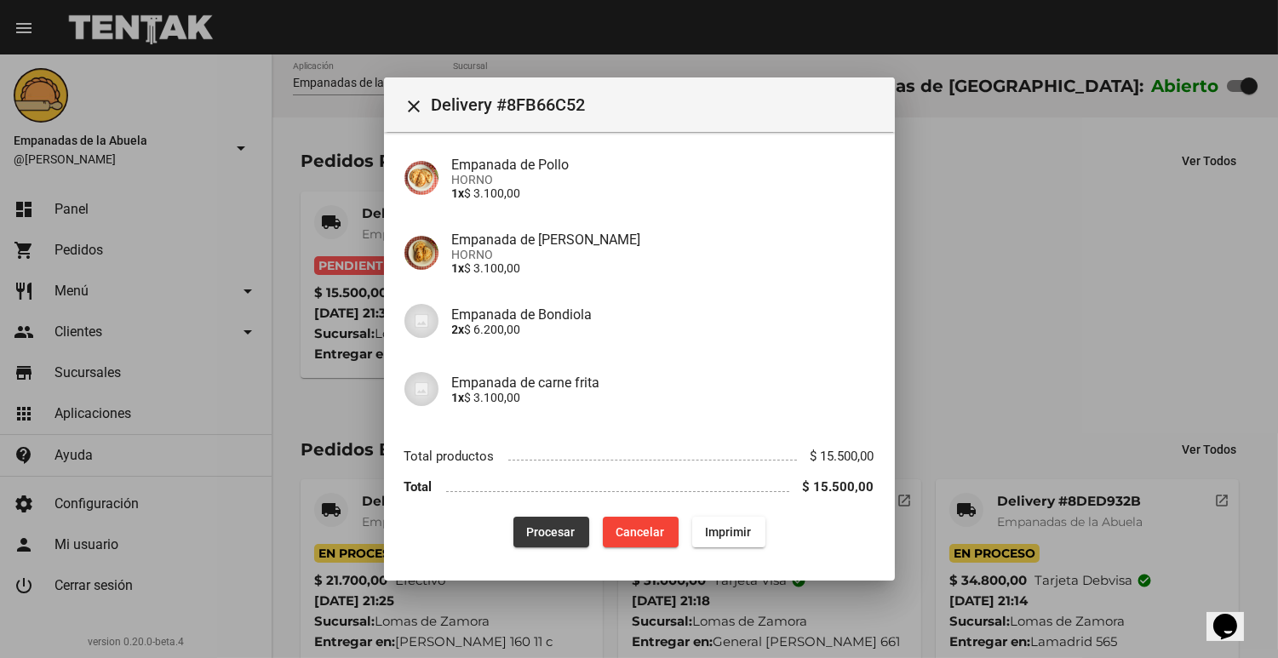
click at [527, 526] on span "Procesar" at bounding box center [551, 532] width 49 height 14
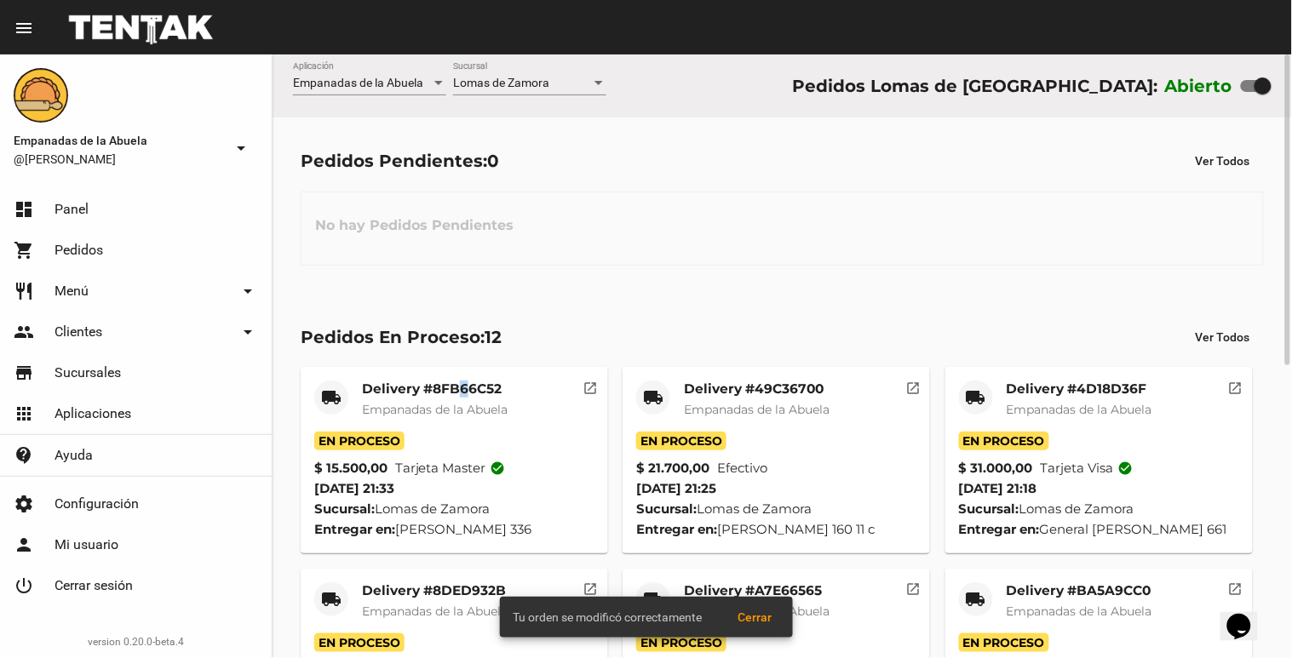
click at [462, 383] on mat-card-title "Delivery #8FB66C52" at bounding box center [435, 389] width 146 height 17
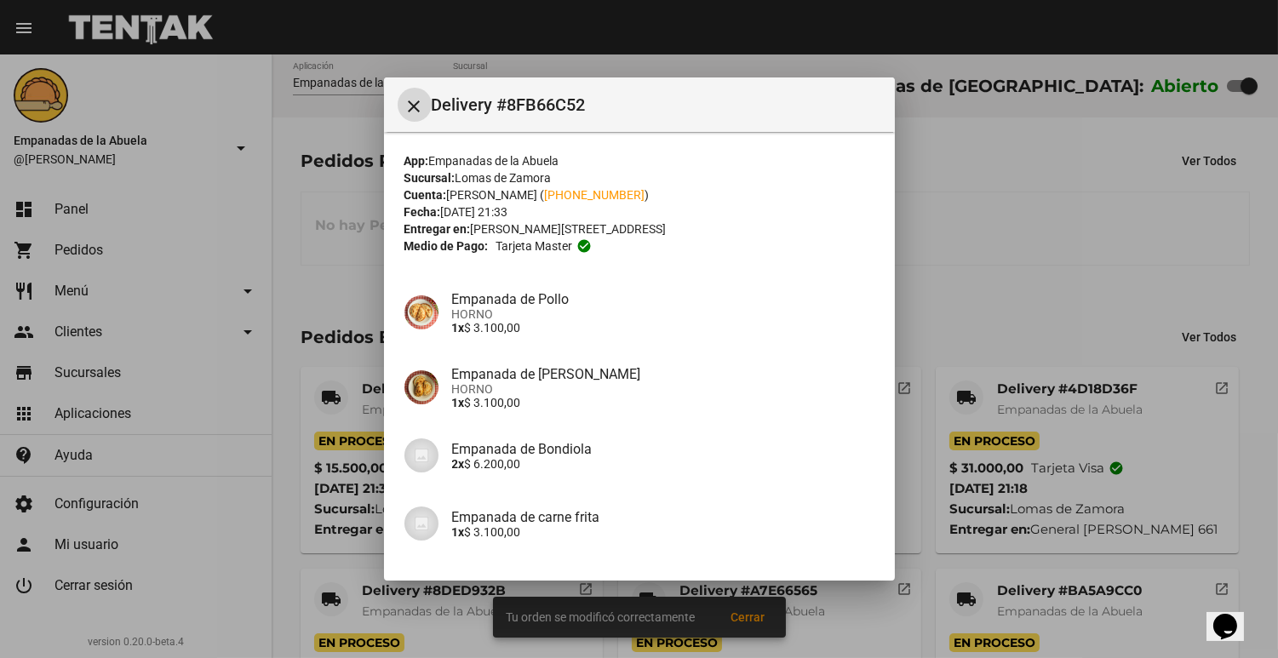
drag, startPoint x: 462, startPoint y: 383, endPoint x: 650, endPoint y: 352, distance: 190.8
click at [650, 352] on div "Empanada de Carne Suave HORNO 1x $ 3.100,00" at bounding box center [639, 387] width 470 height 75
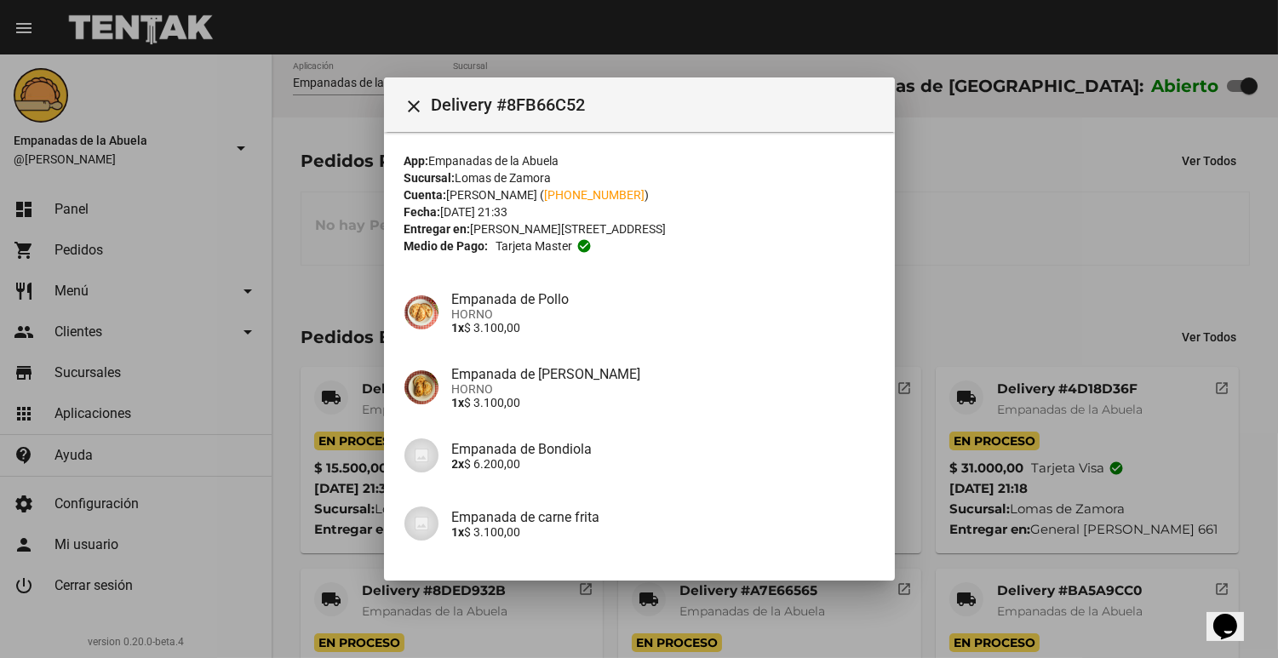
scroll to position [135, 0]
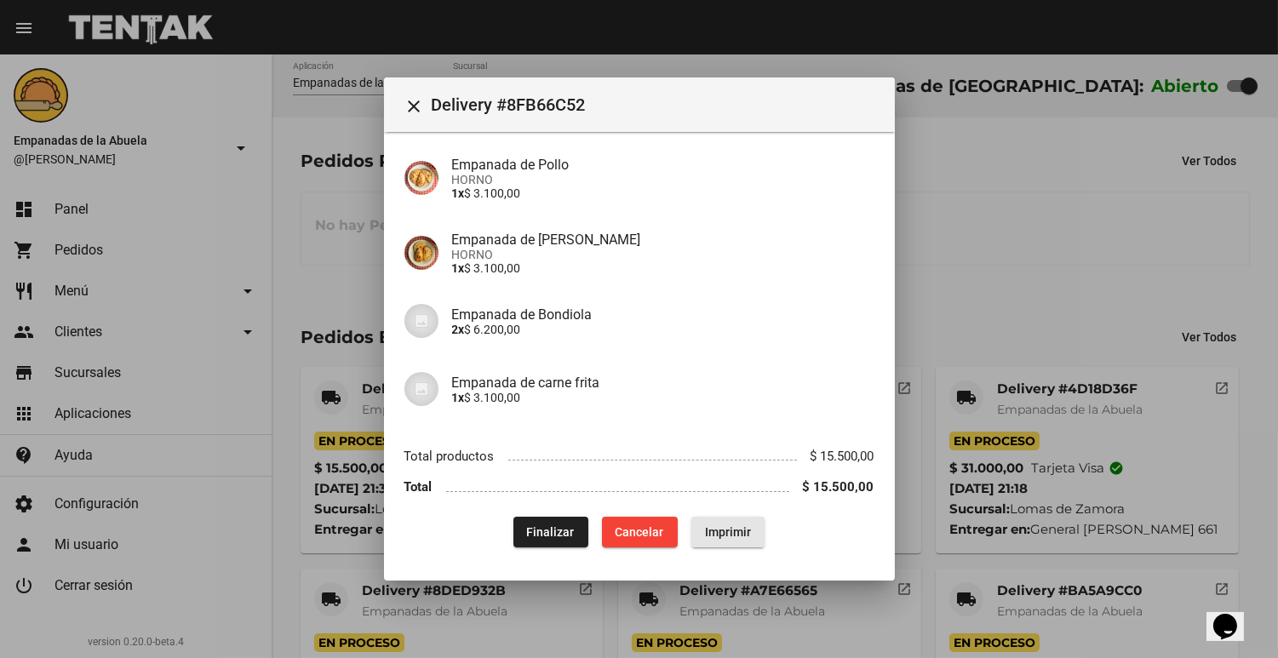
click at [725, 525] on span "Imprimir" at bounding box center [728, 532] width 46 height 14
click at [363, 351] on div at bounding box center [639, 329] width 1278 height 658
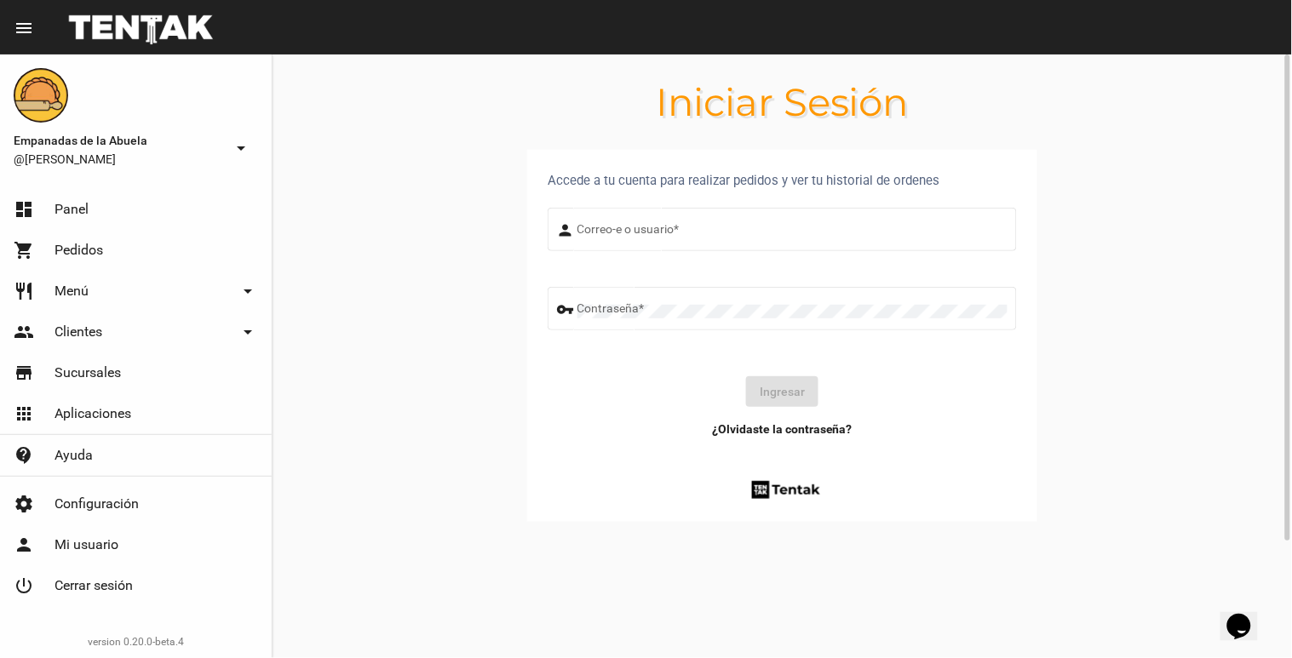
type input "[EMAIL_ADDRESS][DOMAIN_NAME]"
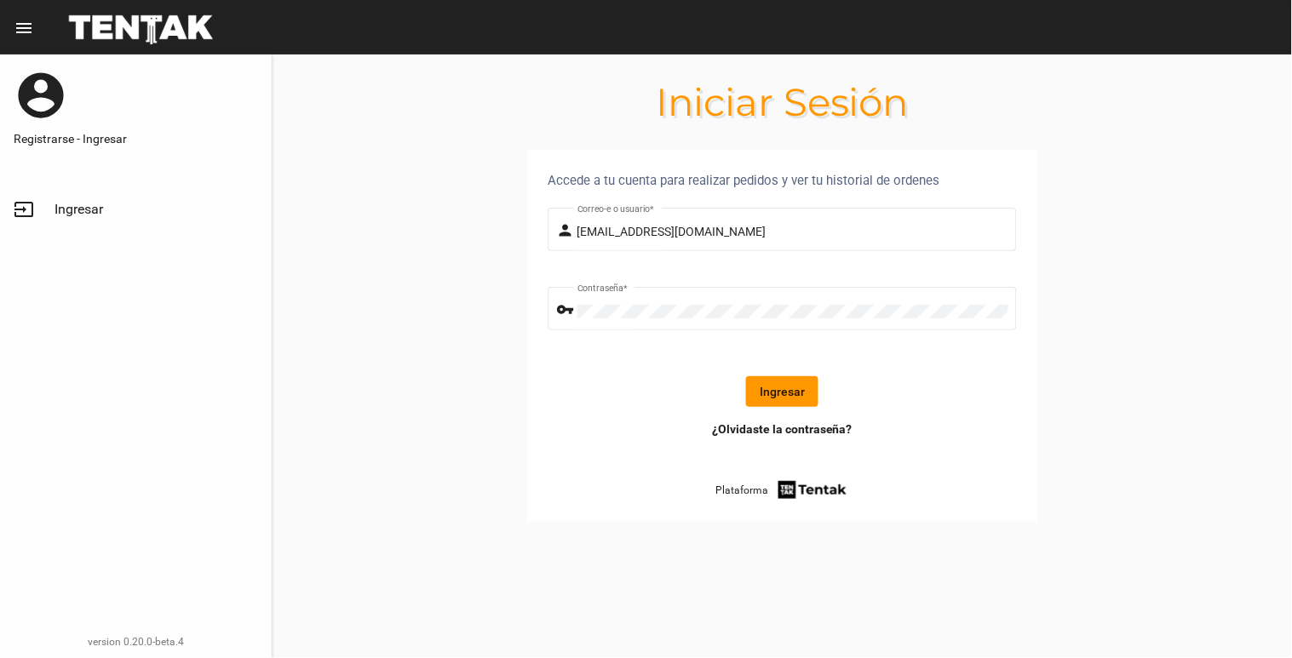
click at [761, 385] on button "Ingresar" at bounding box center [782, 391] width 72 height 31
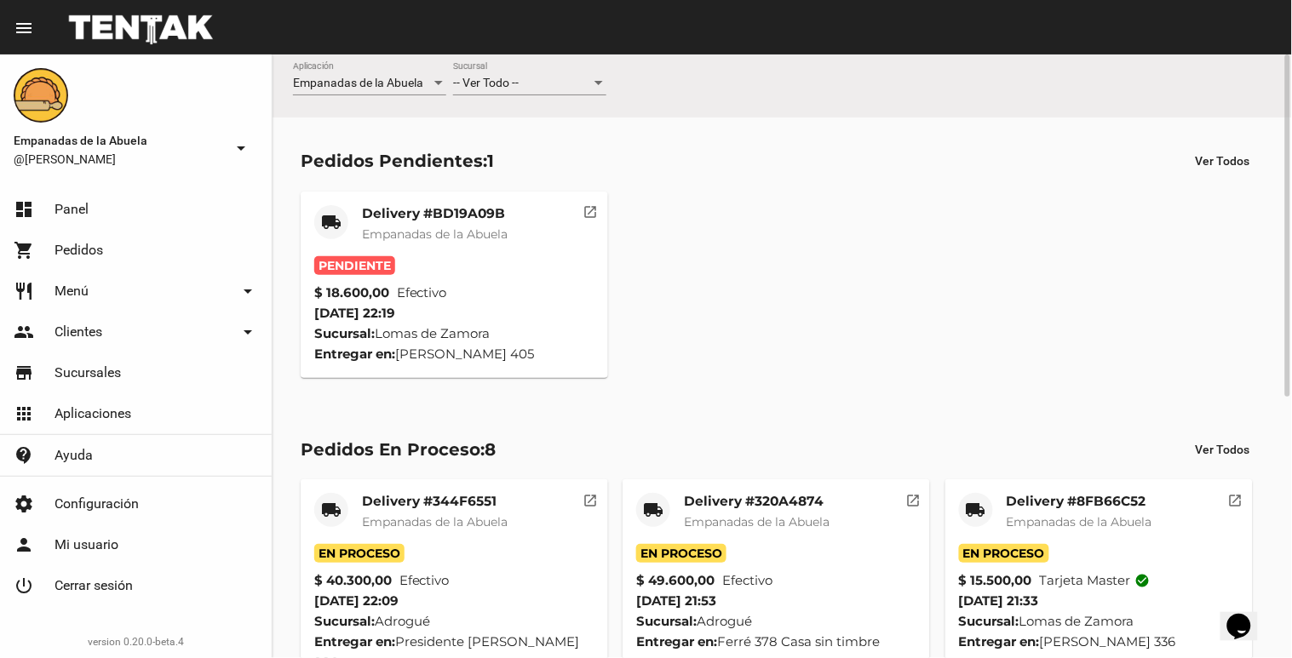
click at [405, 222] on div "Delivery #BD19A09B Empanadas de la Abuela" at bounding box center [435, 230] width 146 height 51
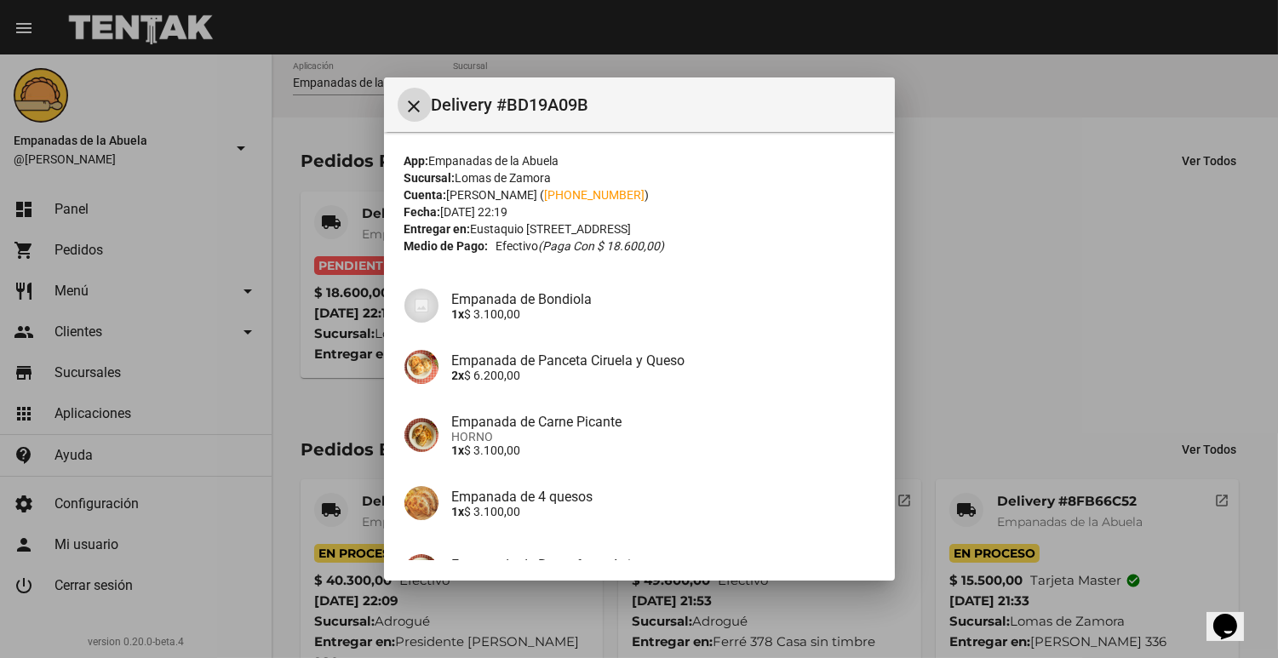
scroll to position [183, 0]
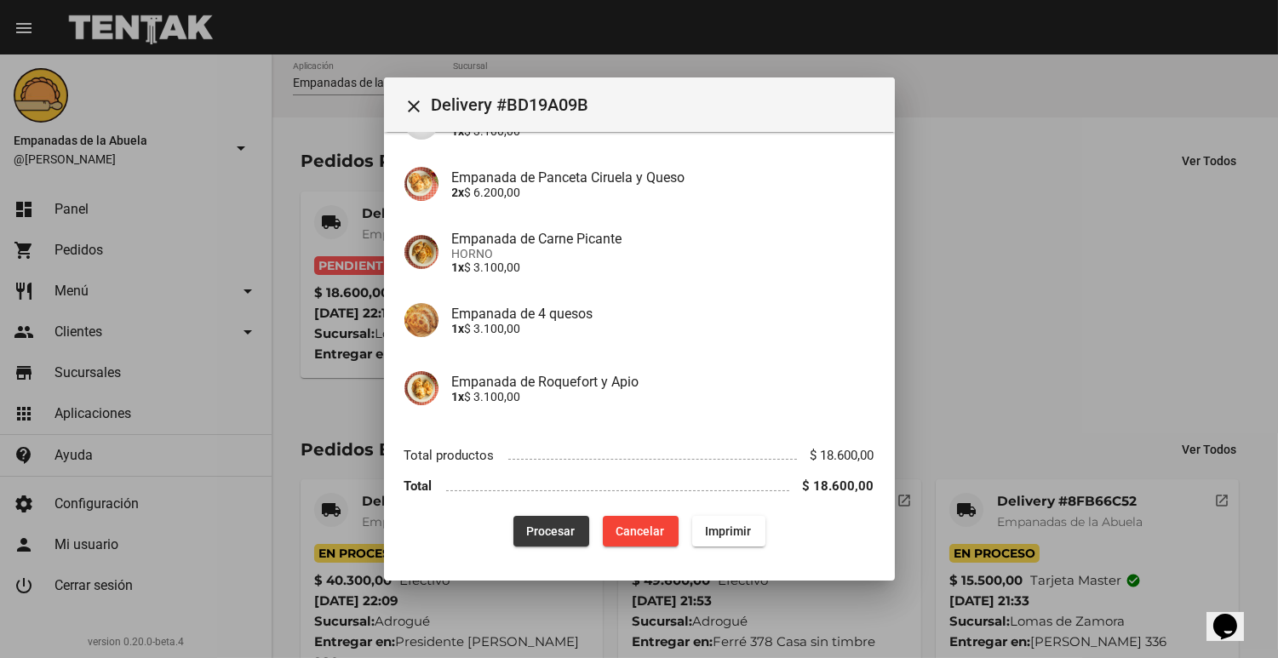
click at [537, 522] on button "Procesar" at bounding box center [551, 531] width 76 height 31
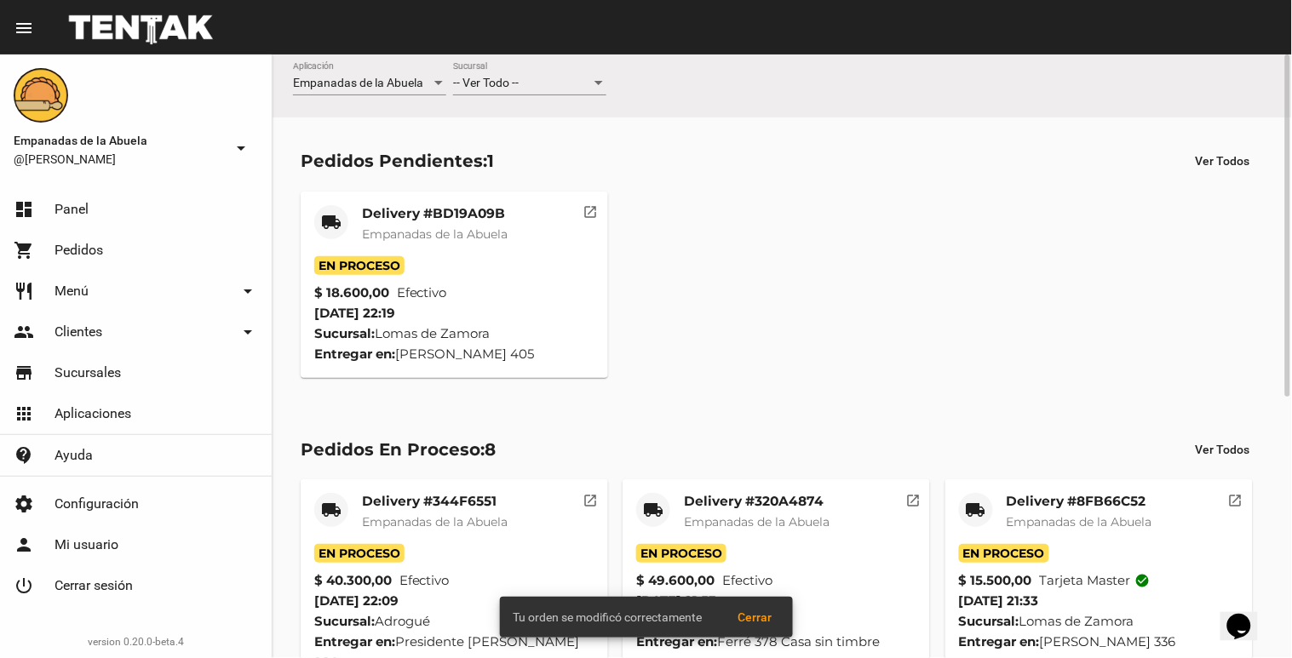
click at [429, 238] on span "Empanadas de la Abuela" at bounding box center [435, 233] width 146 height 15
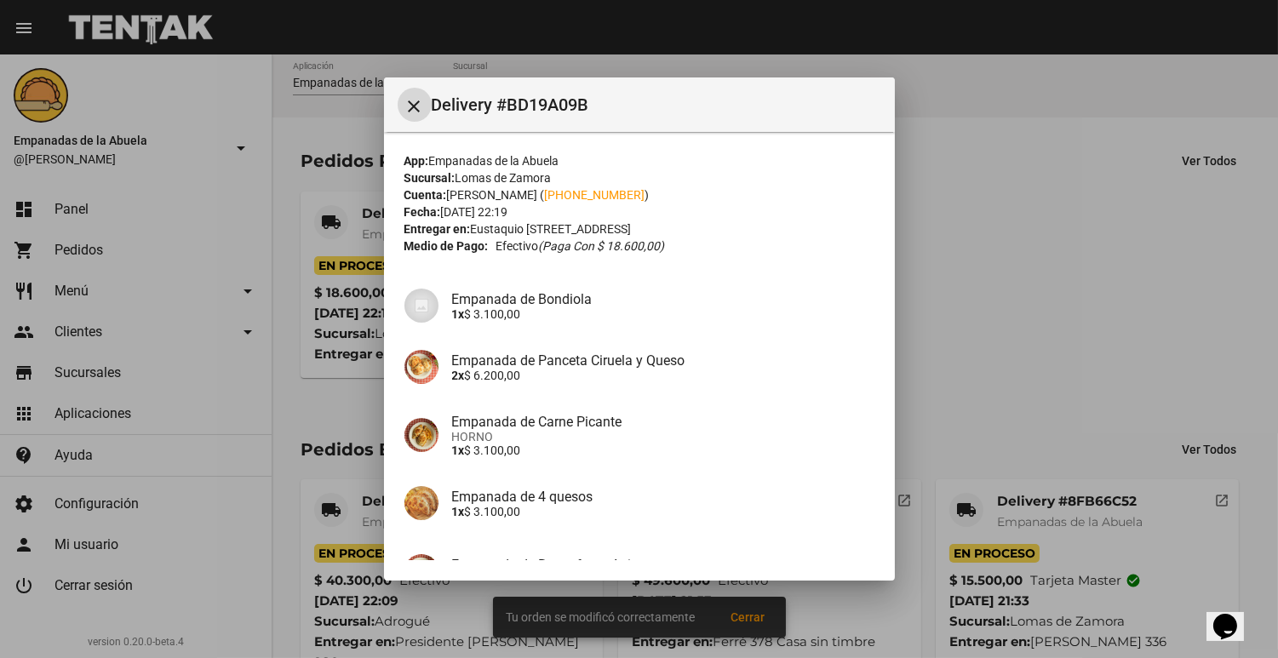
scroll to position [183, 0]
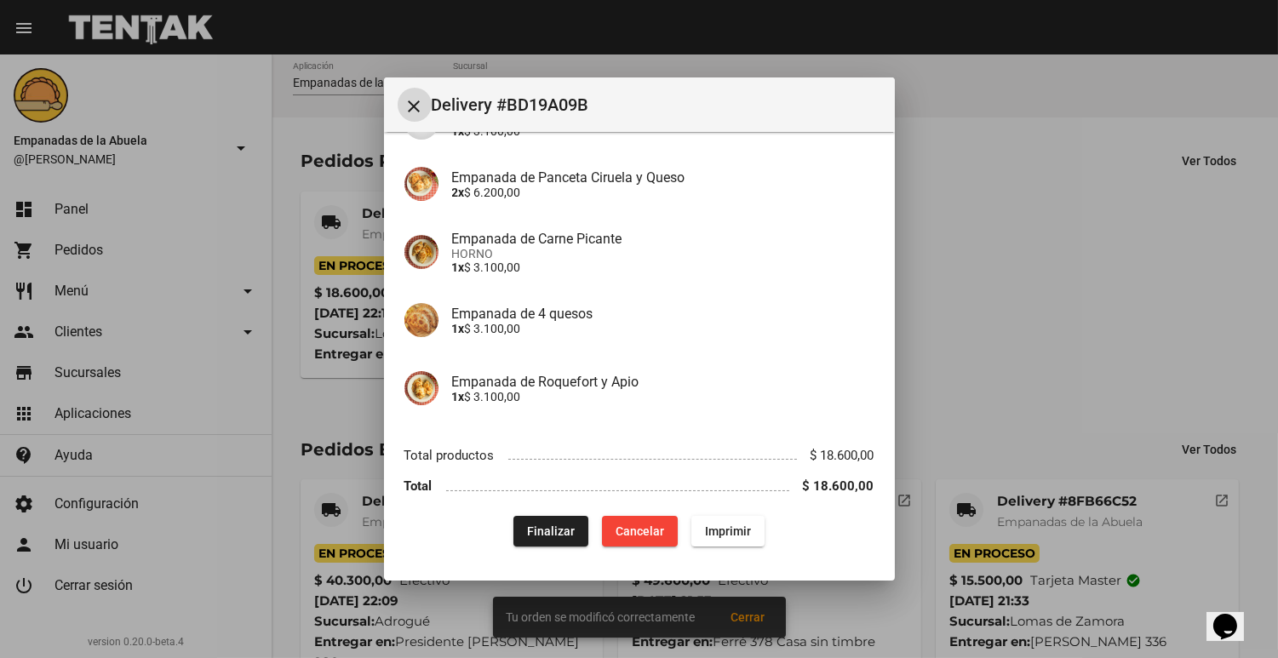
click at [692, 525] on button "Imprimir" at bounding box center [727, 531] width 73 height 31
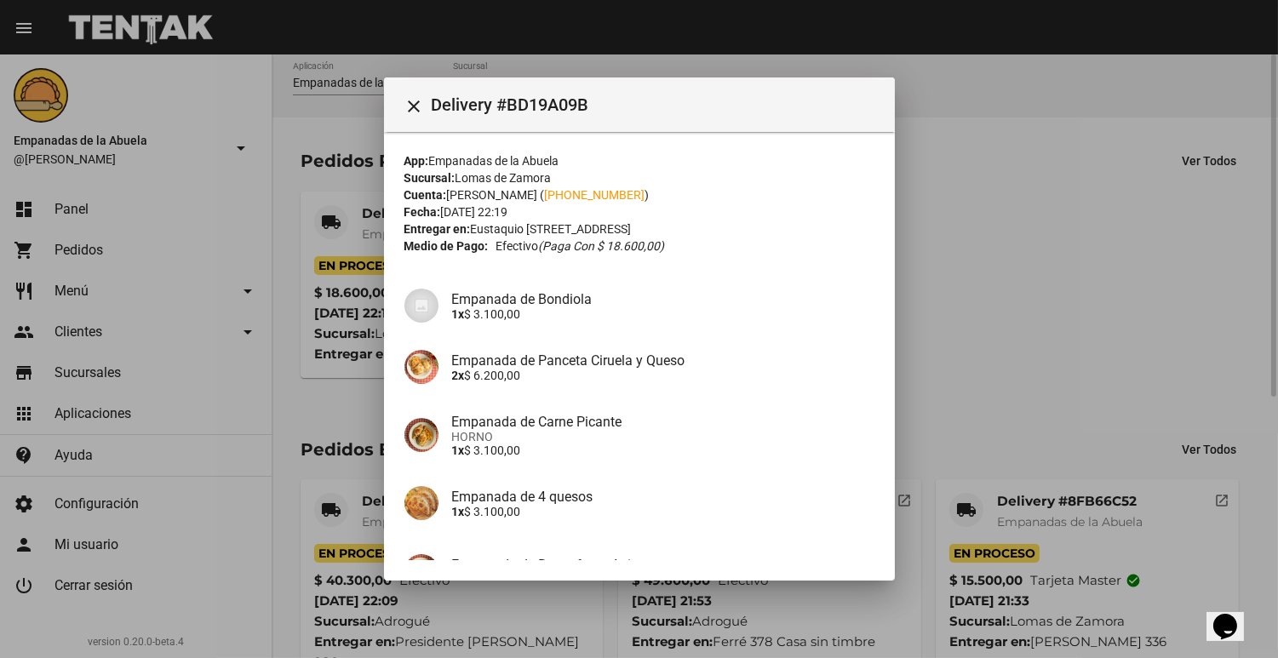
click at [1008, 286] on div at bounding box center [639, 329] width 1278 height 658
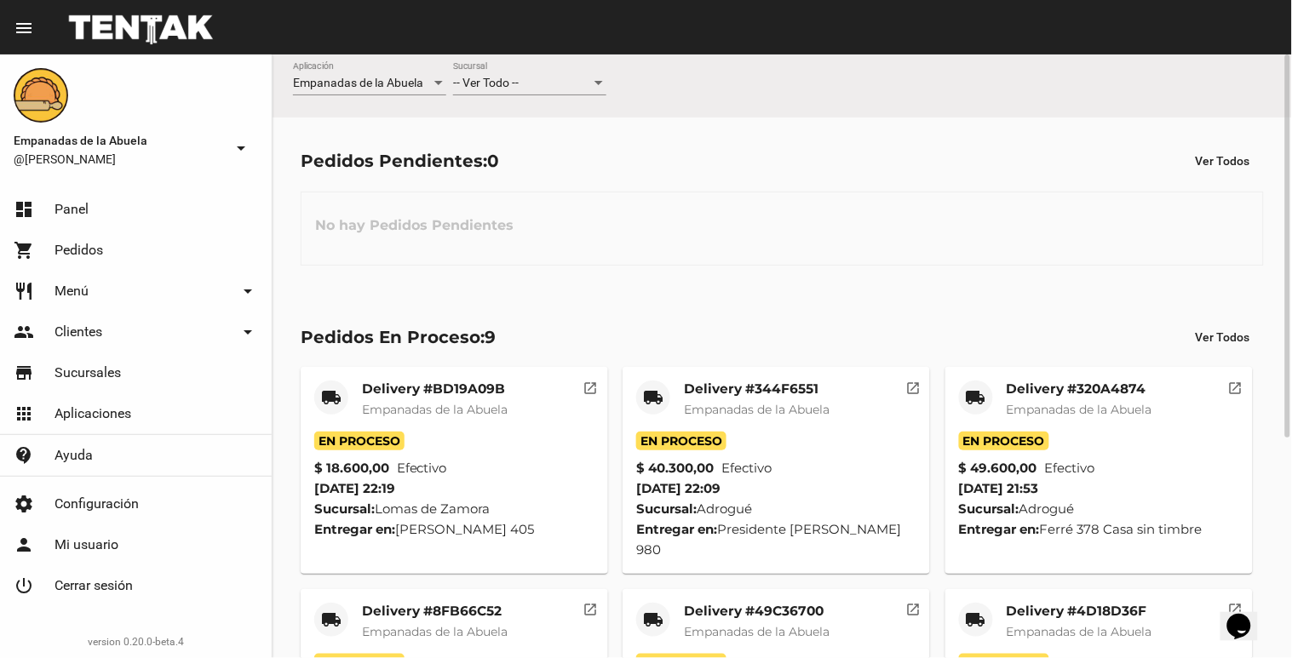
click at [513, 87] on span "-- Ver Todo --" at bounding box center [486, 83] width 66 height 14
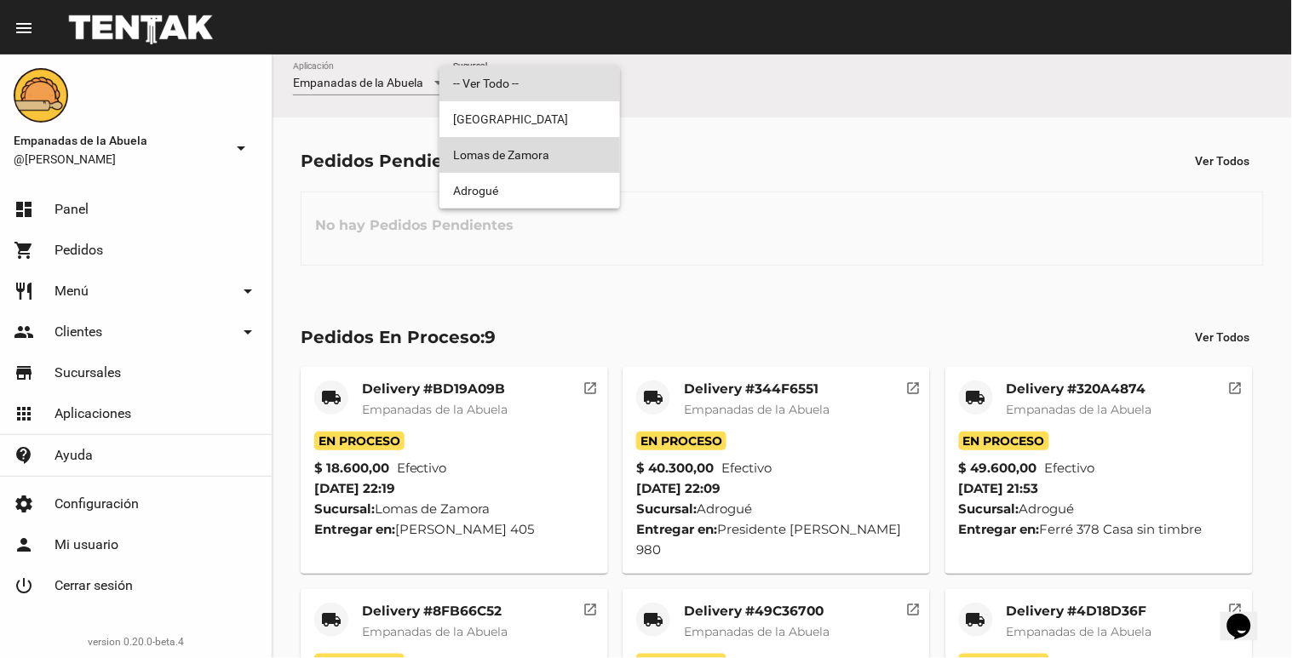
click at [501, 158] on span "Lomas de Zamora" at bounding box center [529, 155] width 153 height 36
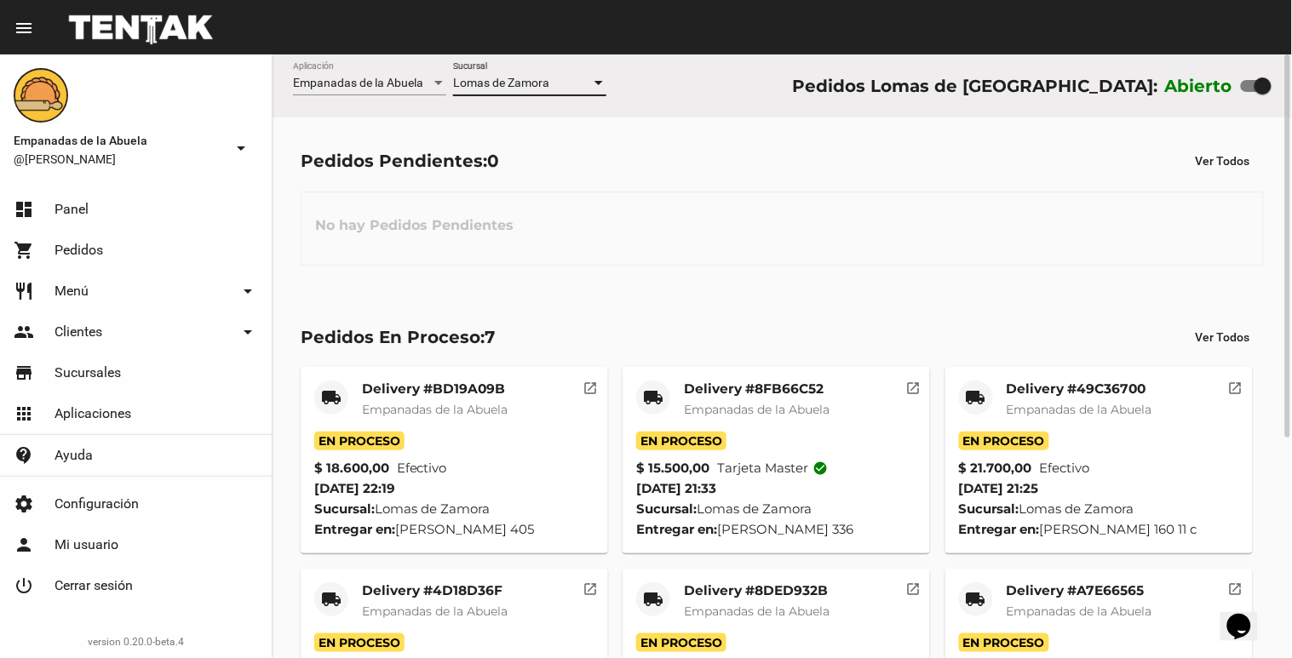
click at [1248, 91] on div at bounding box center [1255, 86] width 31 height 12
click at [1248, 92] on input "checkbox" at bounding box center [1248, 92] width 1 height 1
checkbox input "false"
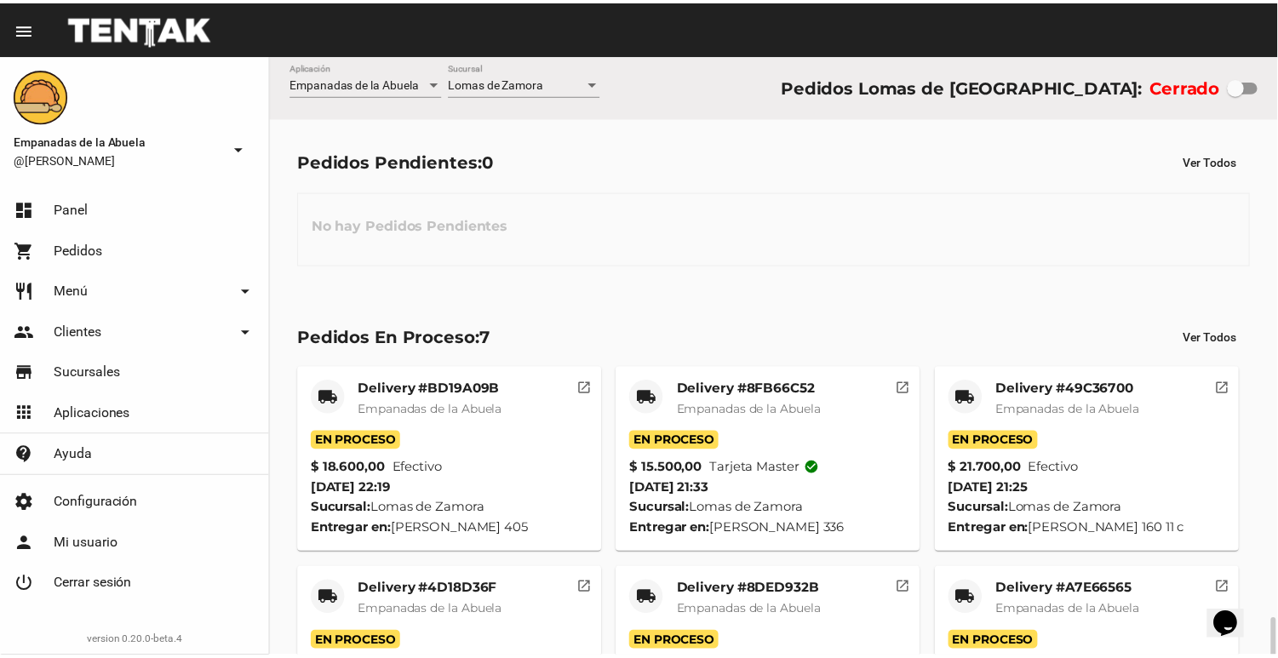
scroll to position [347, 0]
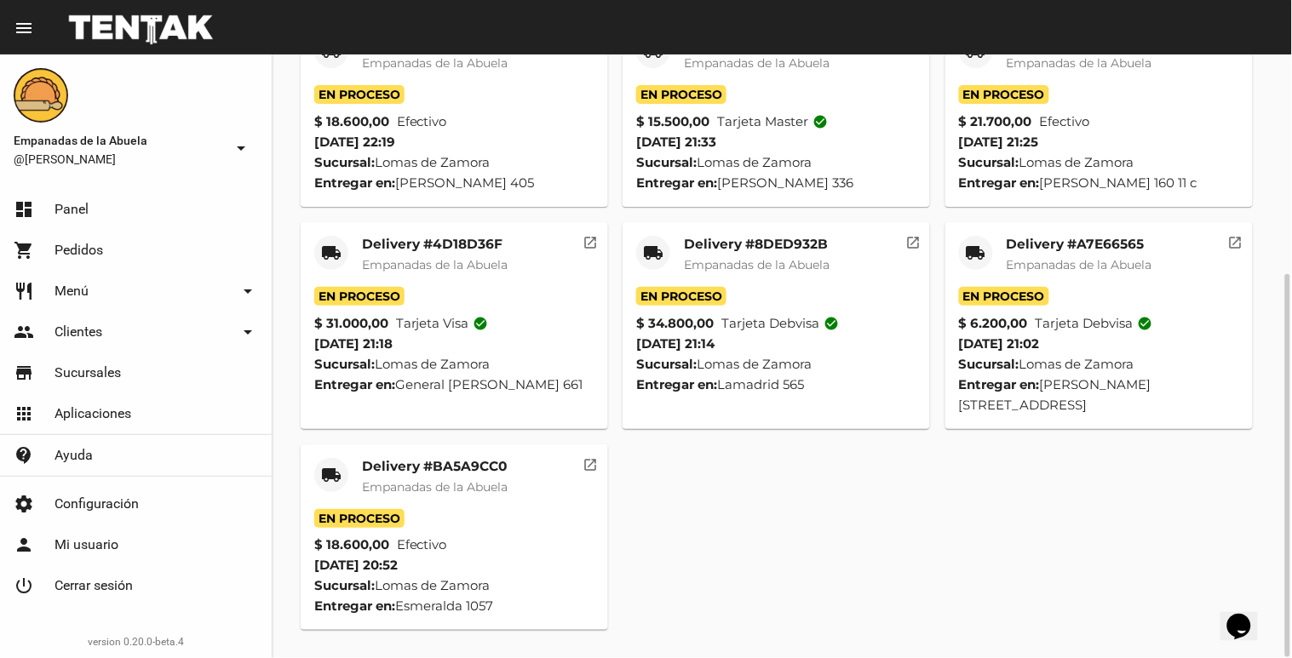
click at [398, 483] on span "Empanadas de la Abuela" at bounding box center [435, 486] width 146 height 15
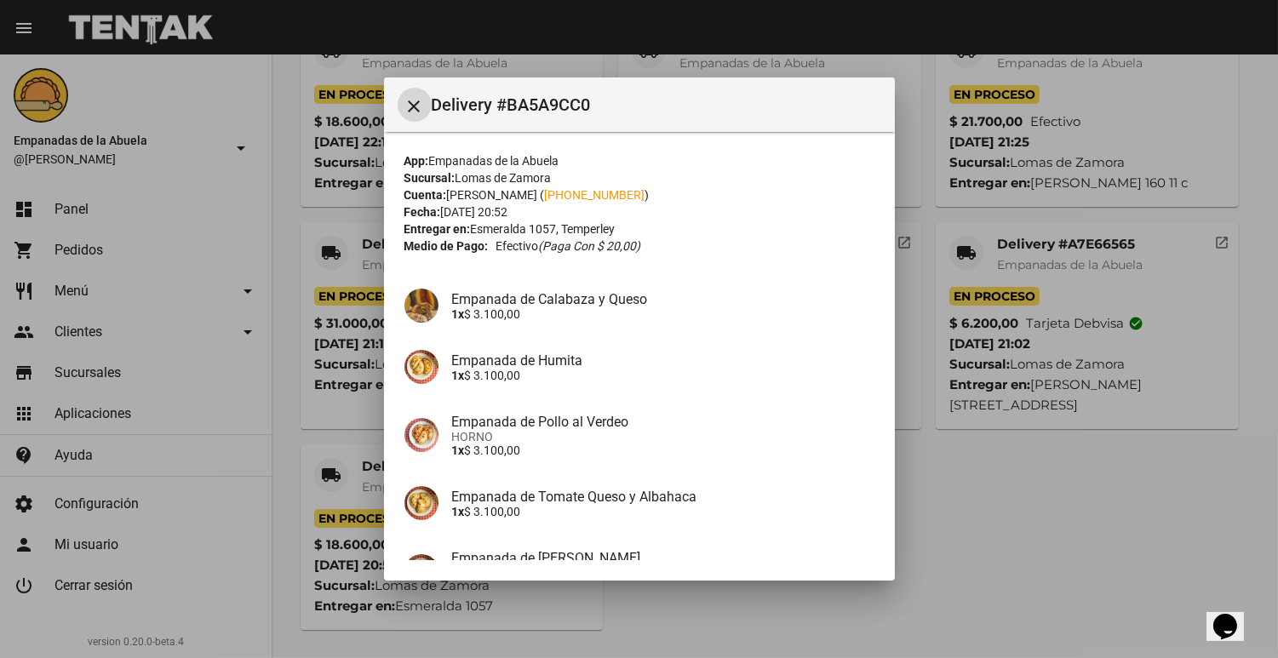
scroll to position [183, 0]
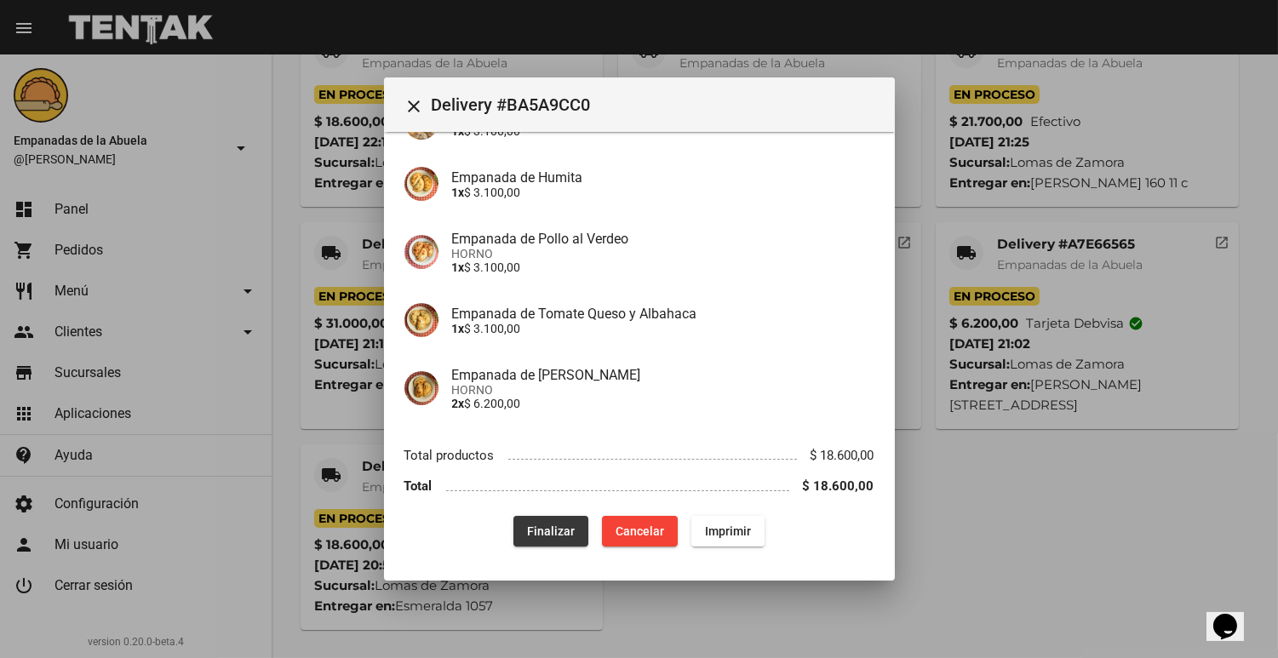
click at [536, 516] on button "Finalizar" at bounding box center [550, 531] width 75 height 31
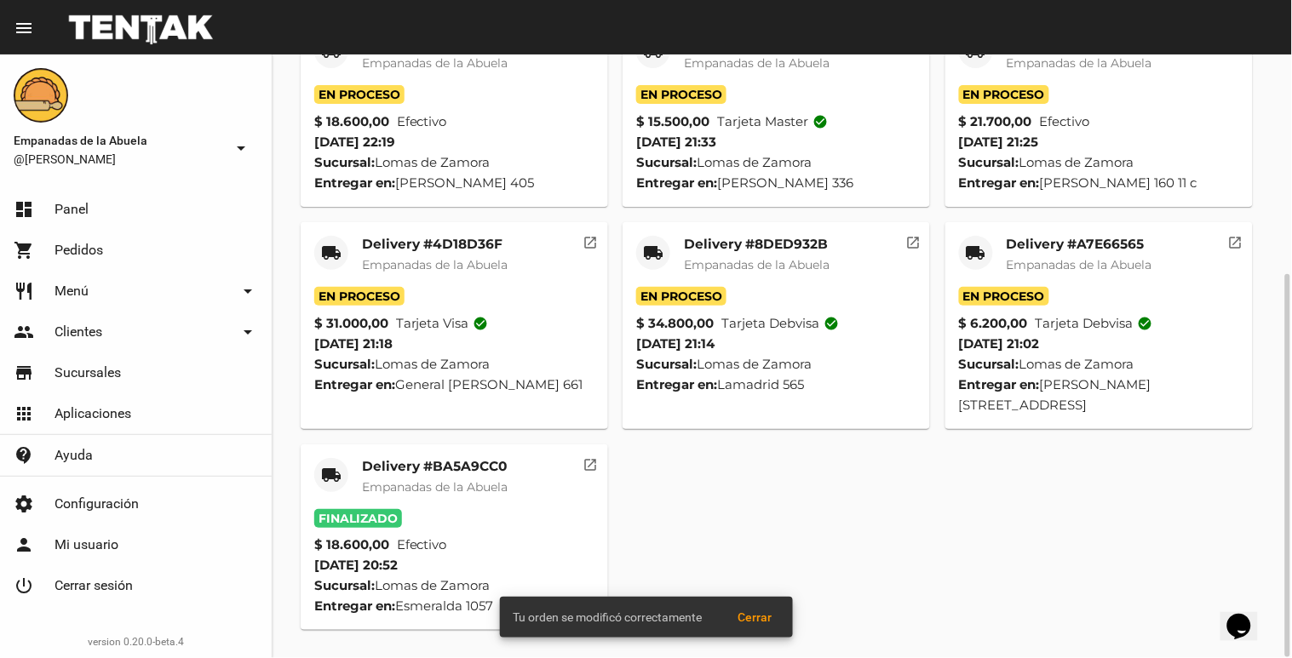
click at [1042, 242] on mat-card-title "Delivery #A7E66565" at bounding box center [1079, 244] width 146 height 17
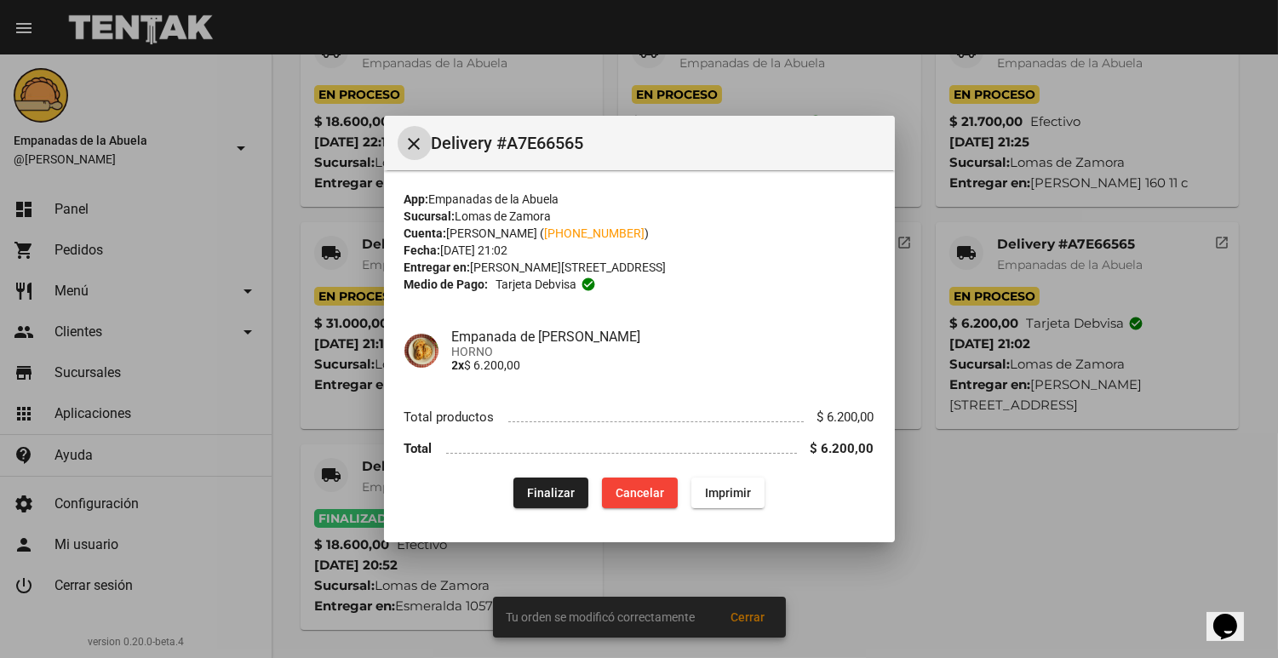
click at [542, 478] on button "Finalizar" at bounding box center [550, 493] width 75 height 31
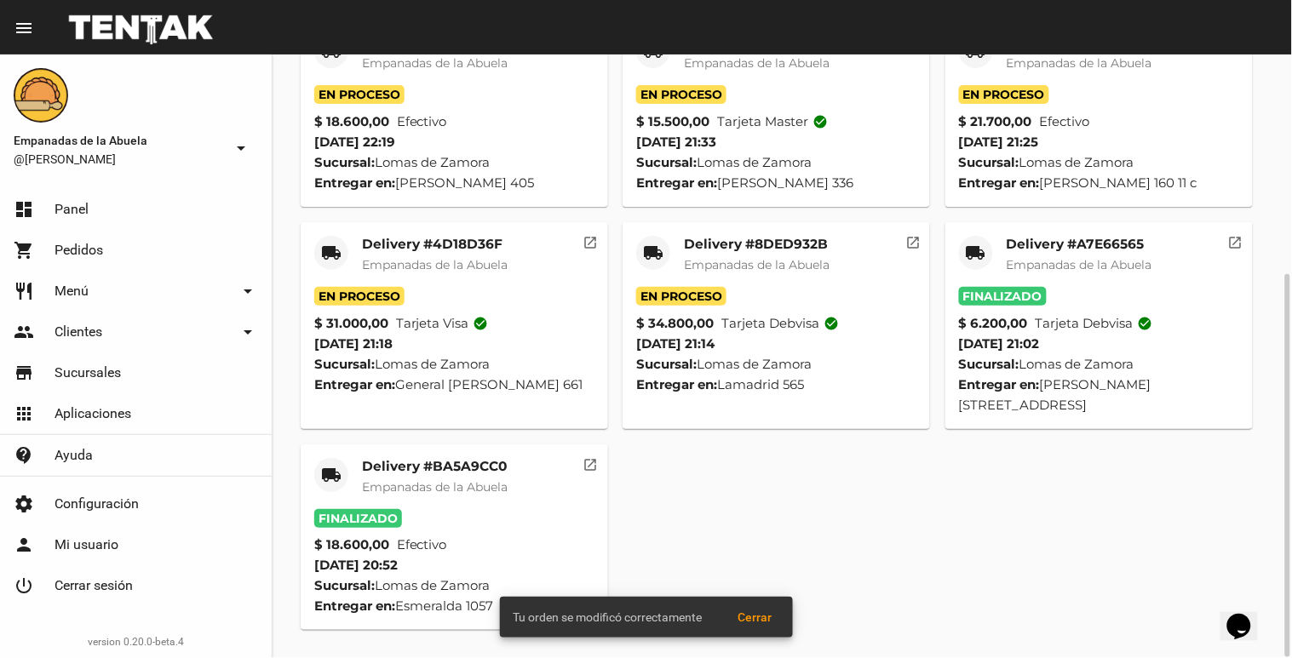
click at [750, 259] on span "Empanadas de la Abuela" at bounding box center [757, 264] width 146 height 15
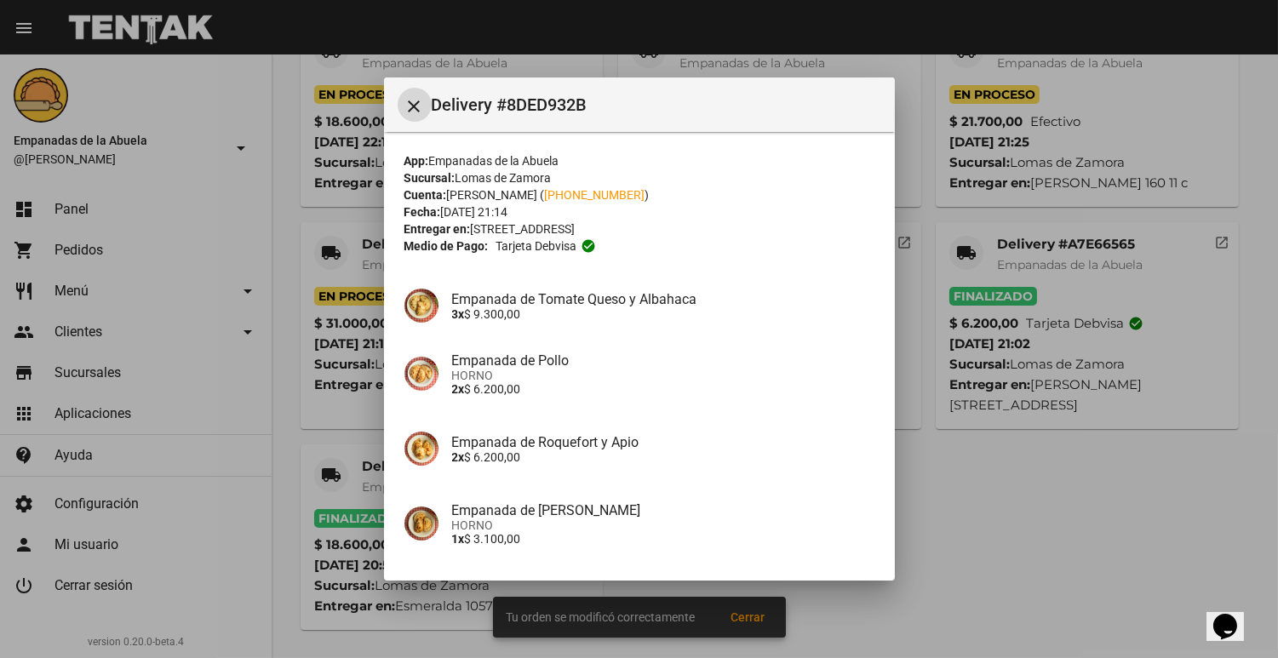
scroll to position [258, 0]
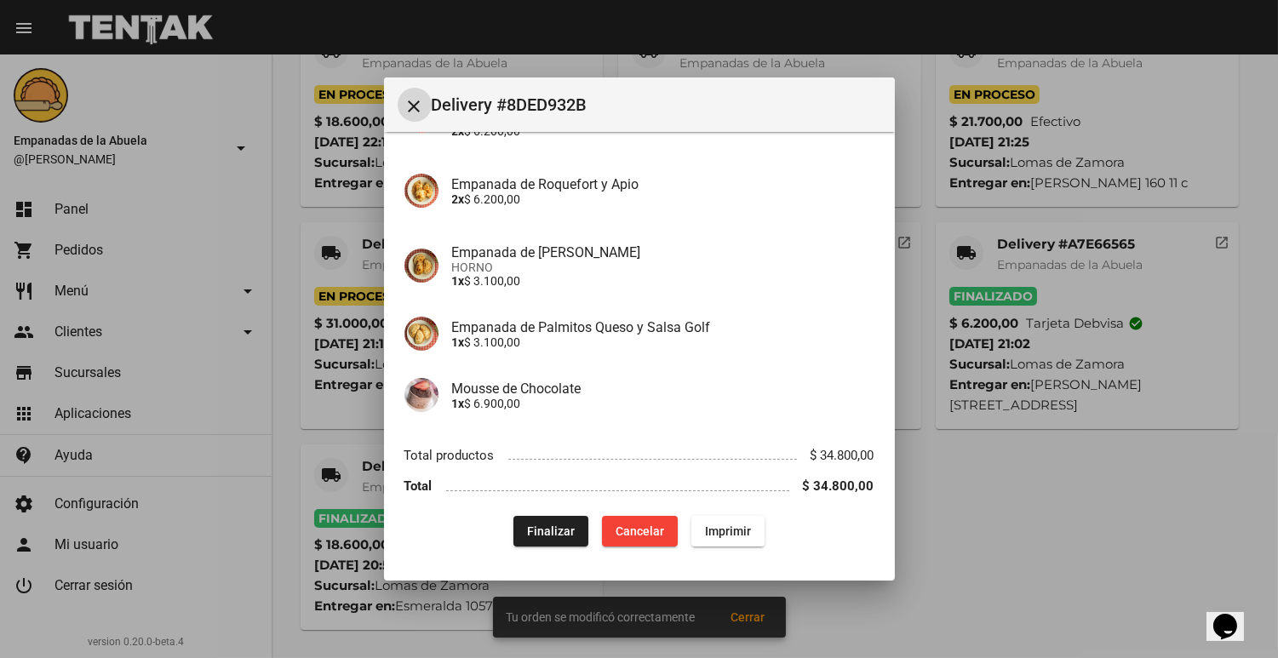
click at [534, 524] on span "Finalizar" at bounding box center [551, 531] width 48 height 14
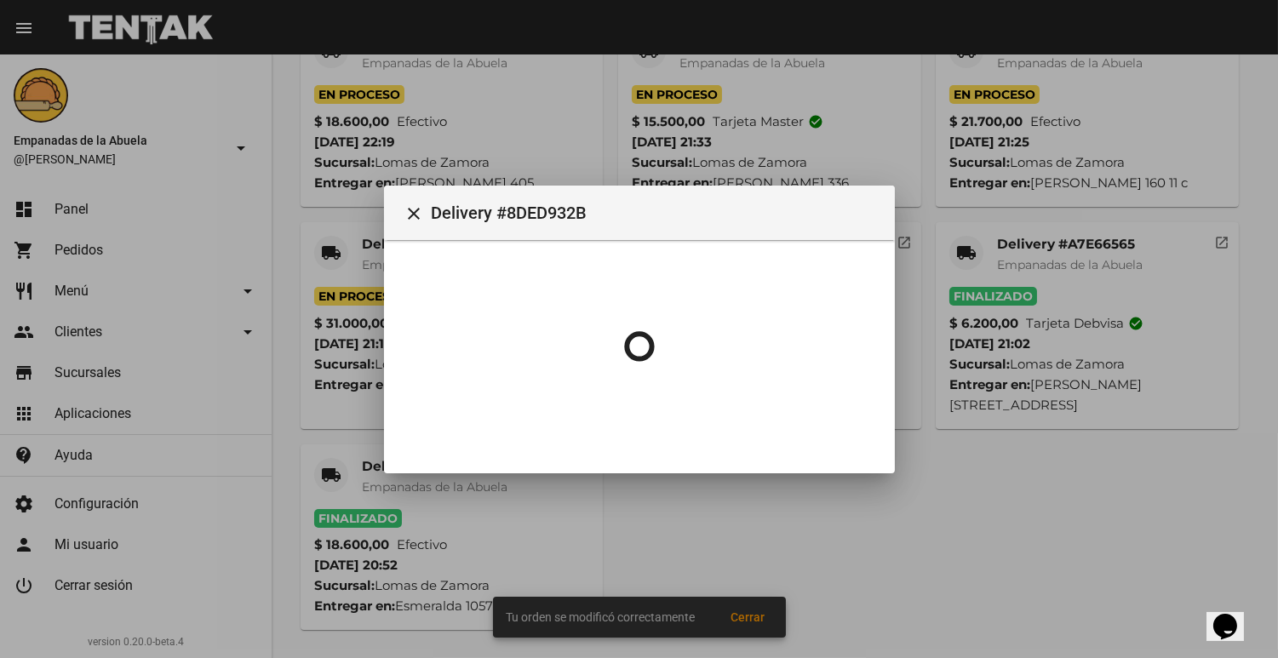
scroll to position [0, 0]
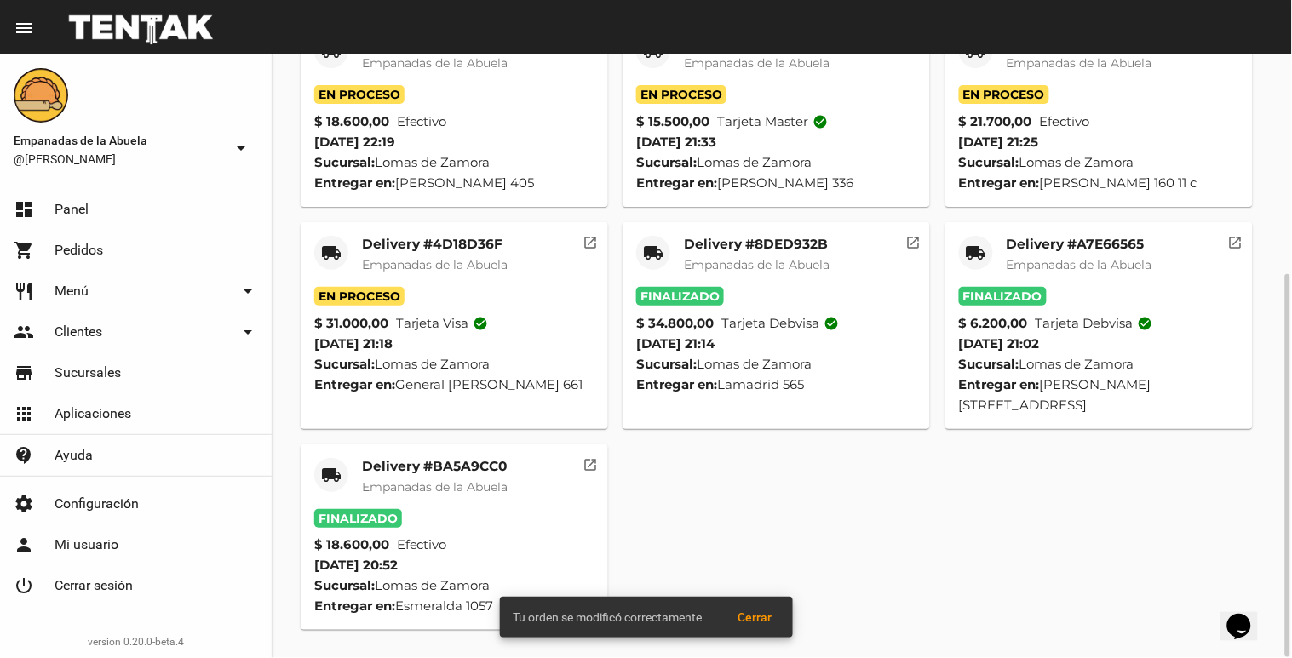
click at [367, 270] on span "Empanadas de la Abuela" at bounding box center [435, 264] width 146 height 15
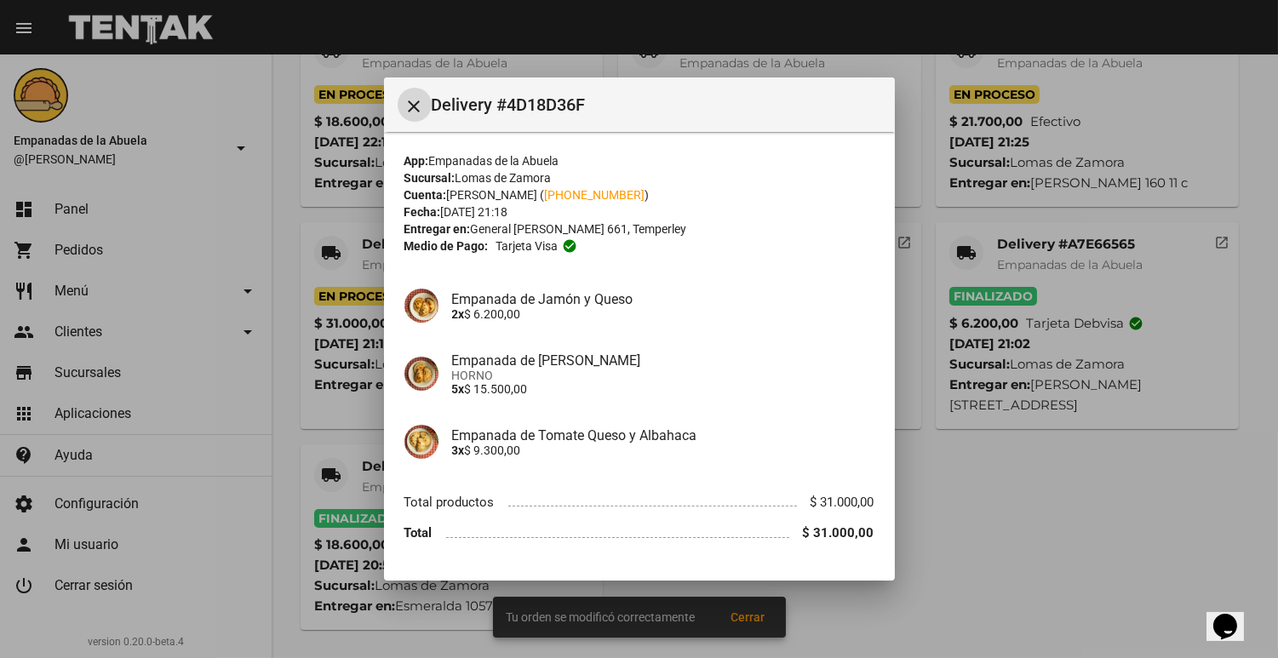
scroll to position [47, 0]
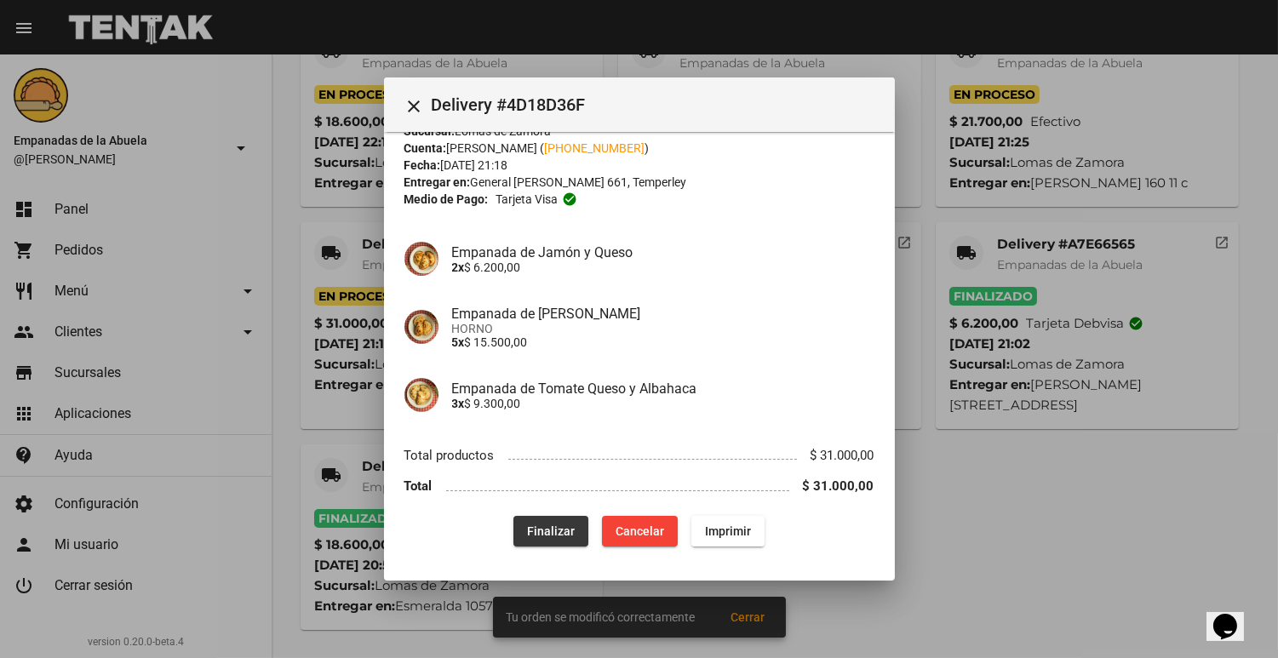
click at [531, 524] on span "Finalizar" at bounding box center [551, 531] width 48 height 14
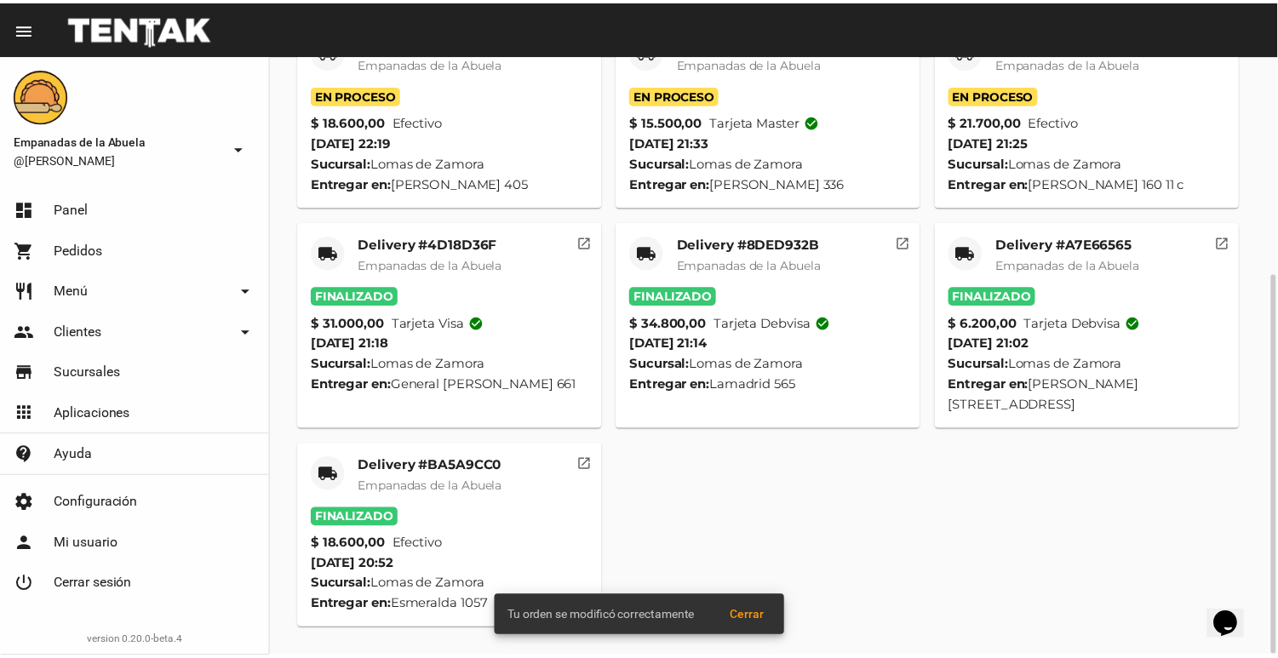
scroll to position [158, 0]
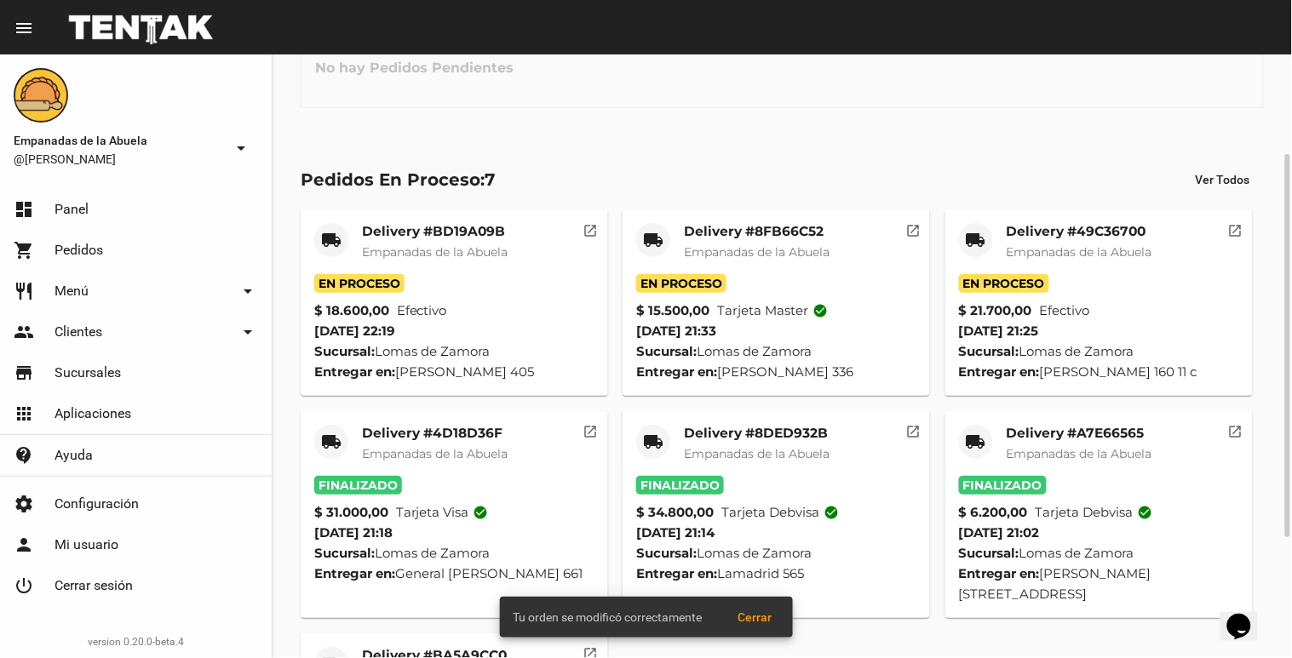
click at [1062, 234] on mat-card-title "Delivery #49C36700" at bounding box center [1079, 231] width 146 height 17
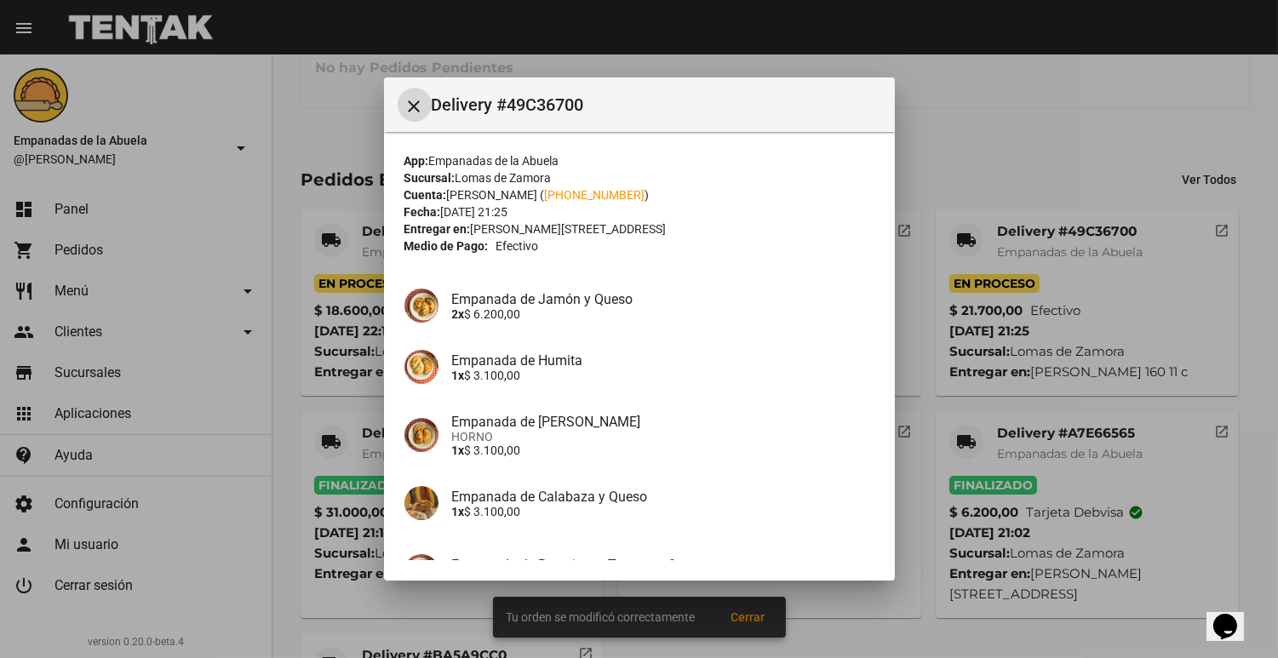
scroll to position [243, 0]
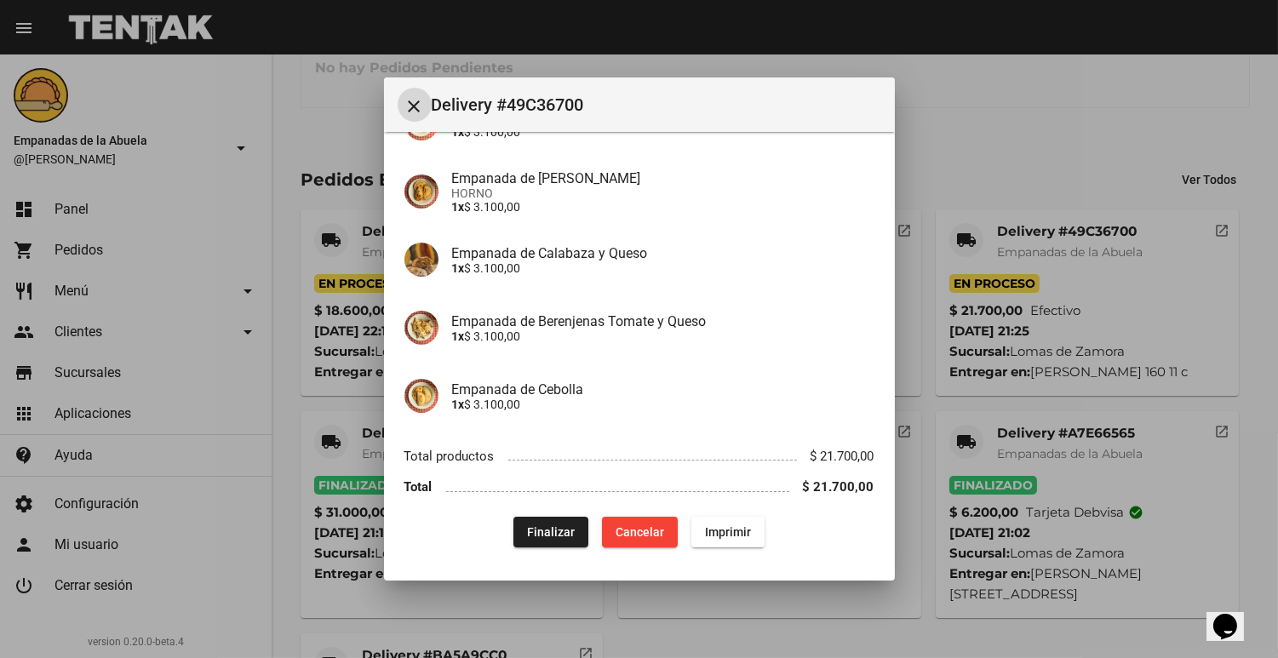
click at [535, 528] on span "Finalizar" at bounding box center [551, 532] width 48 height 14
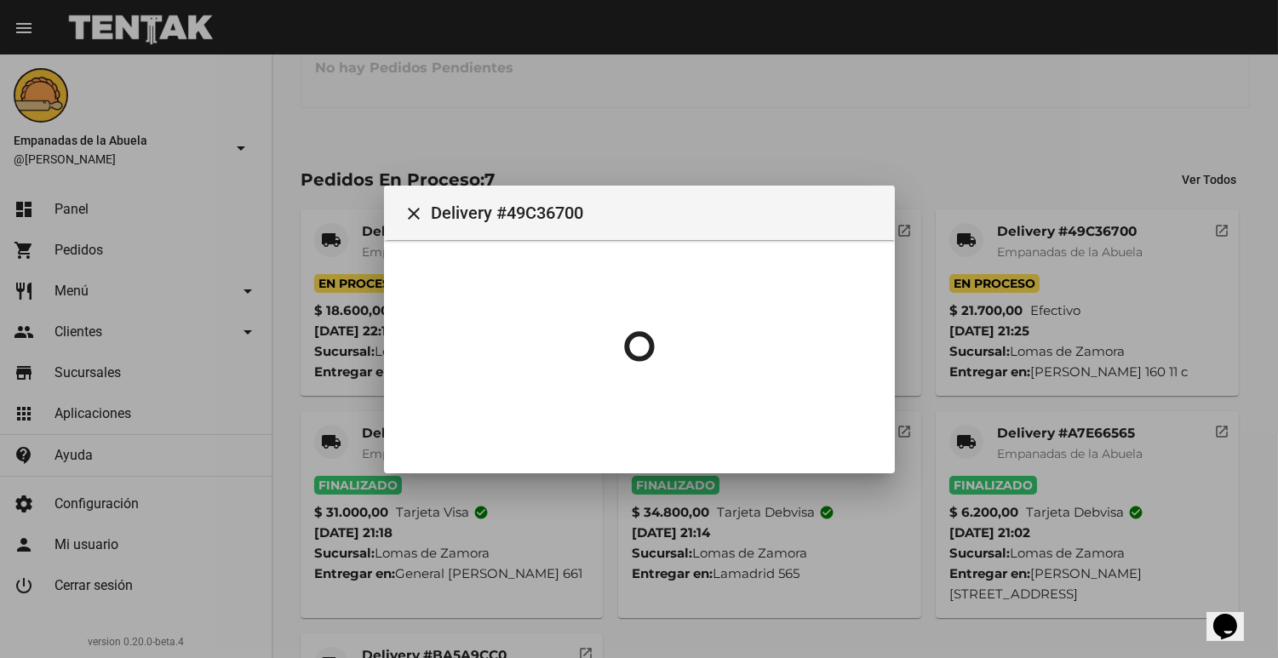
scroll to position [0, 0]
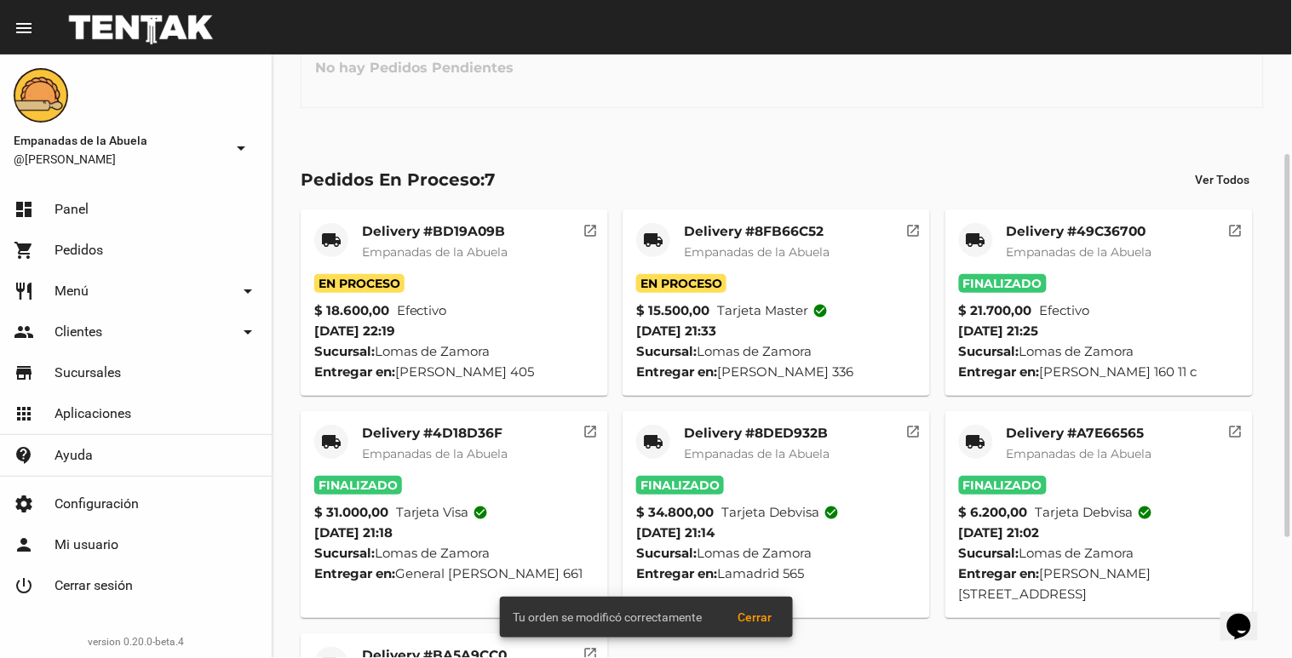
click at [769, 242] on div "Delivery #8FB66C52 Empanadas de la Abuela" at bounding box center [757, 248] width 146 height 51
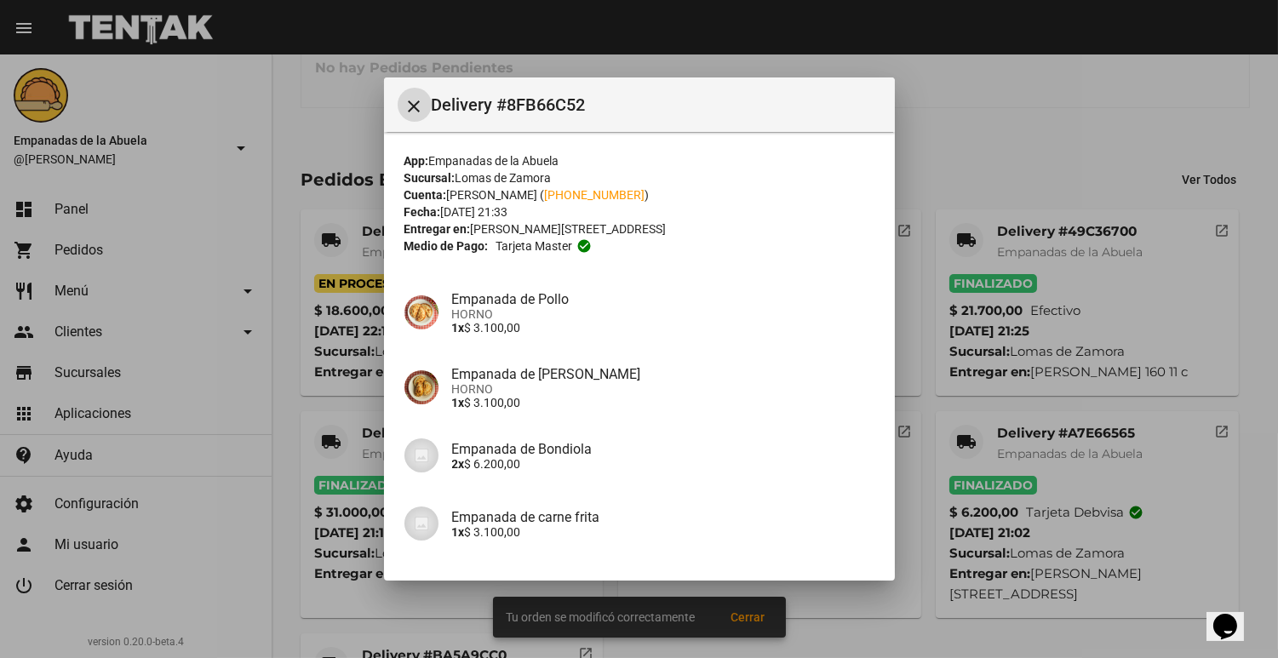
scroll to position [135, 0]
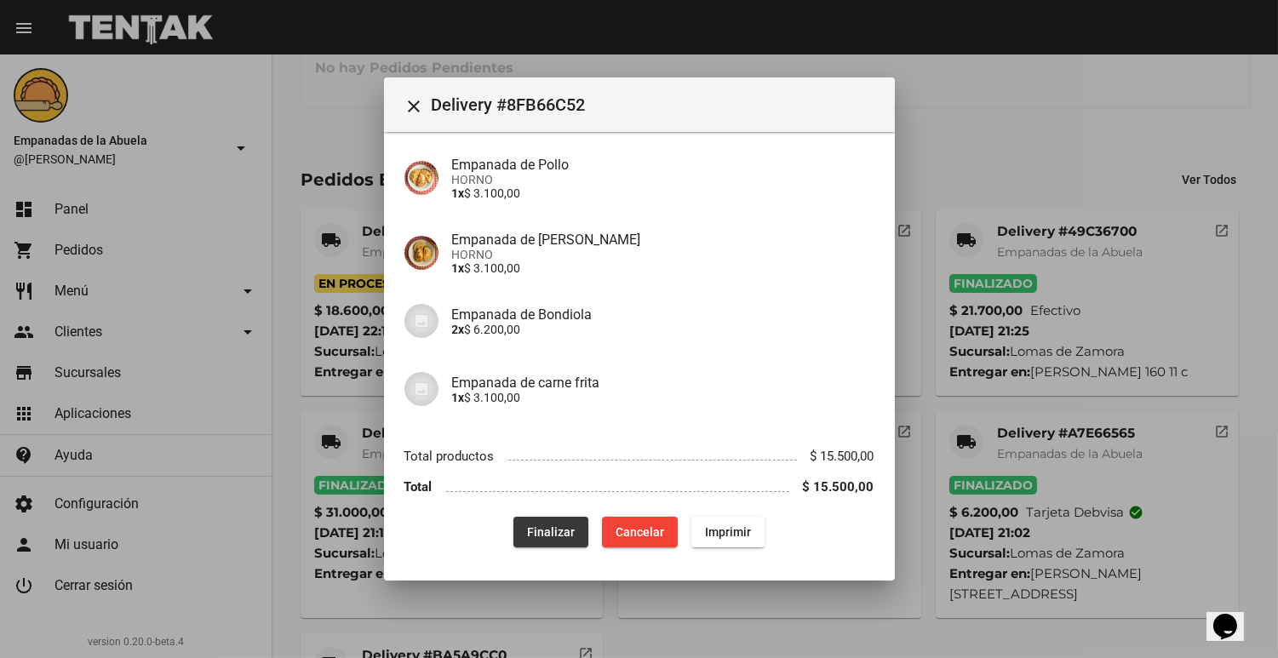
click at [541, 535] on span "Finalizar" at bounding box center [551, 532] width 48 height 14
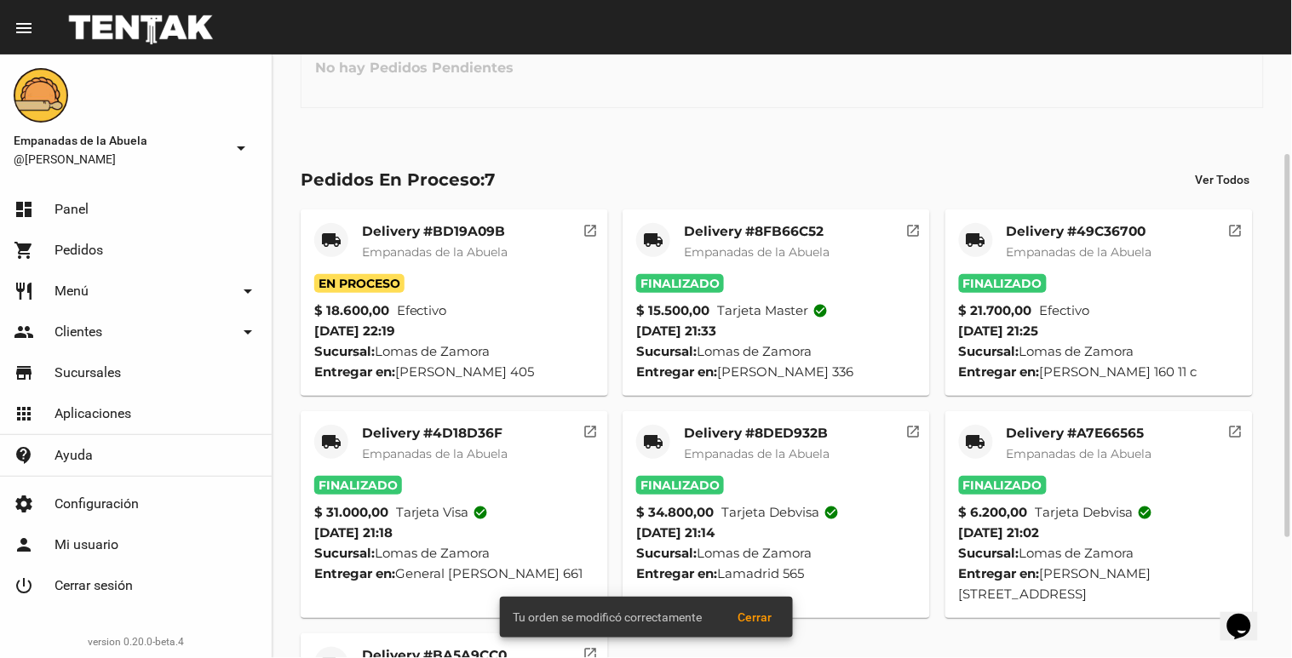
click at [402, 262] on div "Delivery #BD19A09B Empanadas de la Abuela" at bounding box center [435, 248] width 146 height 51
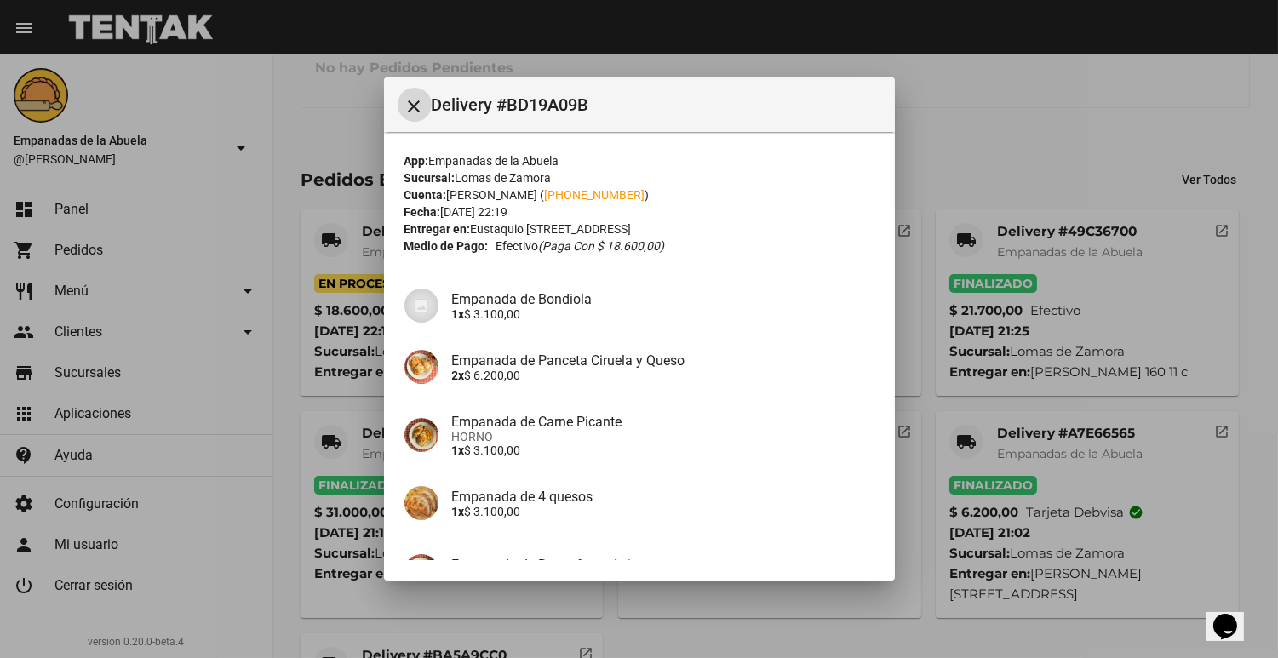
scroll to position [183, 0]
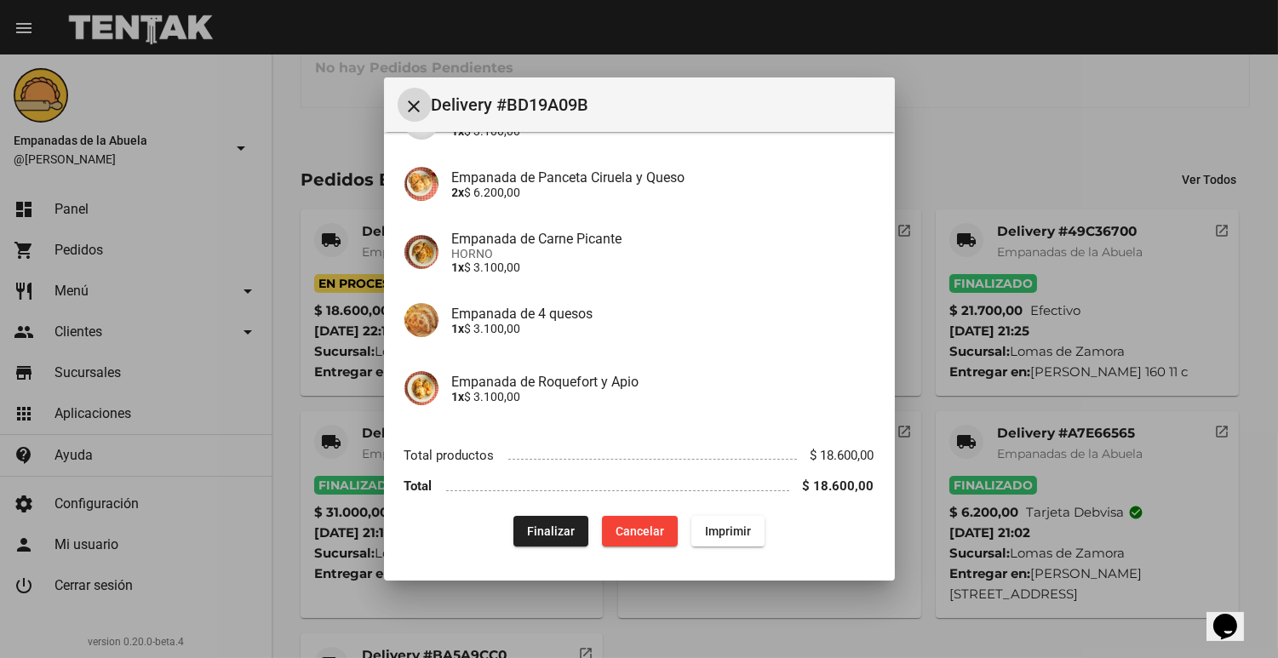
click at [542, 516] on button "Finalizar" at bounding box center [550, 531] width 75 height 31
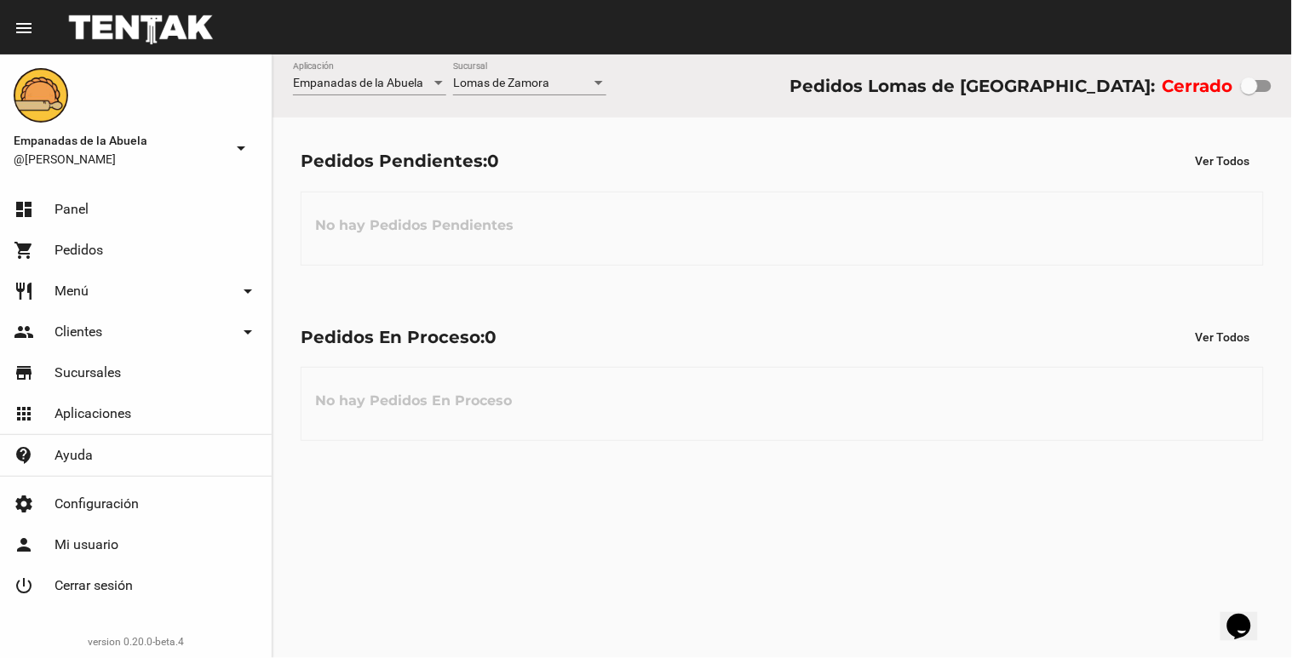
scroll to position [0, 0]
